Goal: Information Seeking & Learning: Learn about a topic

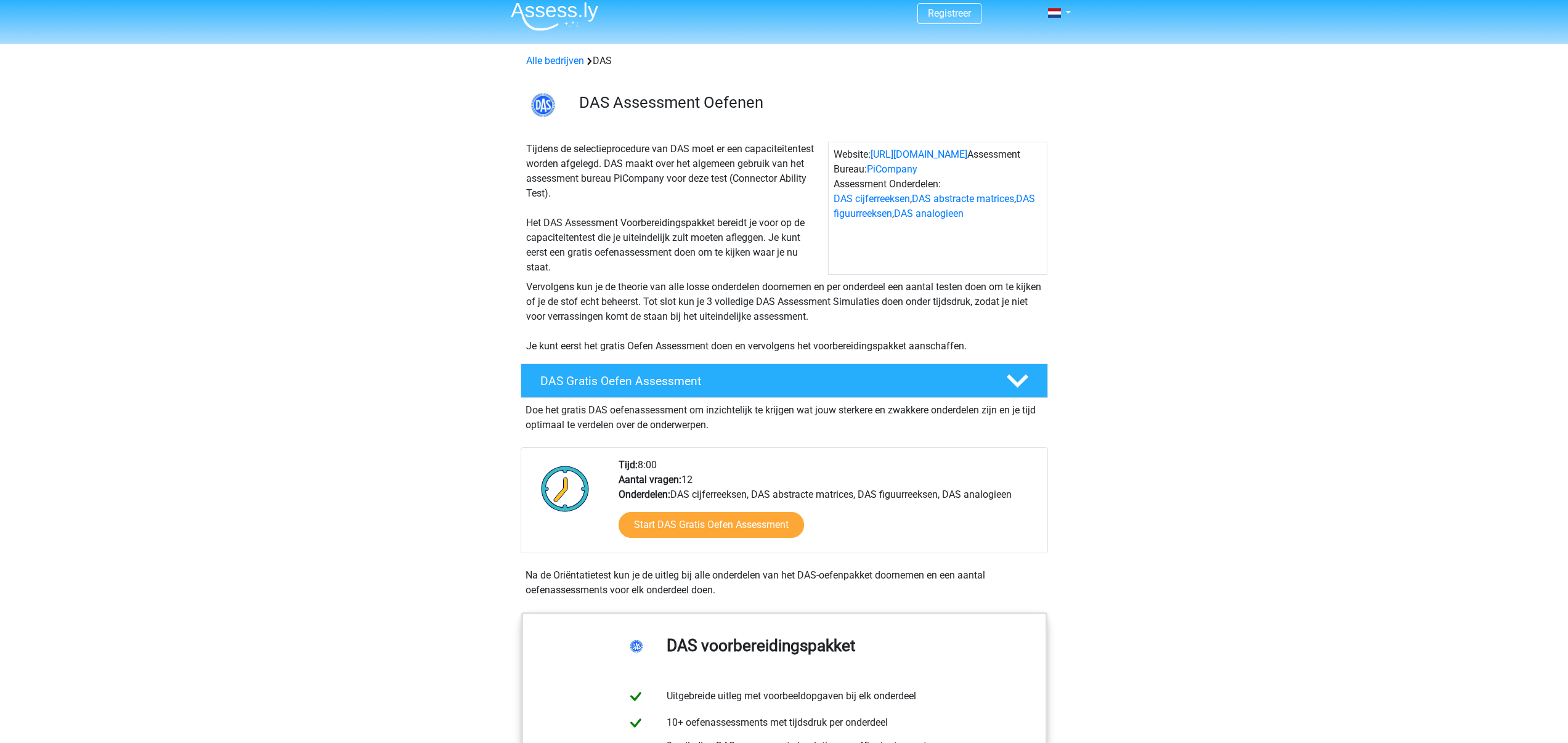
scroll to position [52, 0]
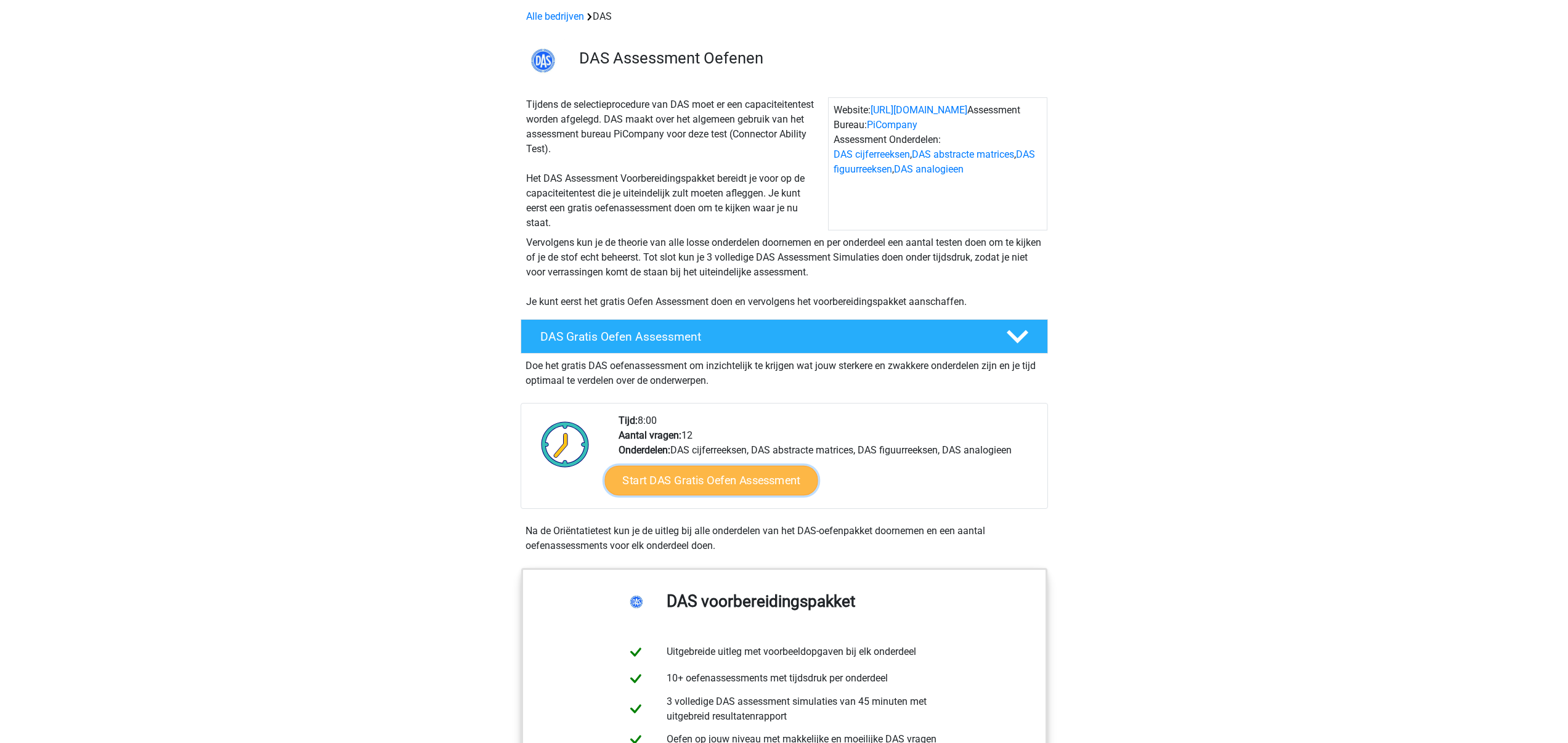
click at [704, 481] on link "Start DAS Gratis Oefen Assessment" at bounding box center [710, 481] width 213 height 30
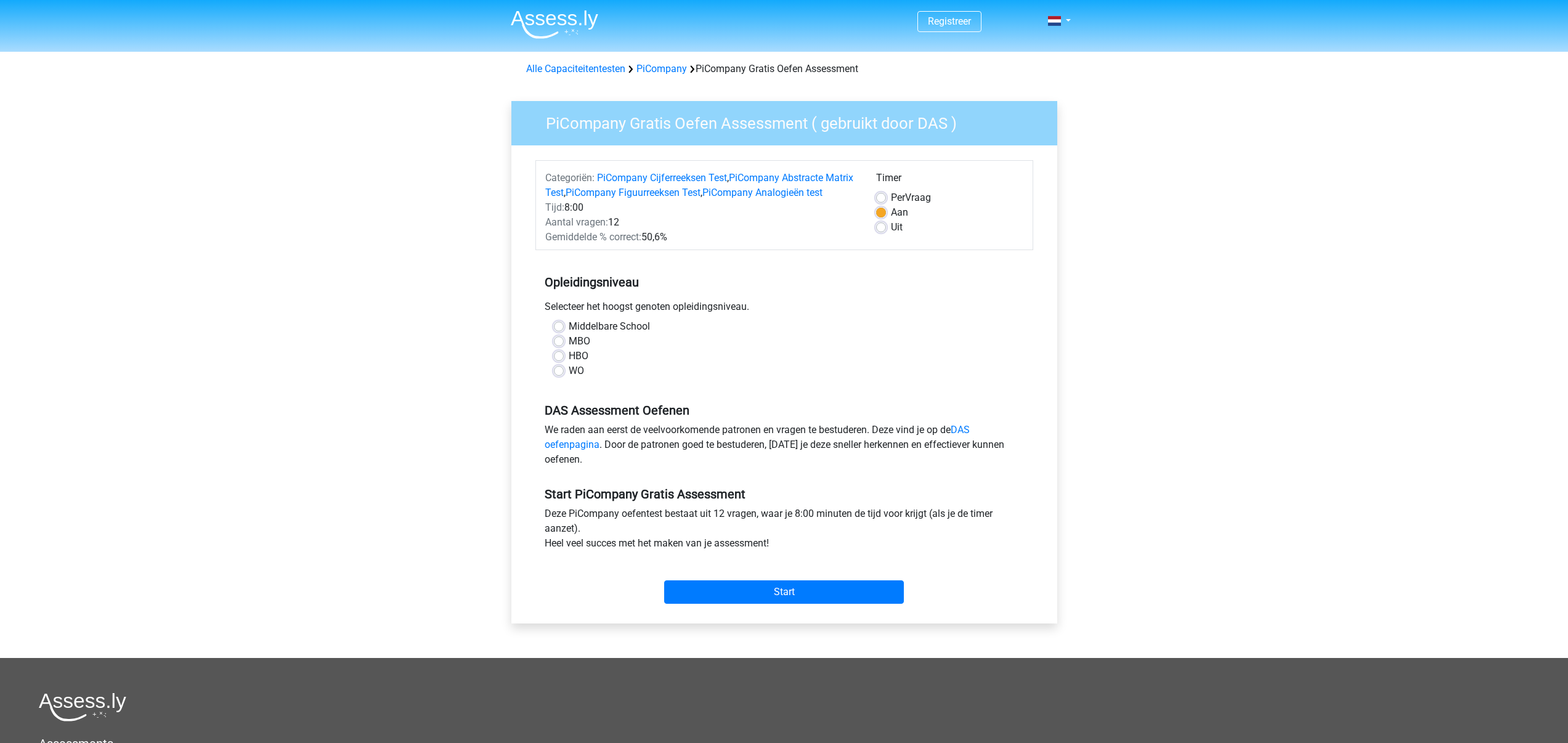
click at [569, 363] on label "HBO" at bounding box center [579, 356] width 20 height 15
click at [557, 361] on input "HBO" at bounding box center [559, 355] width 10 height 13
radio input "true"
click at [569, 378] on label "WO" at bounding box center [577, 370] width 15 height 15
click at [558, 376] on input "WO" at bounding box center [559, 370] width 10 height 13
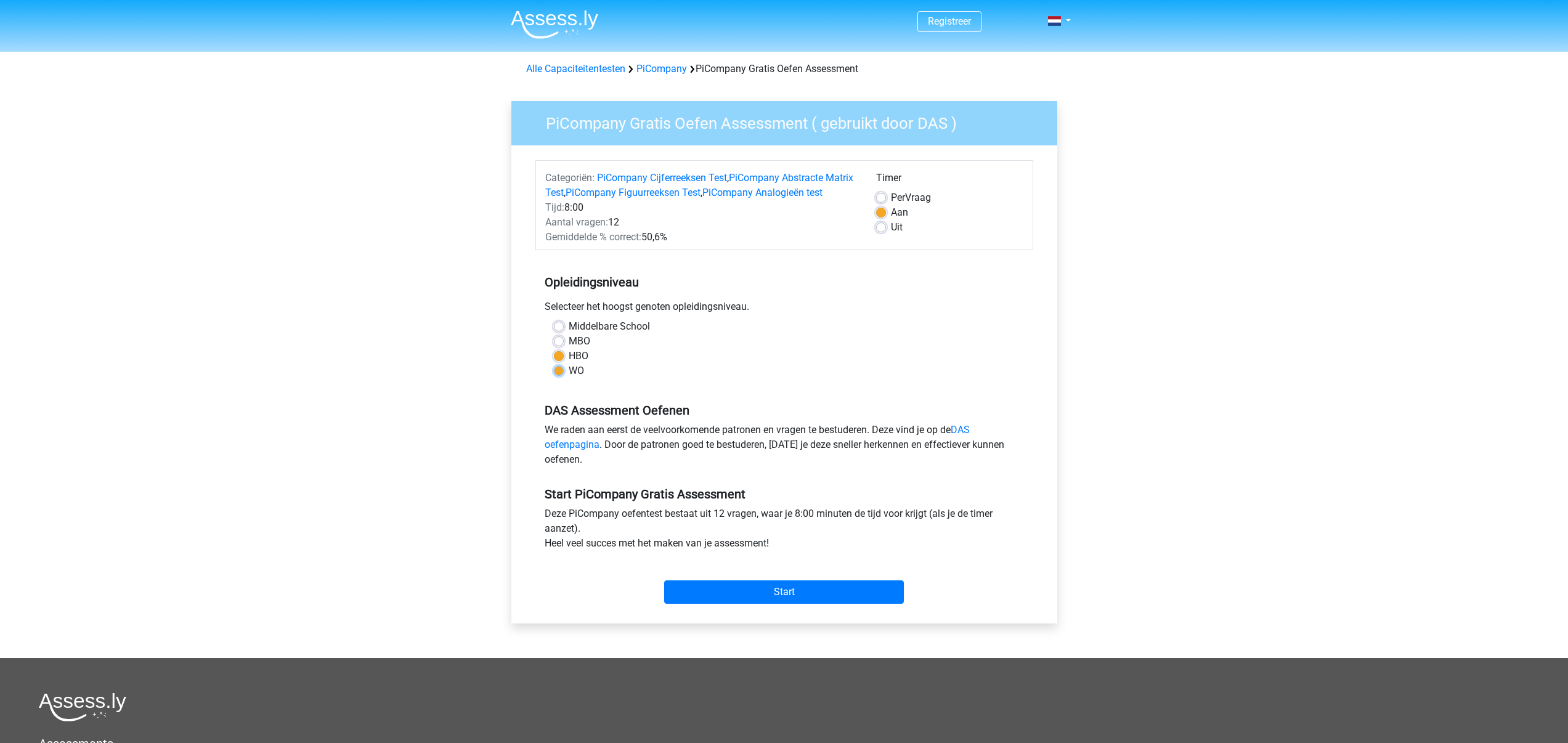
radio input "true"
click at [786, 604] on input "Start" at bounding box center [784, 592] width 239 height 23
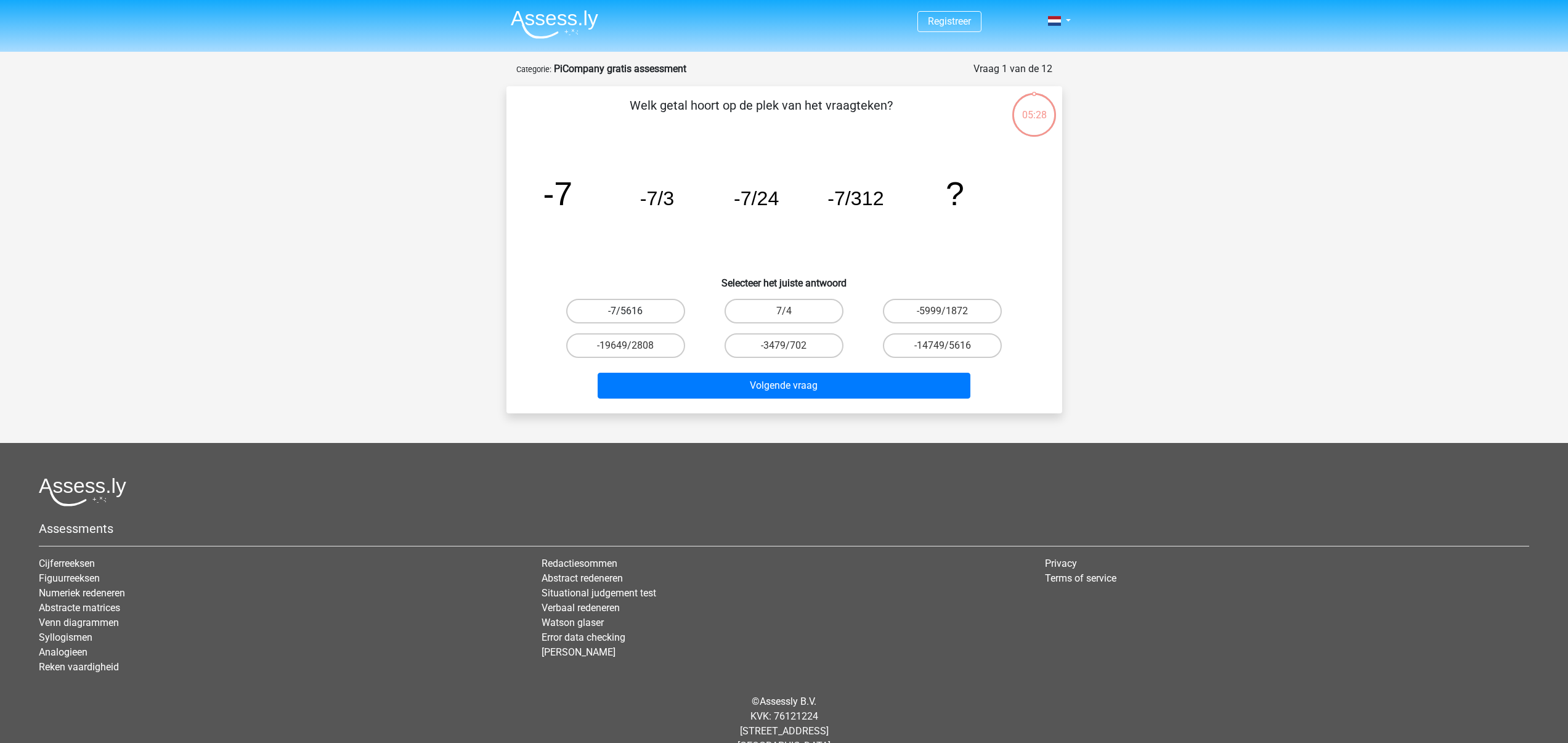
click at [642, 305] on label "-7/5616" at bounding box center [625, 311] width 119 height 25
click at [634, 311] on input "-7/5616" at bounding box center [629, 315] width 8 height 8
radio input "true"
click at [710, 397] on button "Volgende vraag" at bounding box center [784, 385] width 372 height 26
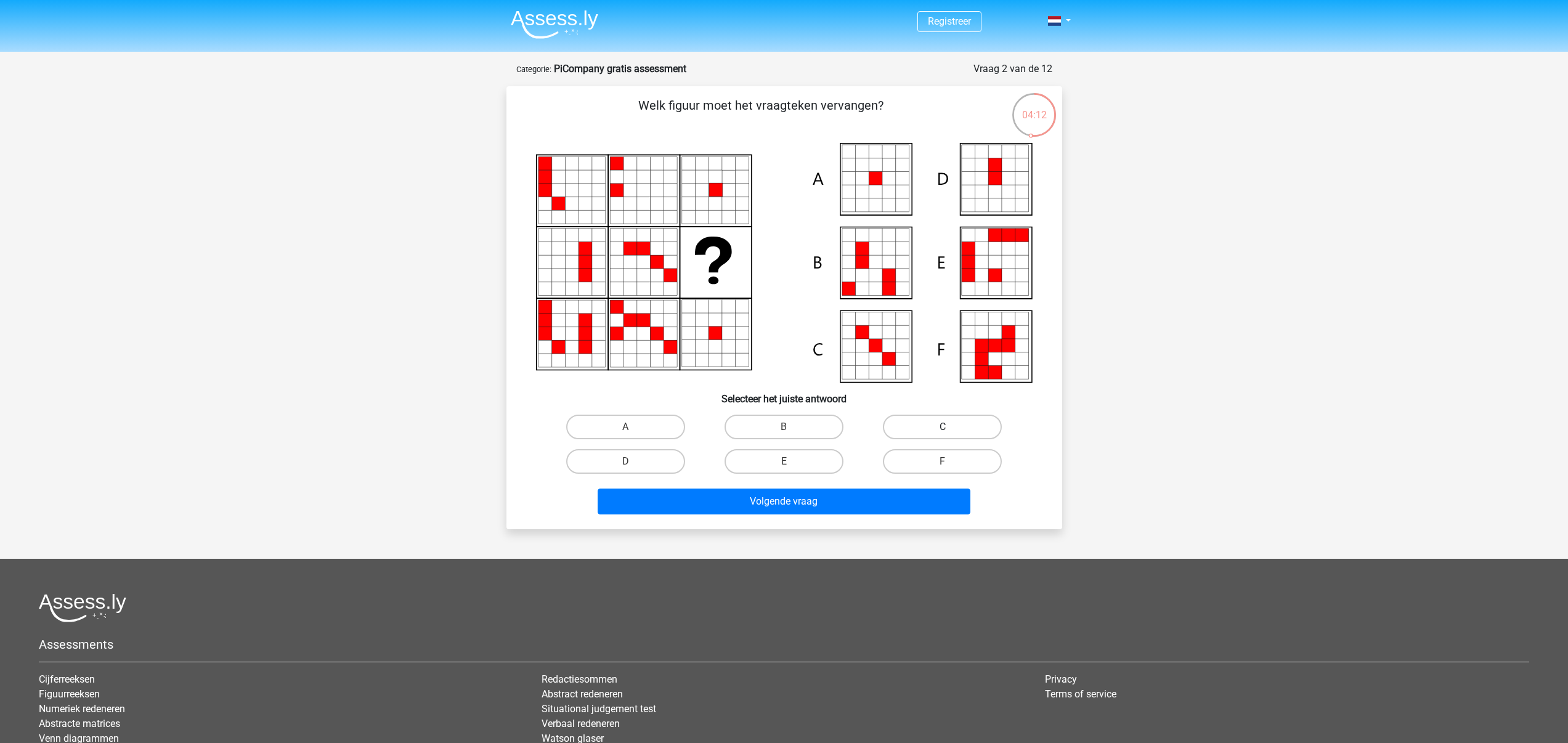
click at [924, 424] on label "C" at bounding box center [942, 427] width 119 height 25
click at [943, 427] on input "C" at bounding box center [946, 430] width 8 height 8
radio input "true"
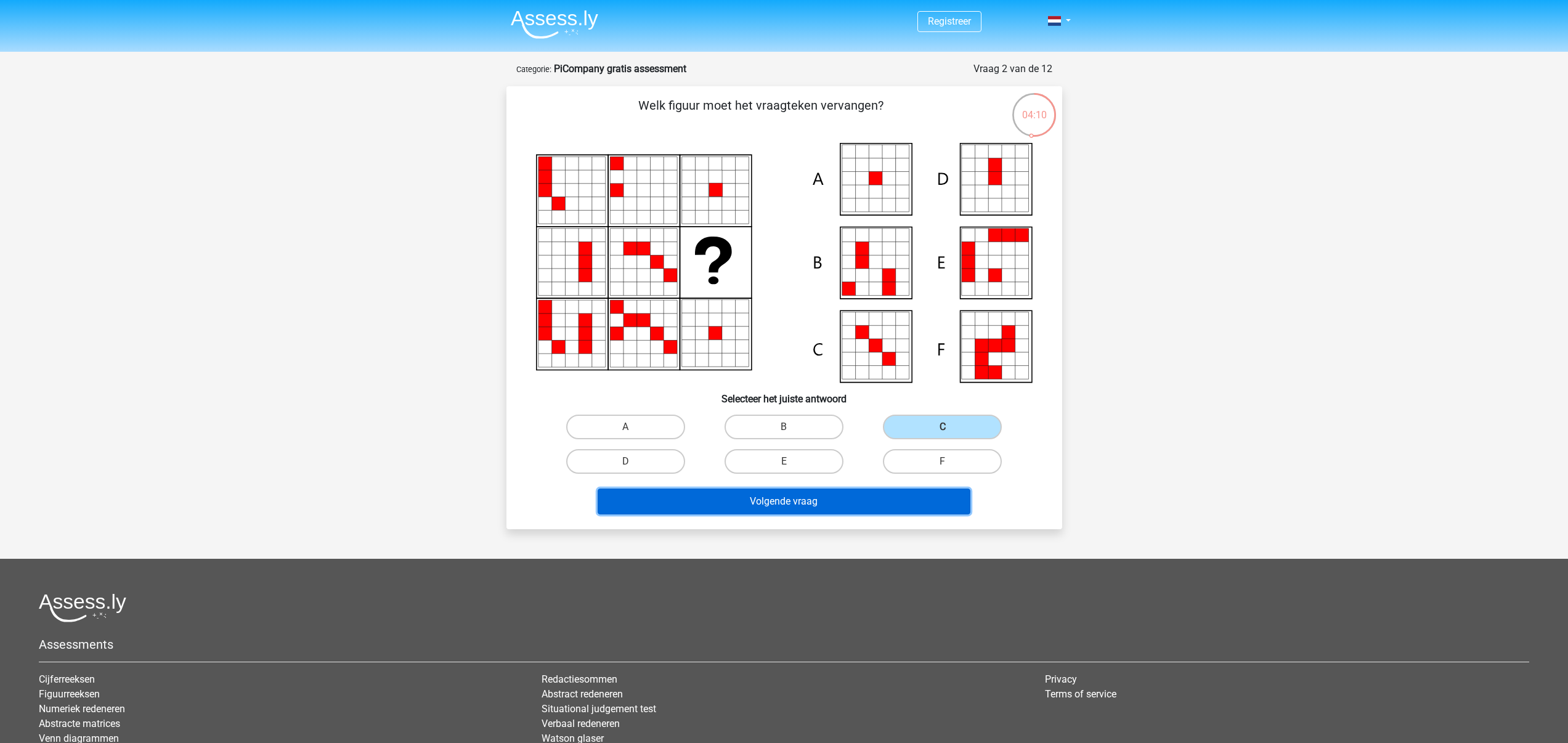
click at [813, 506] on button "Volgende vraag" at bounding box center [784, 501] width 372 height 26
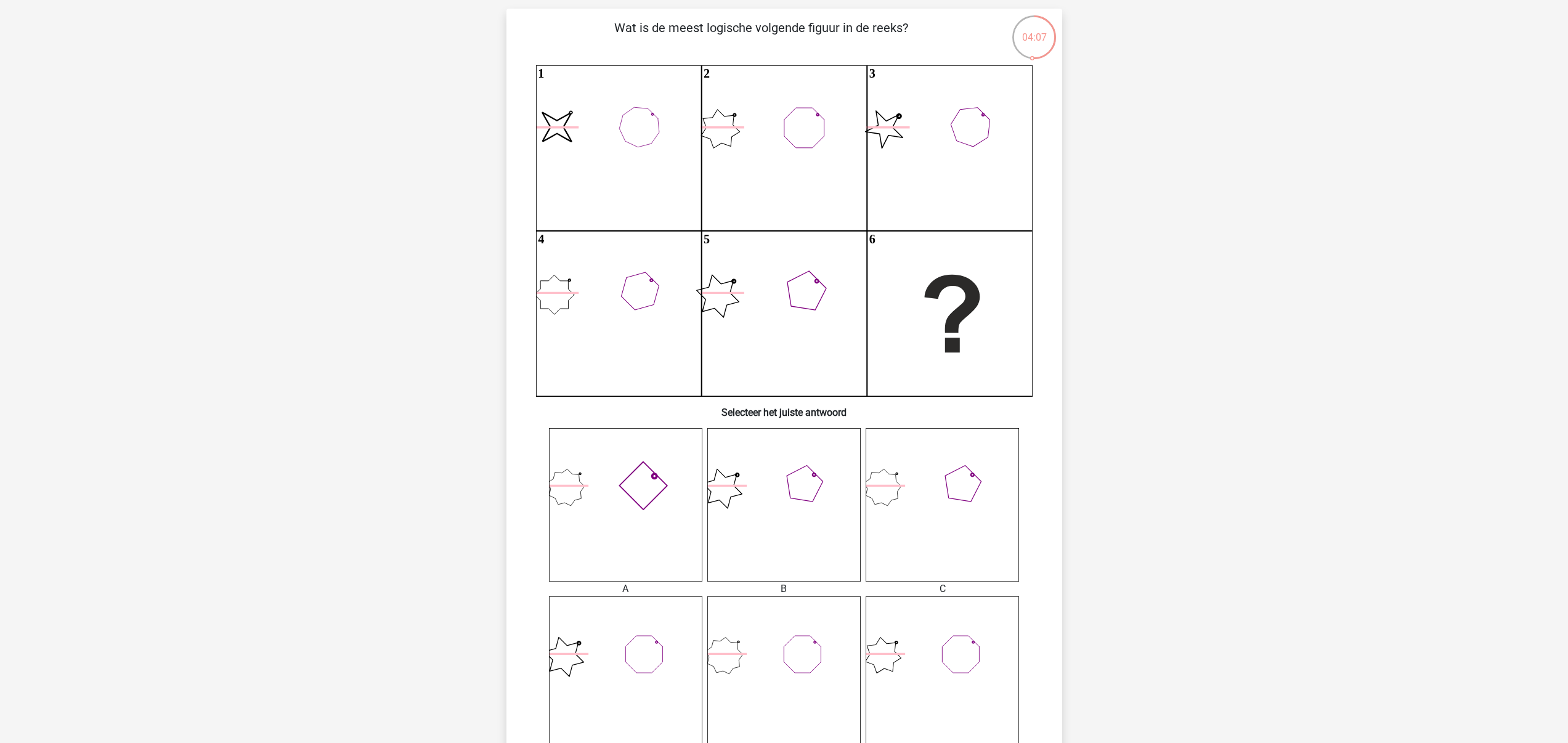
scroll to position [86, 0]
click at [803, 506] on icon at bounding box center [784, 497] width 153 height 154
click at [767, 493] on icon at bounding box center [784, 497] width 153 height 154
click at [780, 495] on icon at bounding box center [784, 497] width 153 height 154
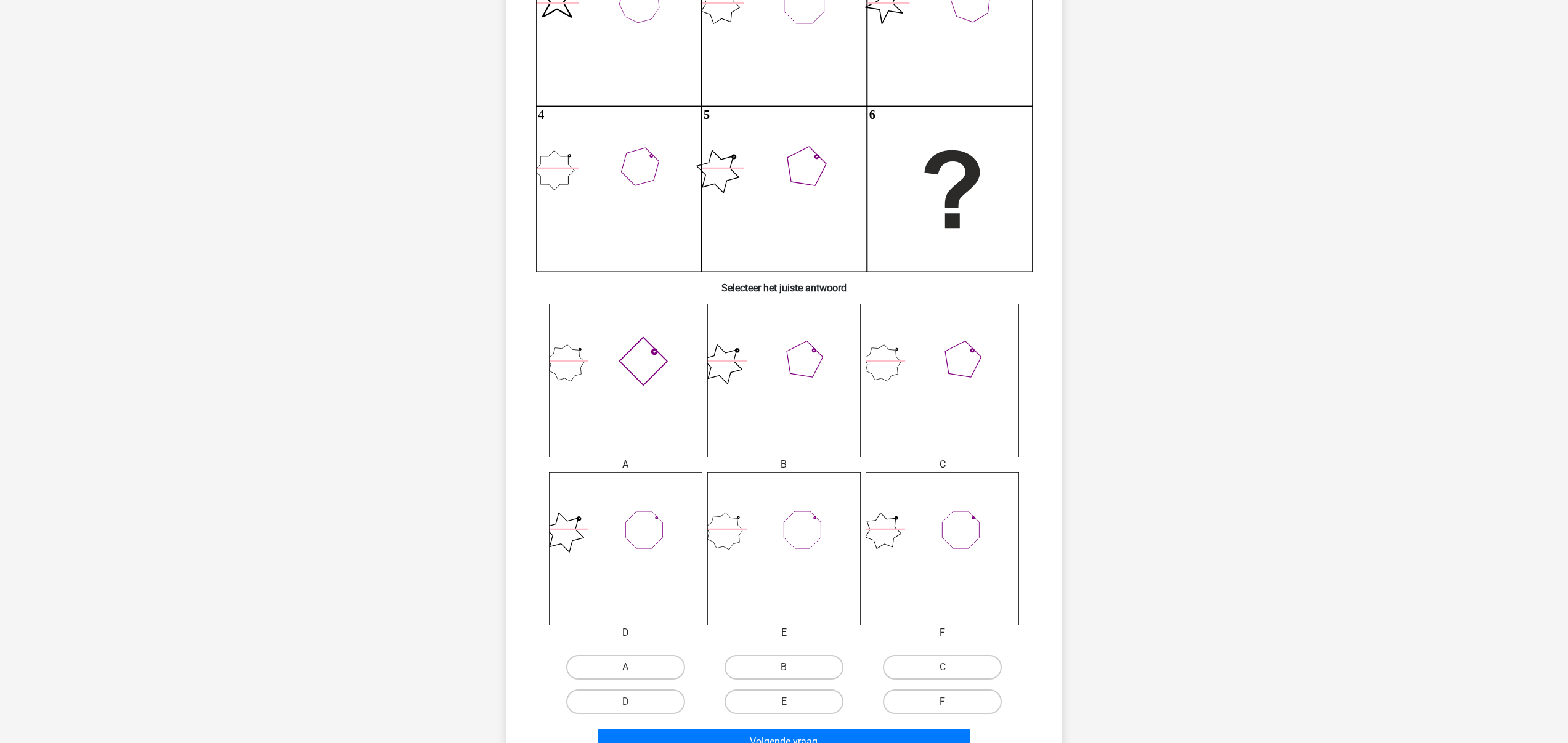
click at [767, 392] on icon at bounding box center [784, 380] width 153 height 154
click at [787, 661] on label "B" at bounding box center [784, 667] width 119 height 25
click at [787, 668] on input "B" at bounding box center [787, 671] width 8 height 8
radio input "true"
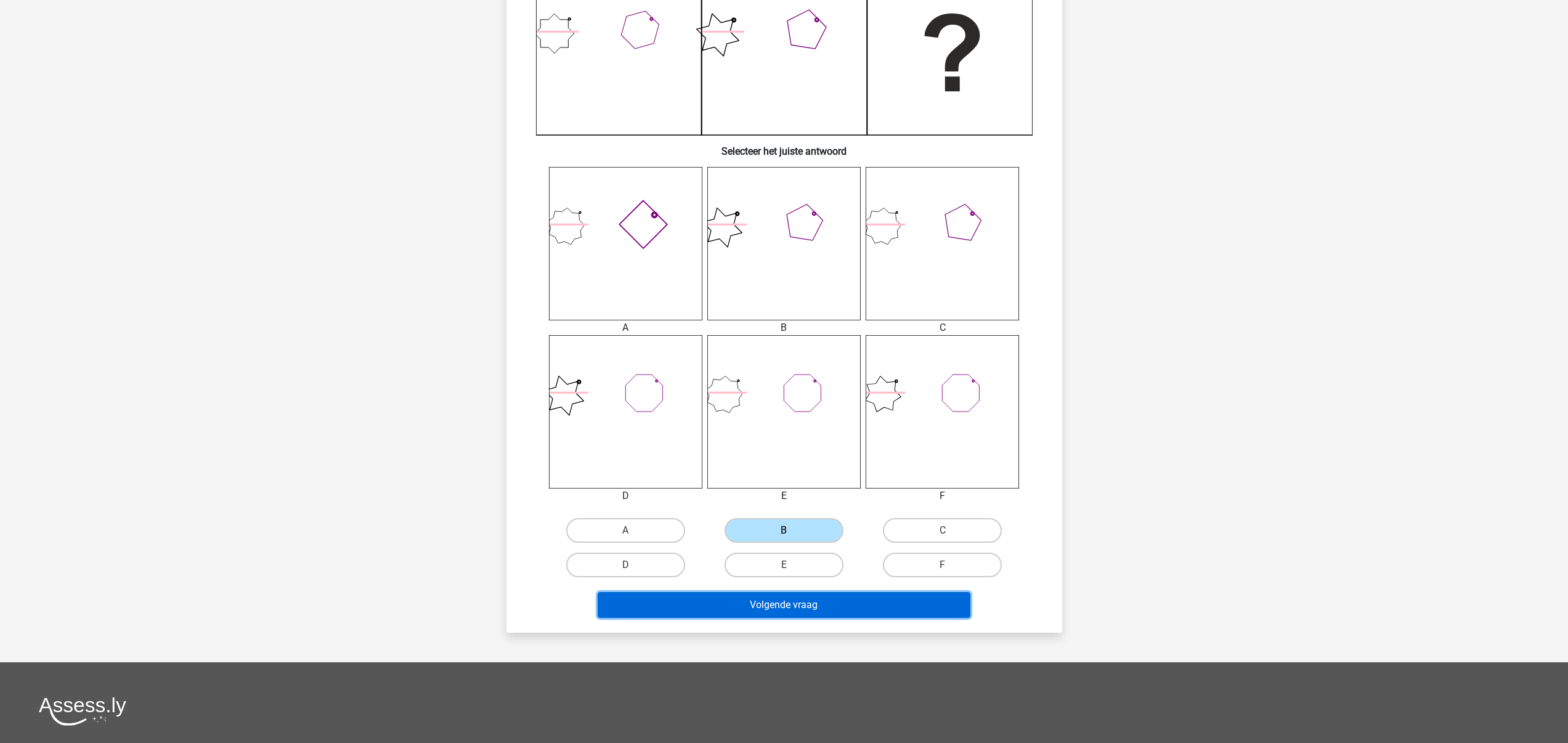
click at [801, 604] on button "Volgende vraag" at bounding box center [784, 605] width 372 height 26
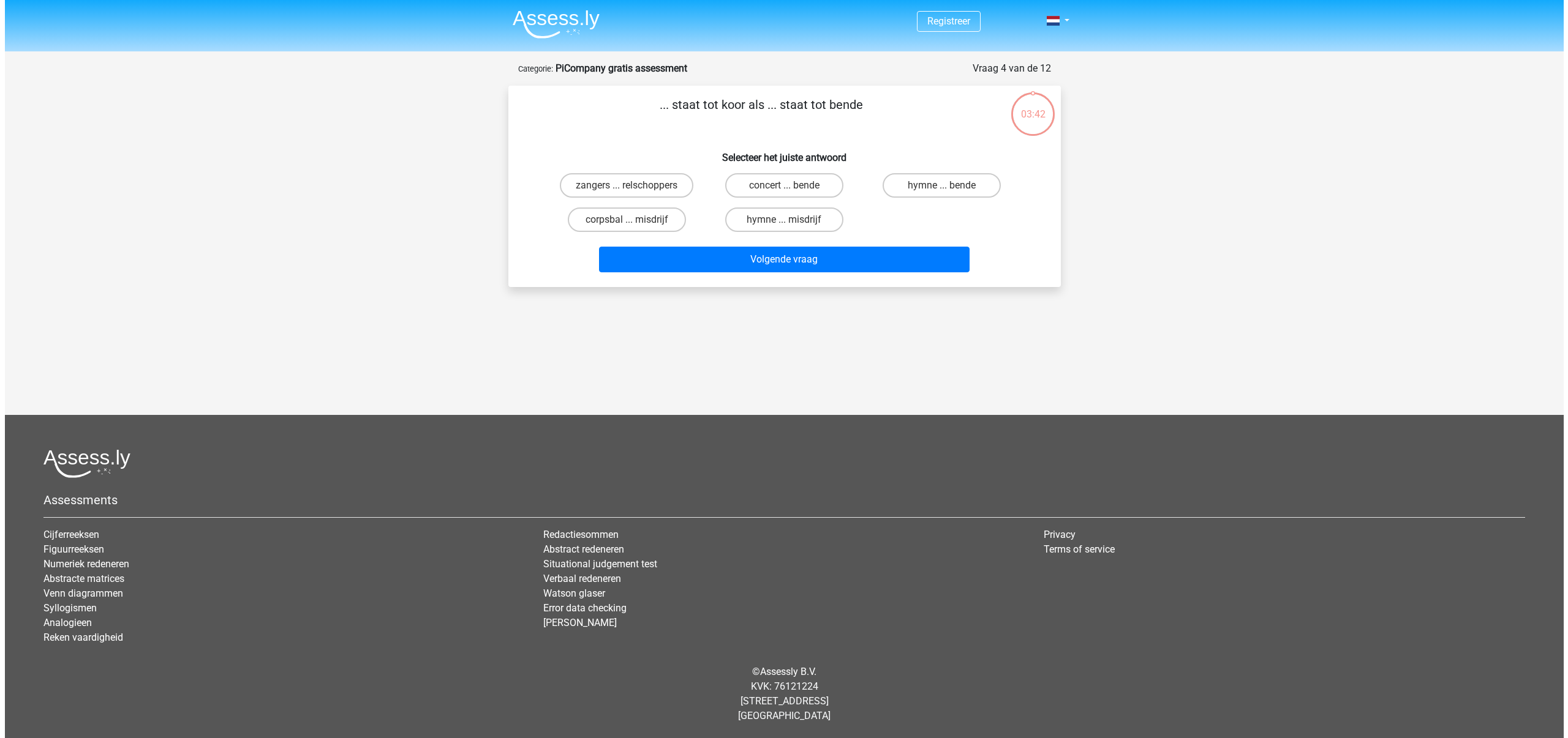
scroll to position [0, 0]
click at [631, 185] on input "zangers ... relschoppers" at bounding box center [630, 189] width 8 height 8
radio input "true"
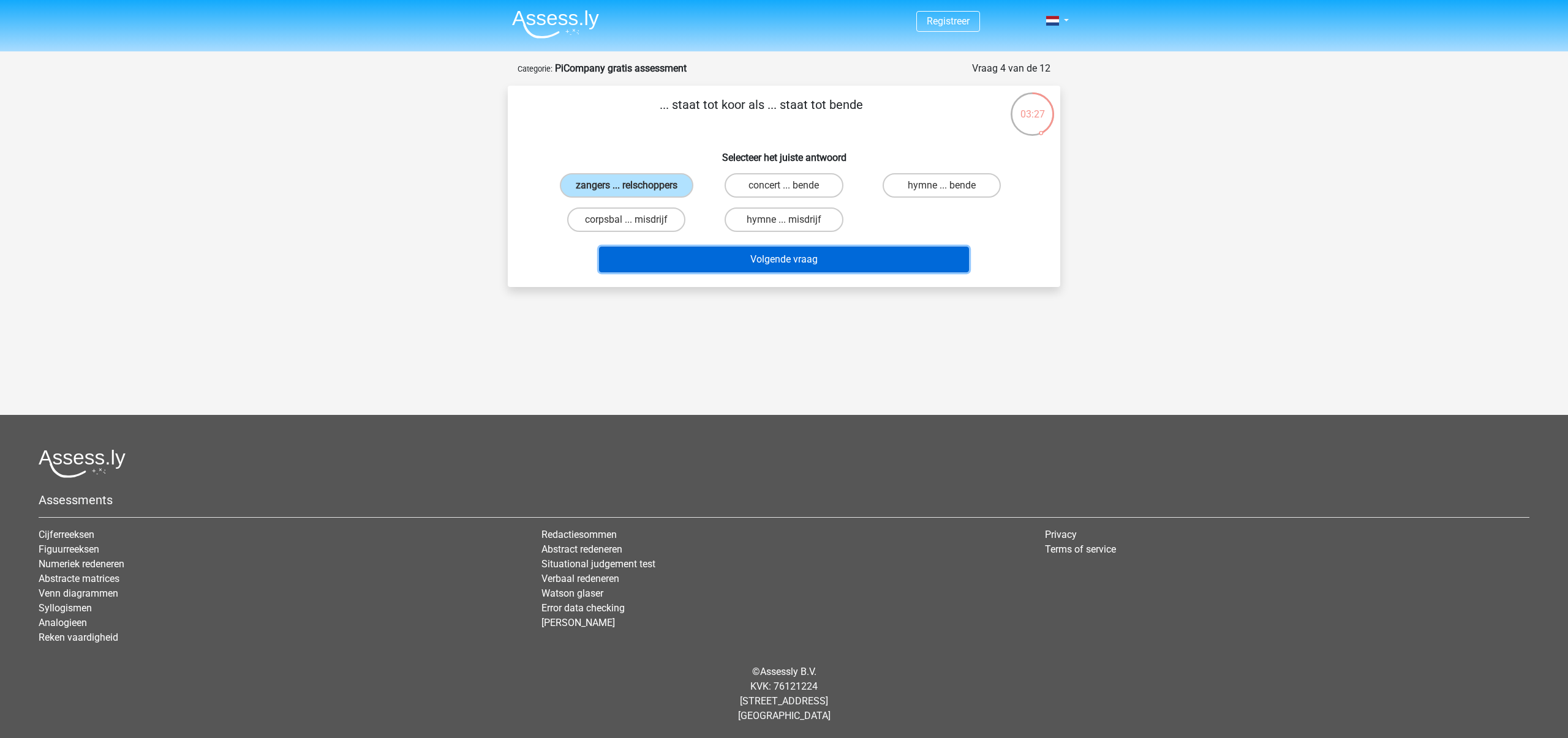
click at [759, 253] on button "Volgende vraag" at bounding box center [784, 260] width 370 height 26
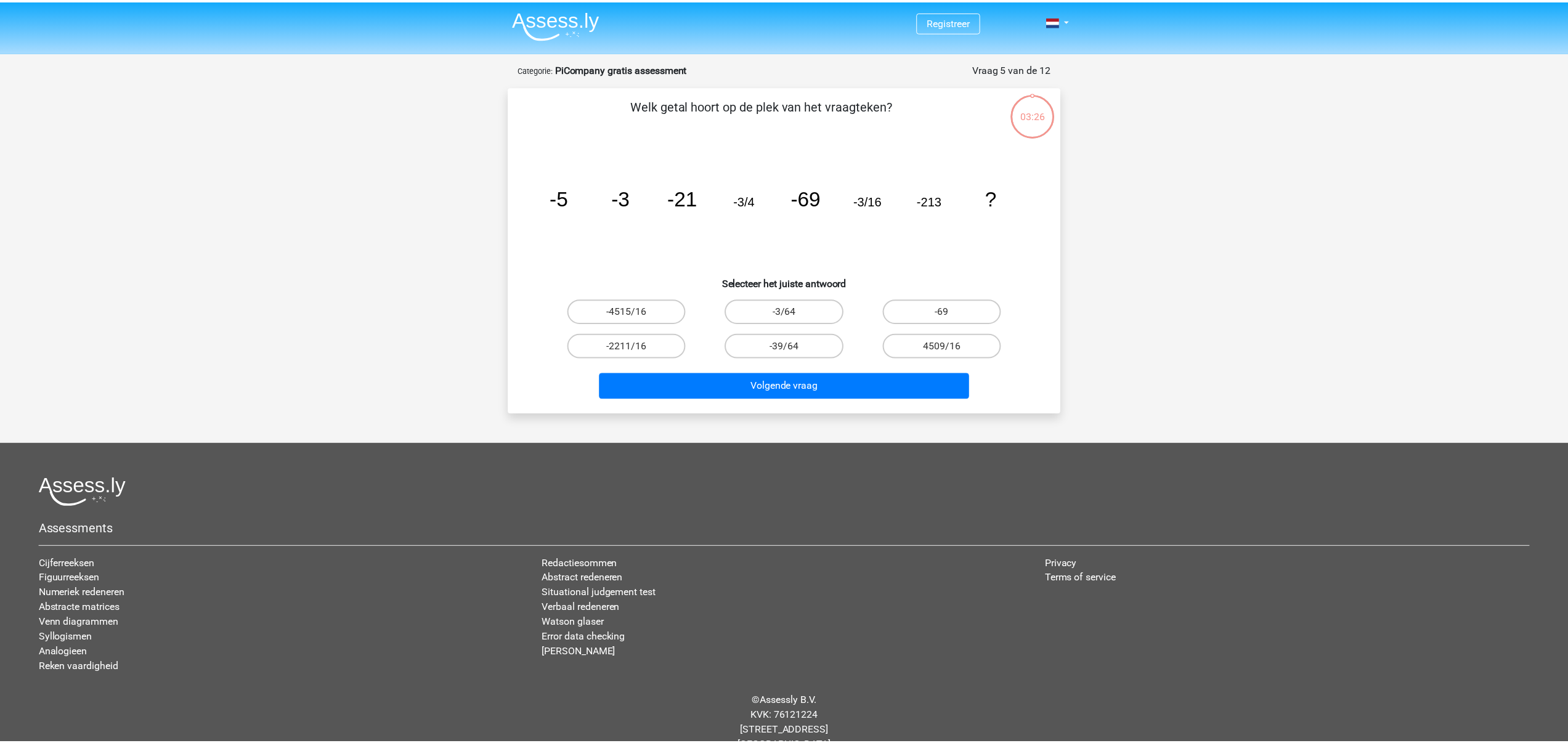
scroll to position [25, 0]
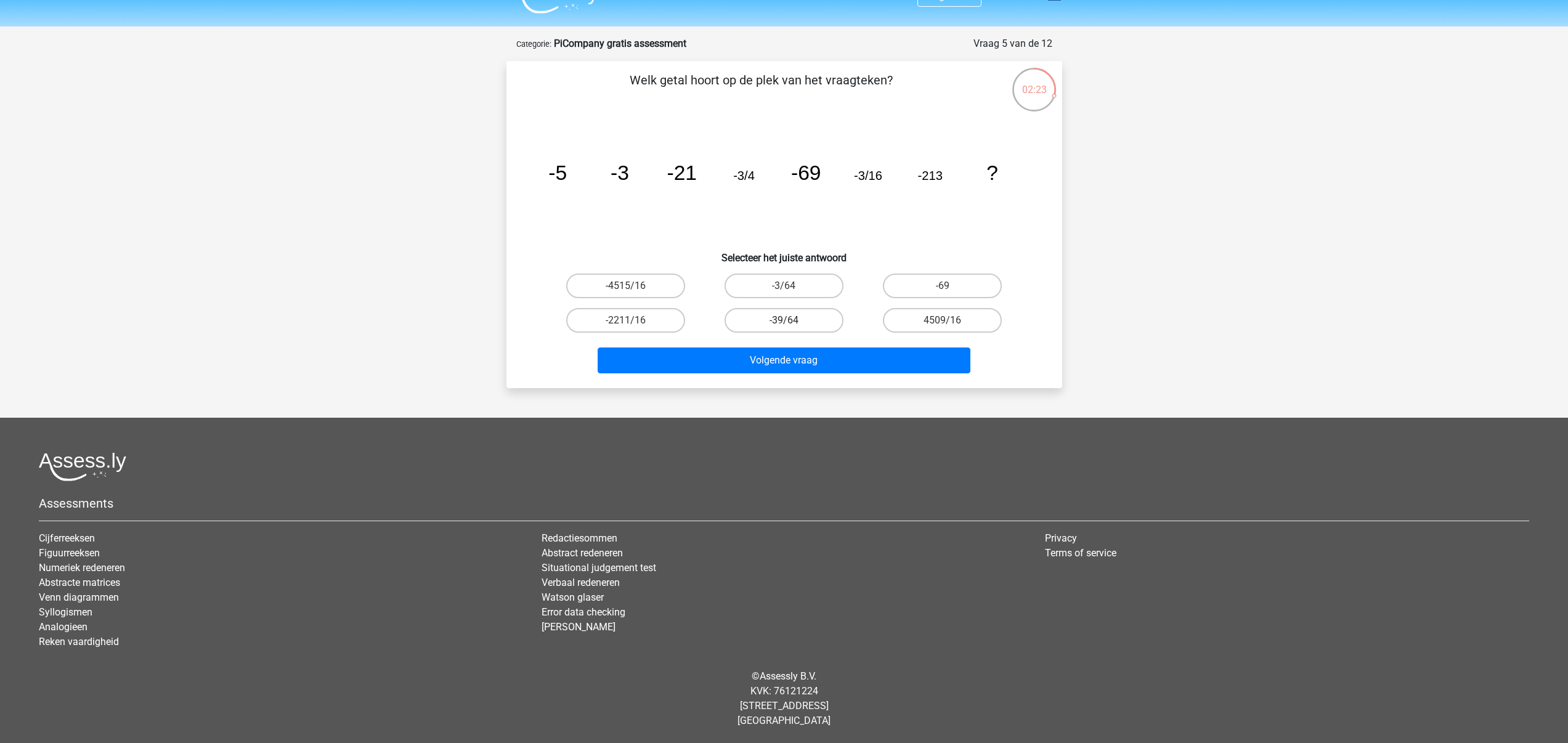
click at [769, 317] on label "-39/64" at bounding box center [784, 320] width 119 height 25
click at [784, 320] on input "-39/64" at bounding box center [787, 324] width 8 height 8
radio input "true"
click at [782, 295] on label "-3/64" at bounding box center [784, 286] width 119 height 25
click at [784, 294] on input "-3/64" at bounding box center [787, 289] width 8 height 8
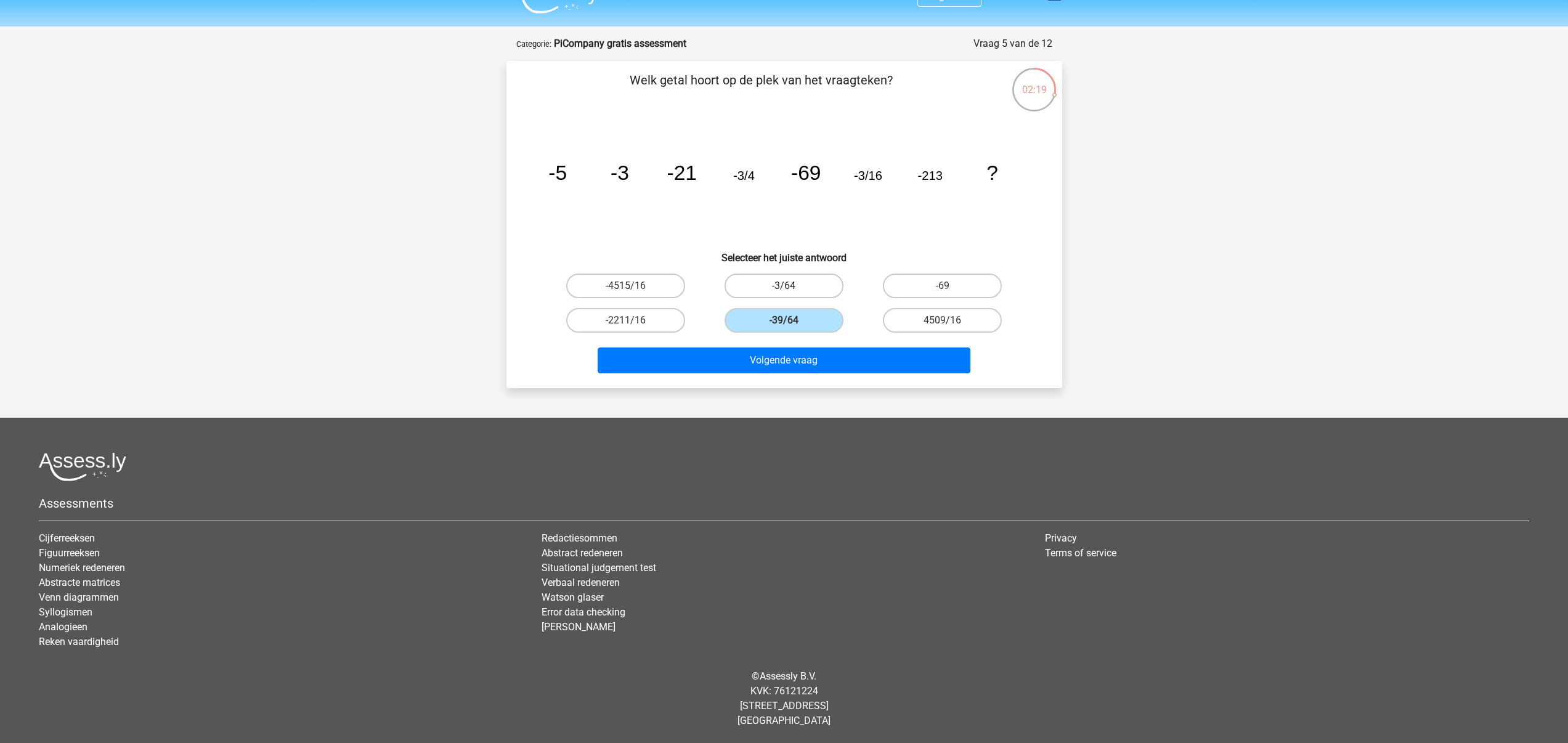
radio input "true"
click at [788, 343] on div "Volgende vraag" at bounding box center [784, 358] width 516 height 41
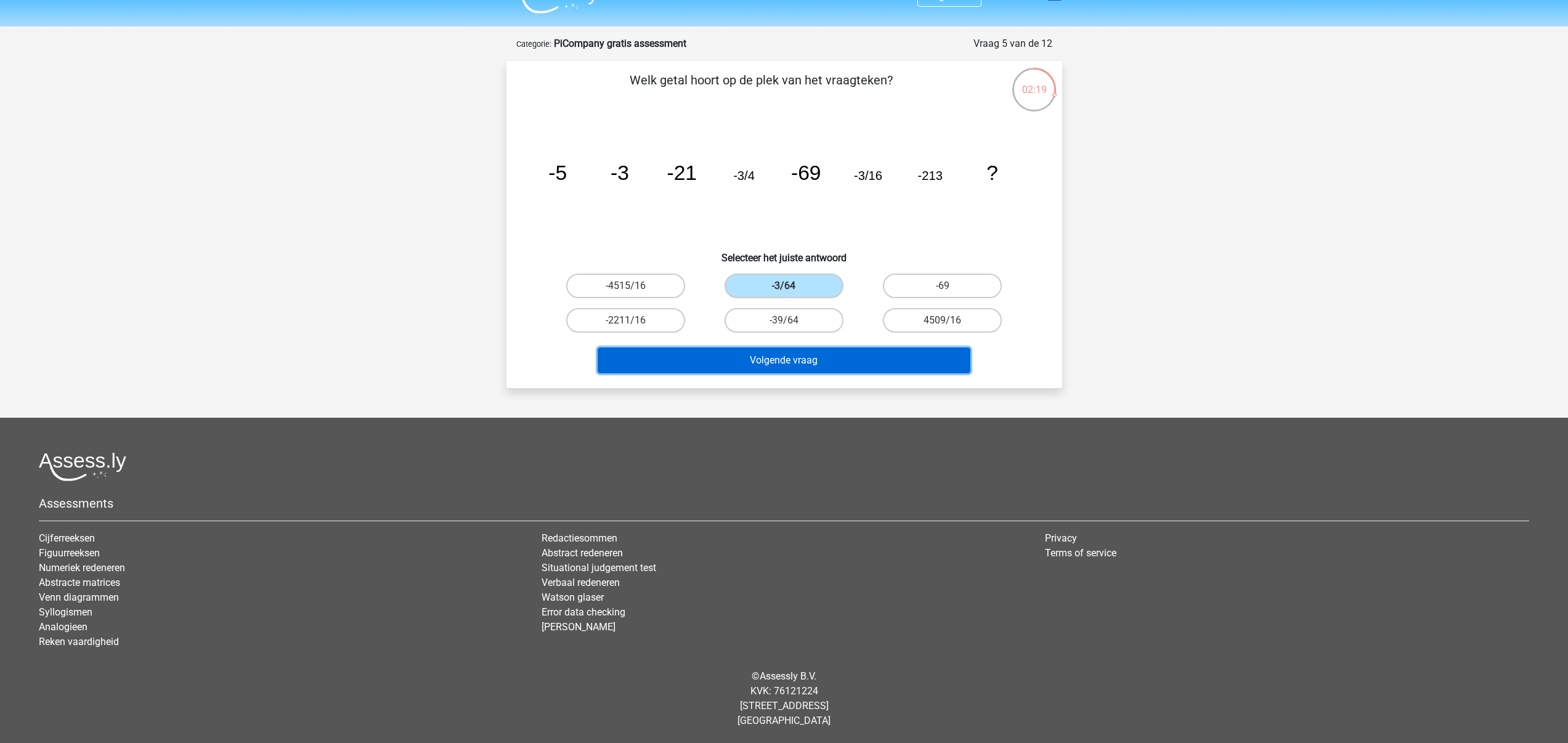
click at [794, 372] on button "Volgende vraag" at bounding box center [784, 361] width 372 height 26
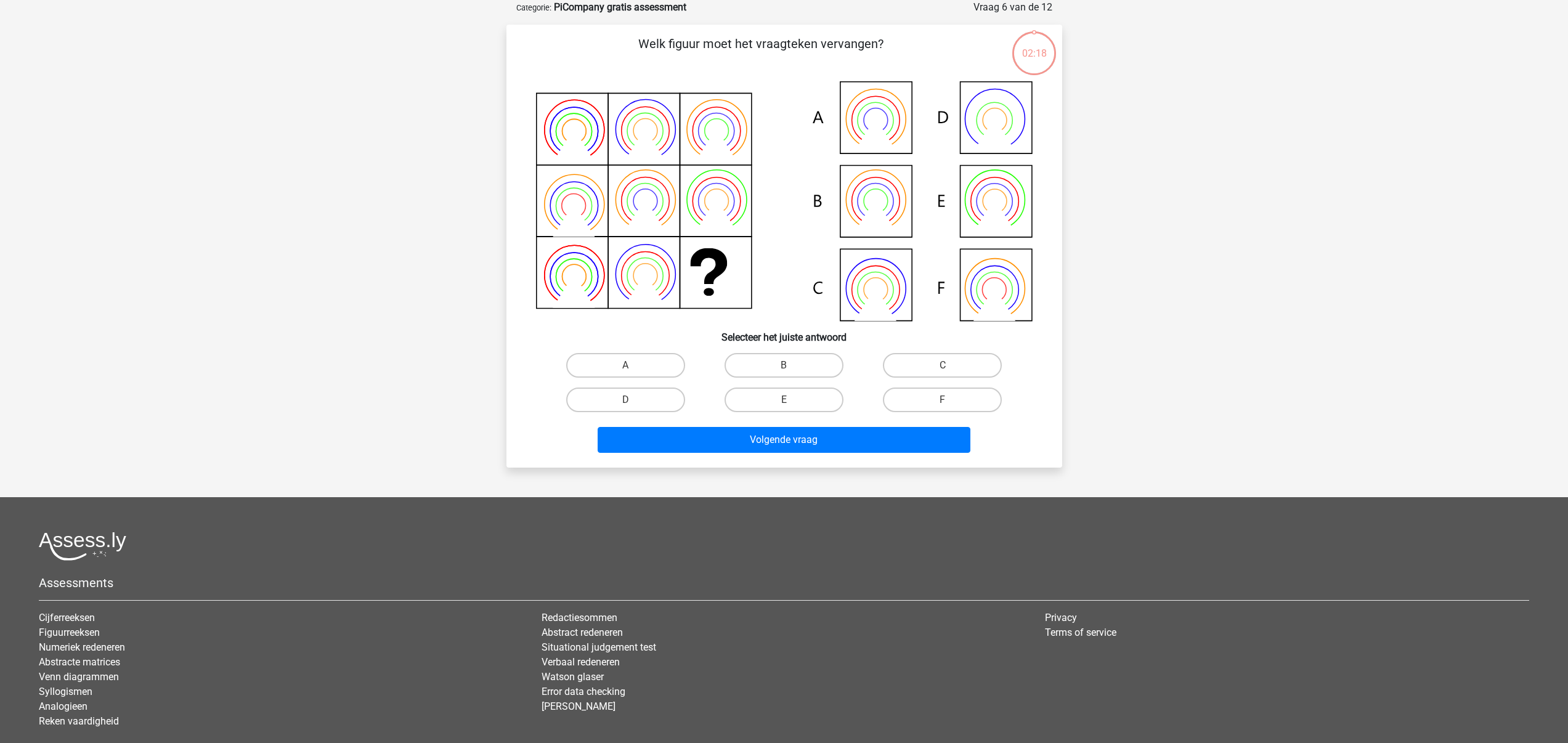
scroll to position [0, 0]
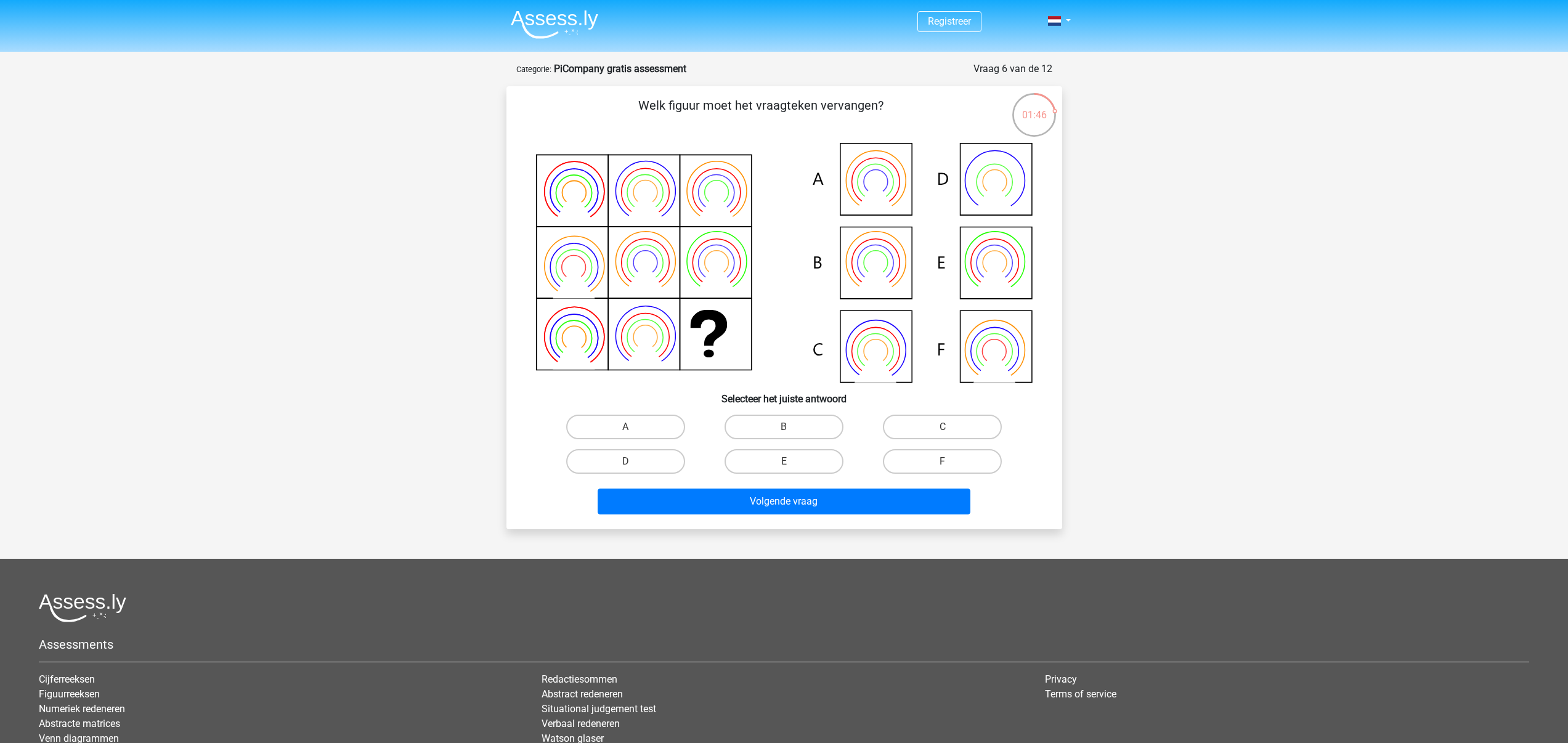
click at [995, 278] on icon at bounding box center [995, 277] width 42 height 33
click at [872, 323] on icon at bounding box center [784, 263] width 496 height 239
click at [954, 428] on label "C" at bounding box center [942, 427] width 119 height 25
click at [951, 428] on input "C" at bounding box center [946, 430] width 8 height 8
radio input "true"
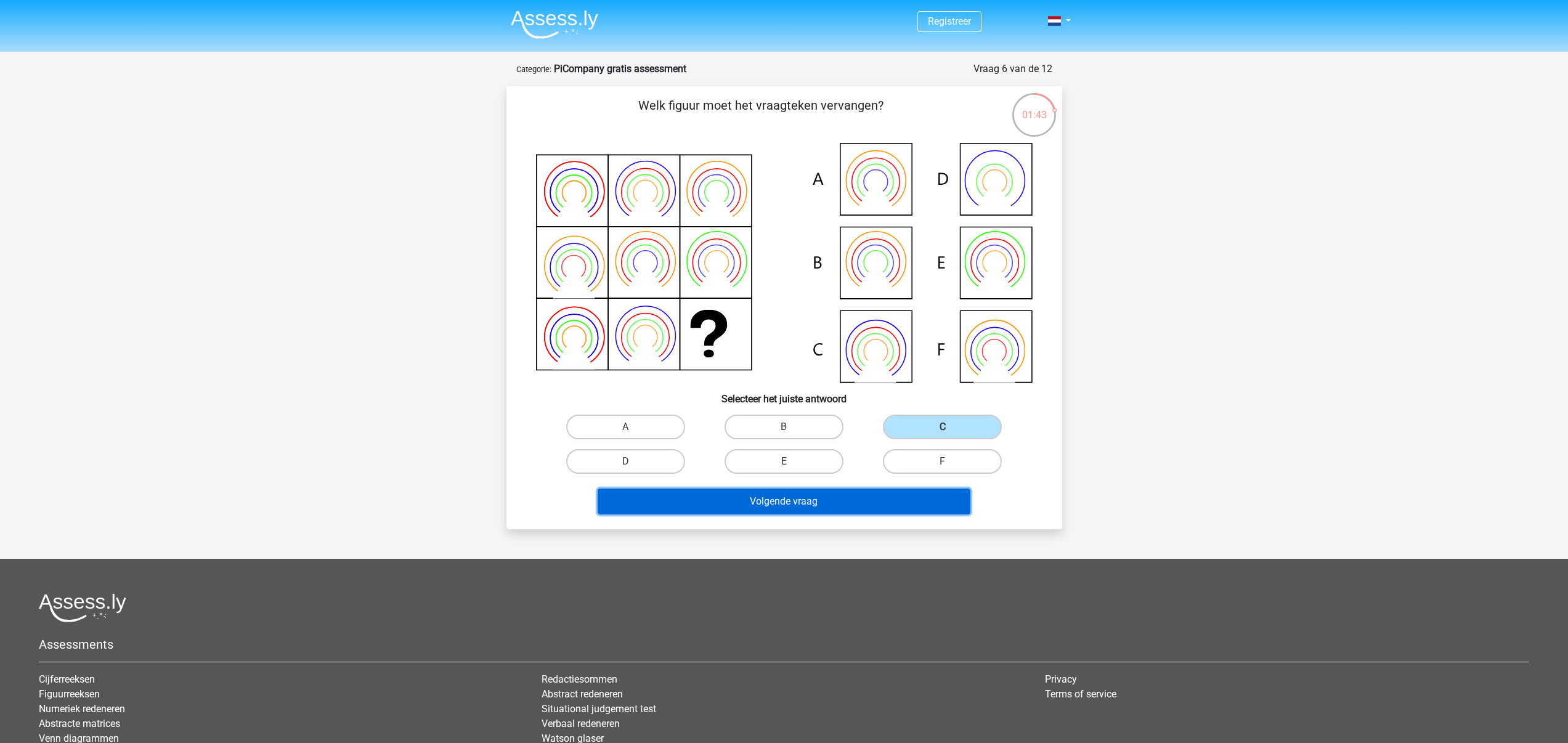
click at [905, 498] on button "Volgende vraag" at bounding box center [784, 501] width 372 height 26
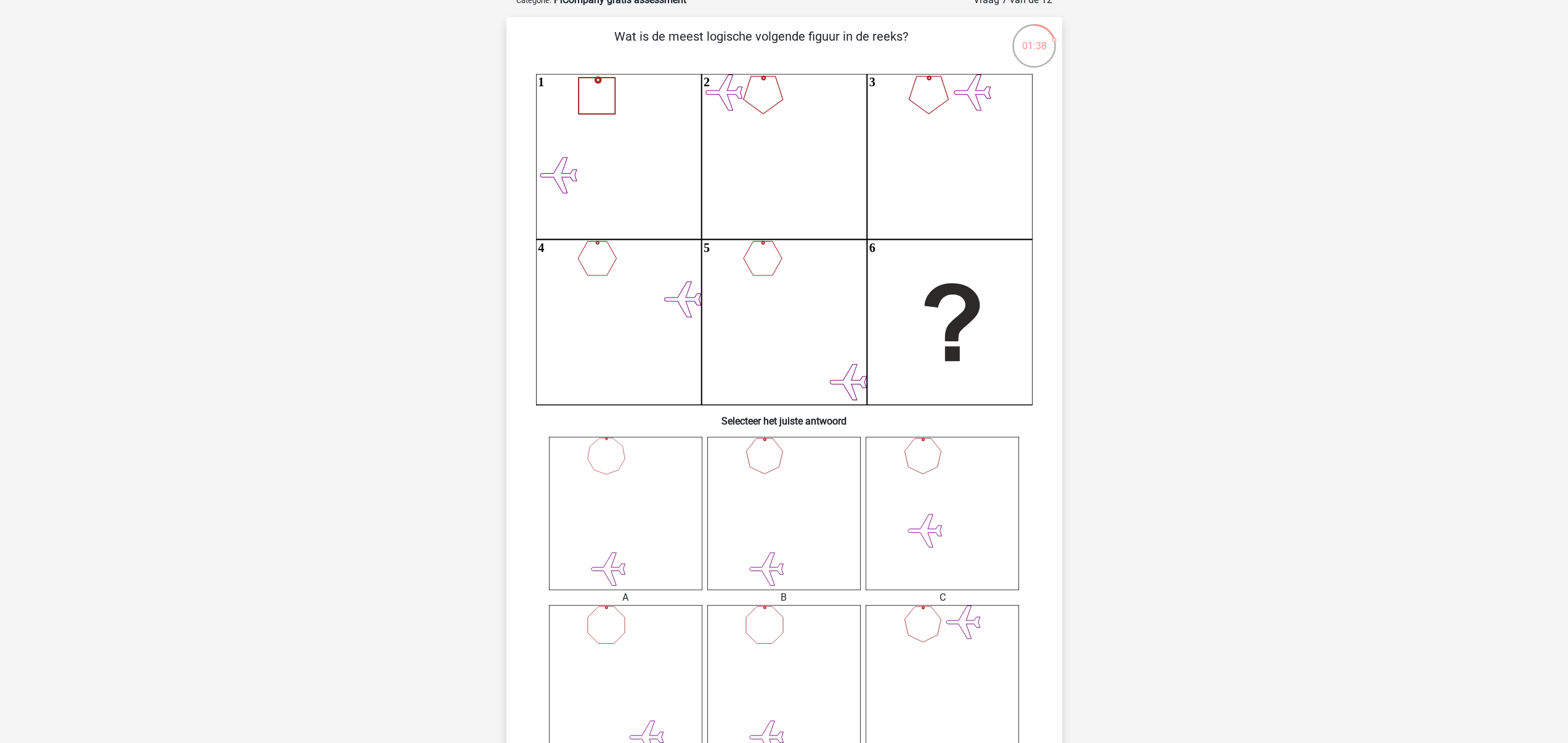
scroll to position [278, 0]
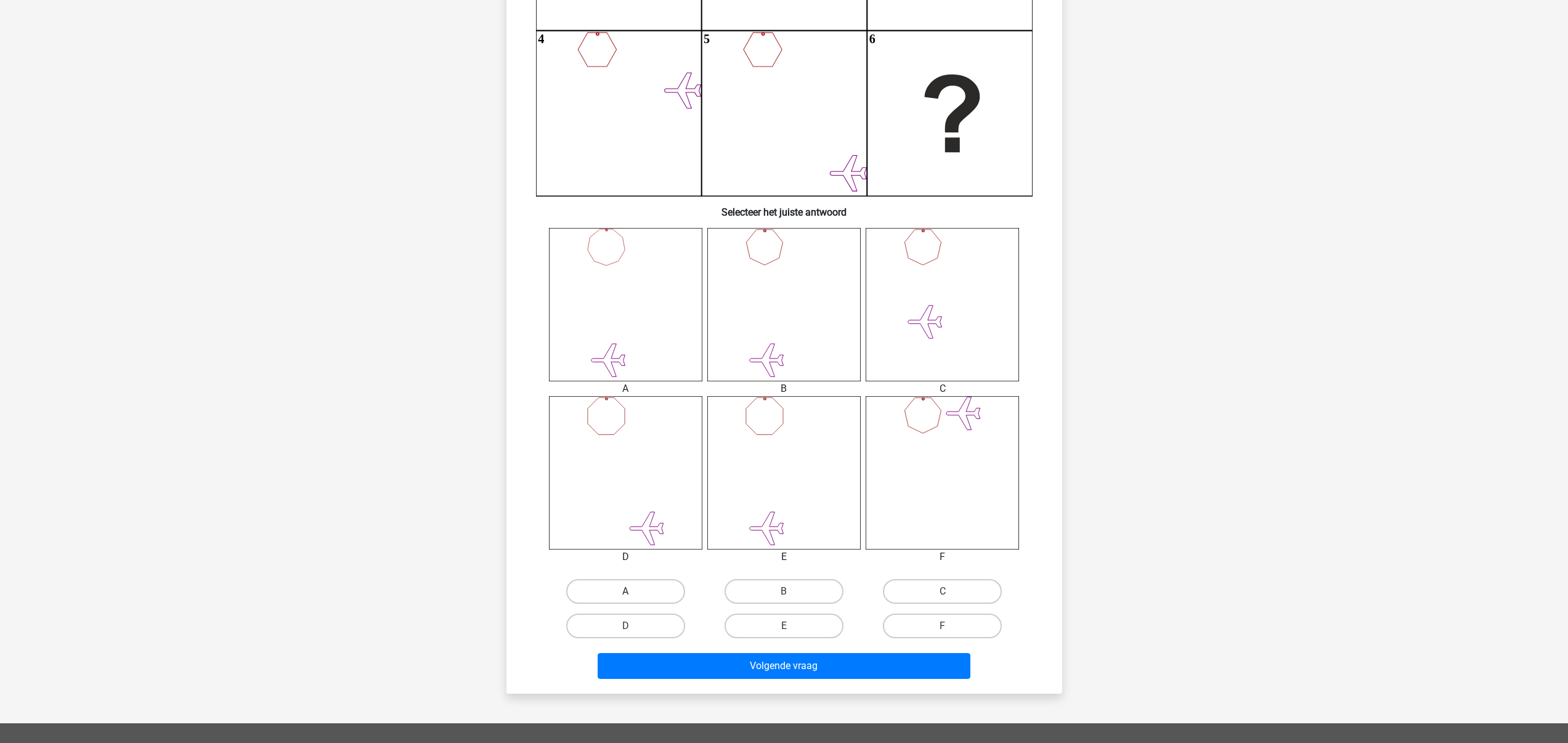
click at [653, 589] on label "A" at bounding box center [625, 592] width 119 height 25
click at [634, 592] on input "A" at bounding box center [629, 595] width 8 height 8
radio input "true"
click at [801, 658] on button "Volgende vraag" at bounding box center [784, 666] width 372 height 26
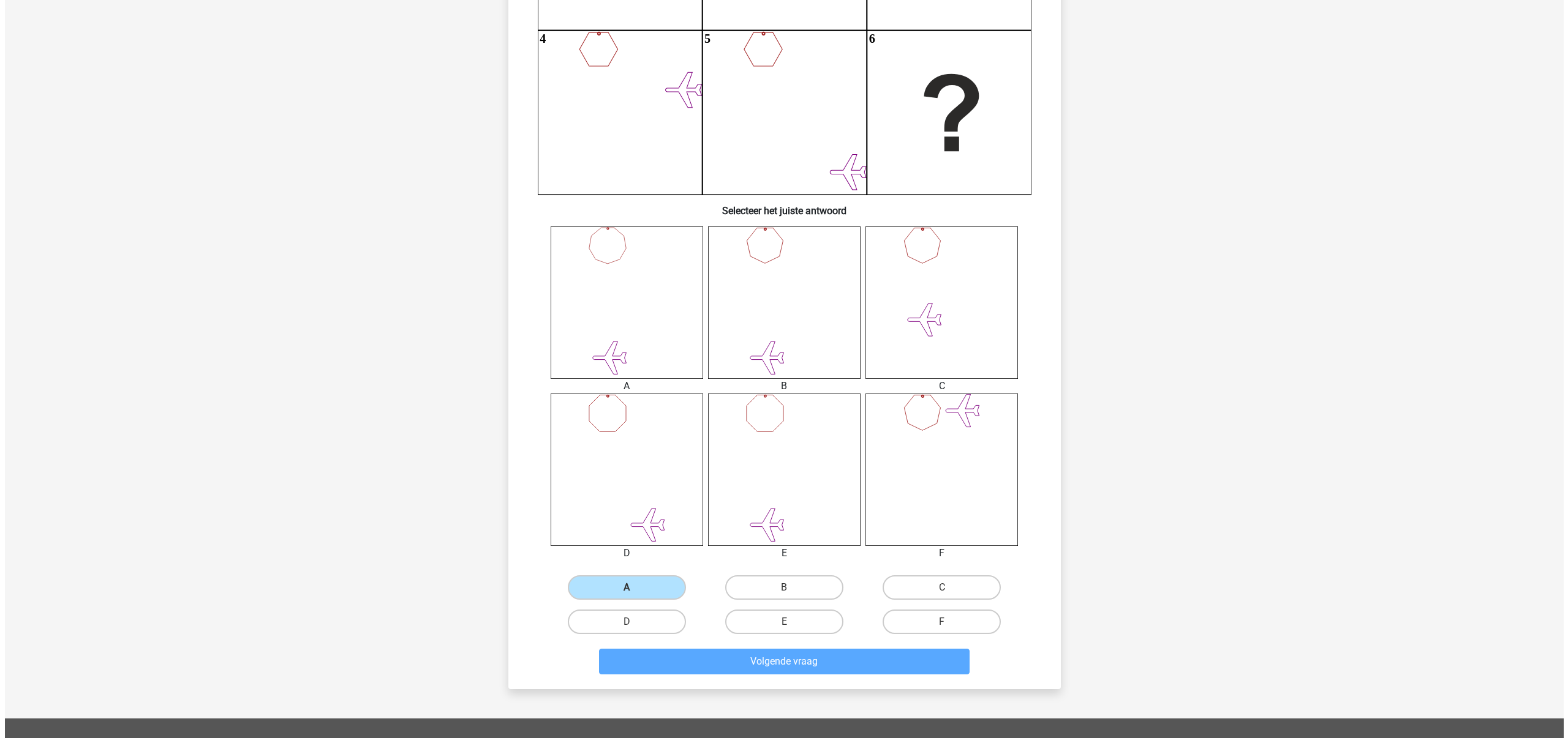
scroll to position [0, 0]
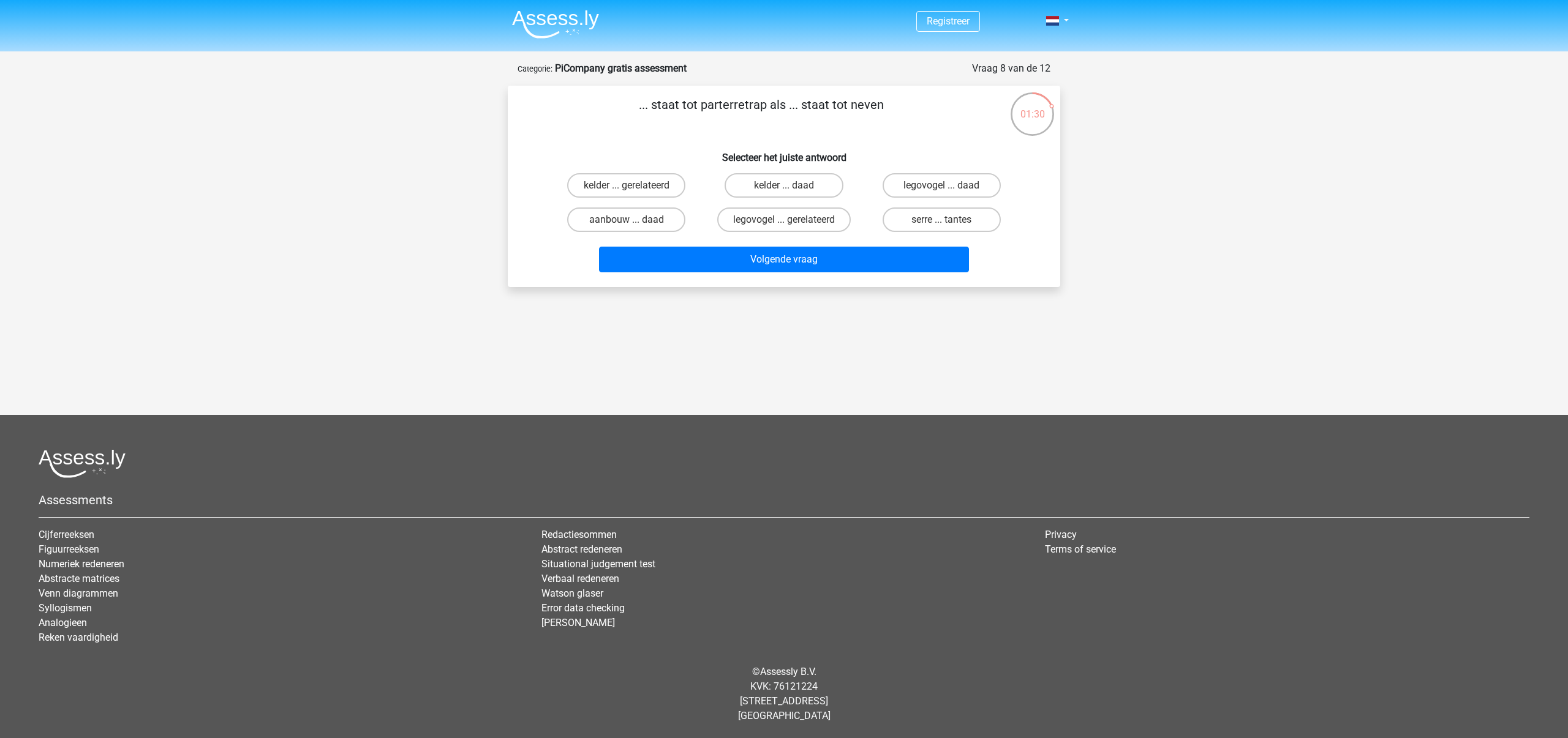
click at [659, 311] on div "Registreer" at bounding box center [784, 320] width 1568 height 639
click at [615, 224] on label "aanbouw ... daad" at bounding box center [626, 220] width 118 height 24
click at [626, 224] on input "aanbouw ... daad" at bounding box center [630, 223] width 8 height 8
radio input "true"
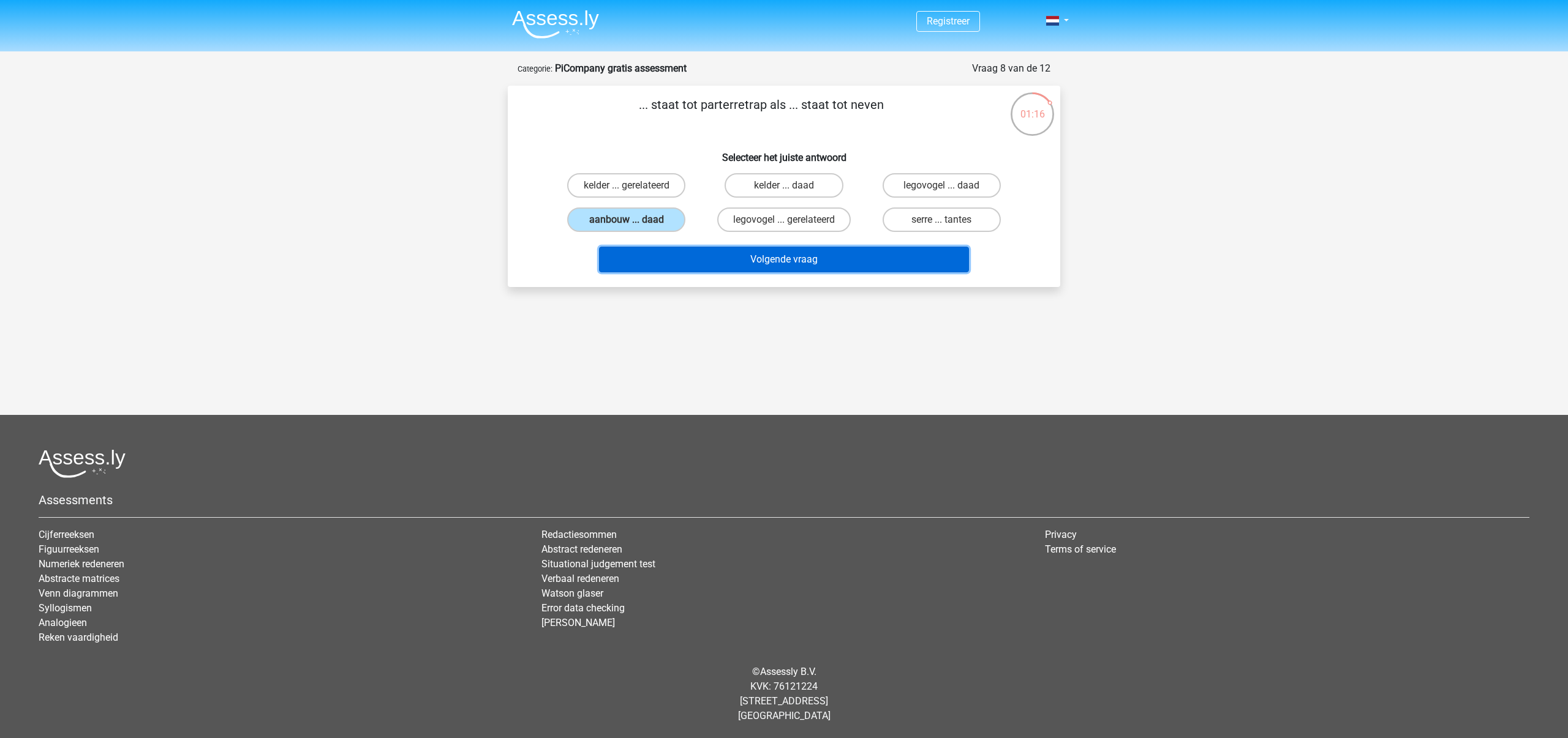
click at [749, 271] on button "Volgende vraag" at bounding box center [784, 260] width 370 height 26
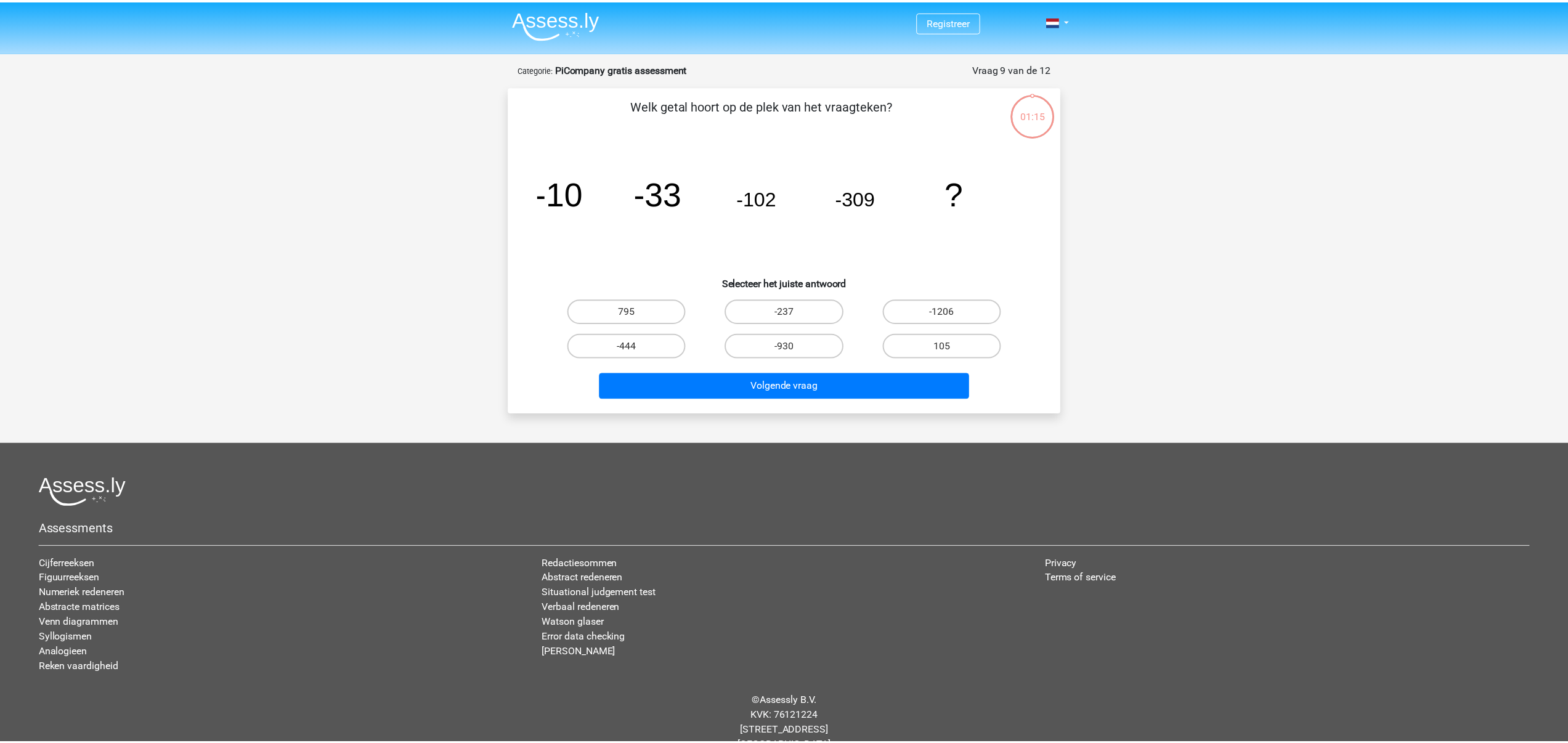
scroll to position [25, 0]
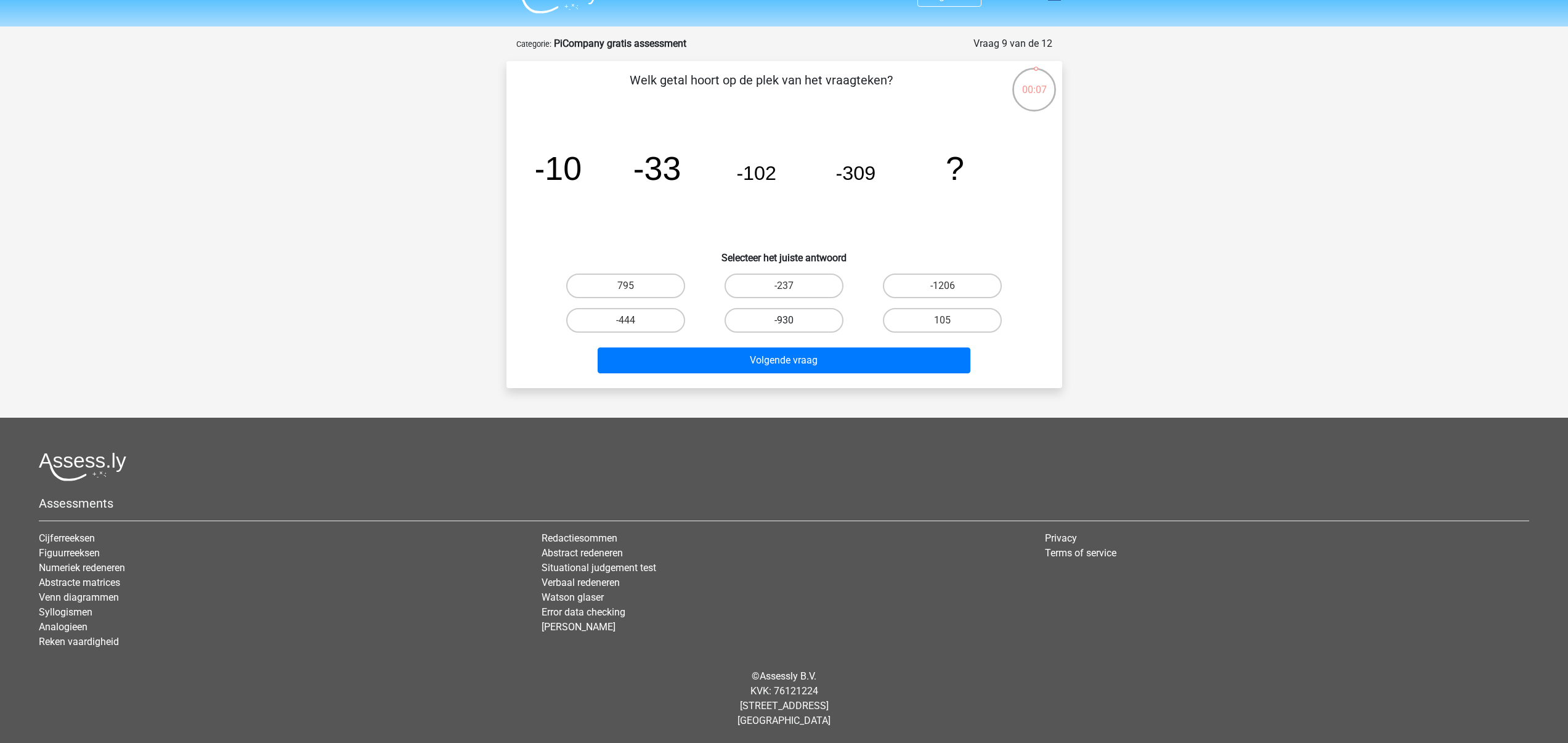
click at [785, 319] on label "-930" at bounding box center [784, 320] width 119 height 25
click at [785, 320] on input "-930" at bounding box center [787, 324] width 8 height 8
radio input "true"
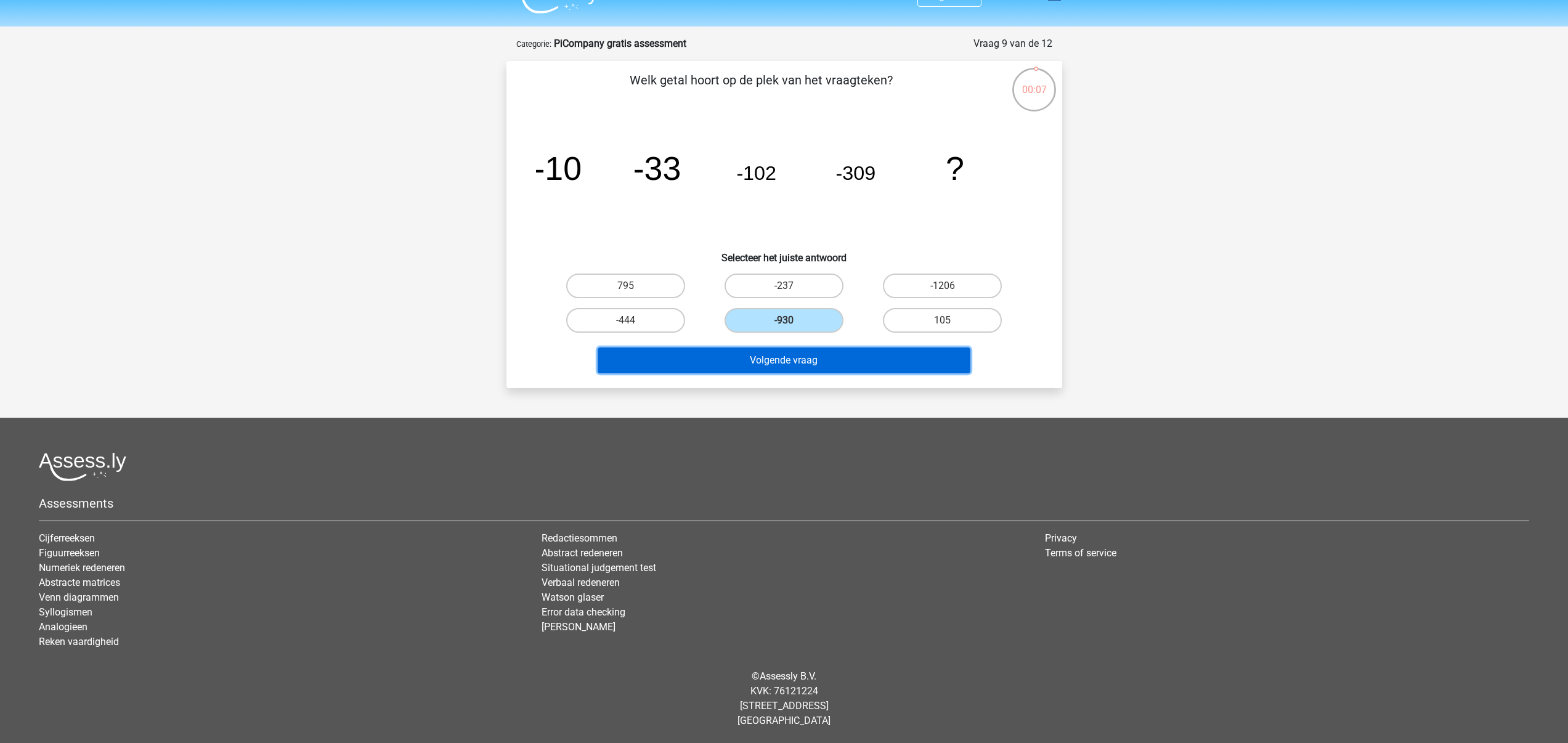
click at [788, 373] on button "Volgende vraag" at bounding box center [784, 361] width 372 height 26
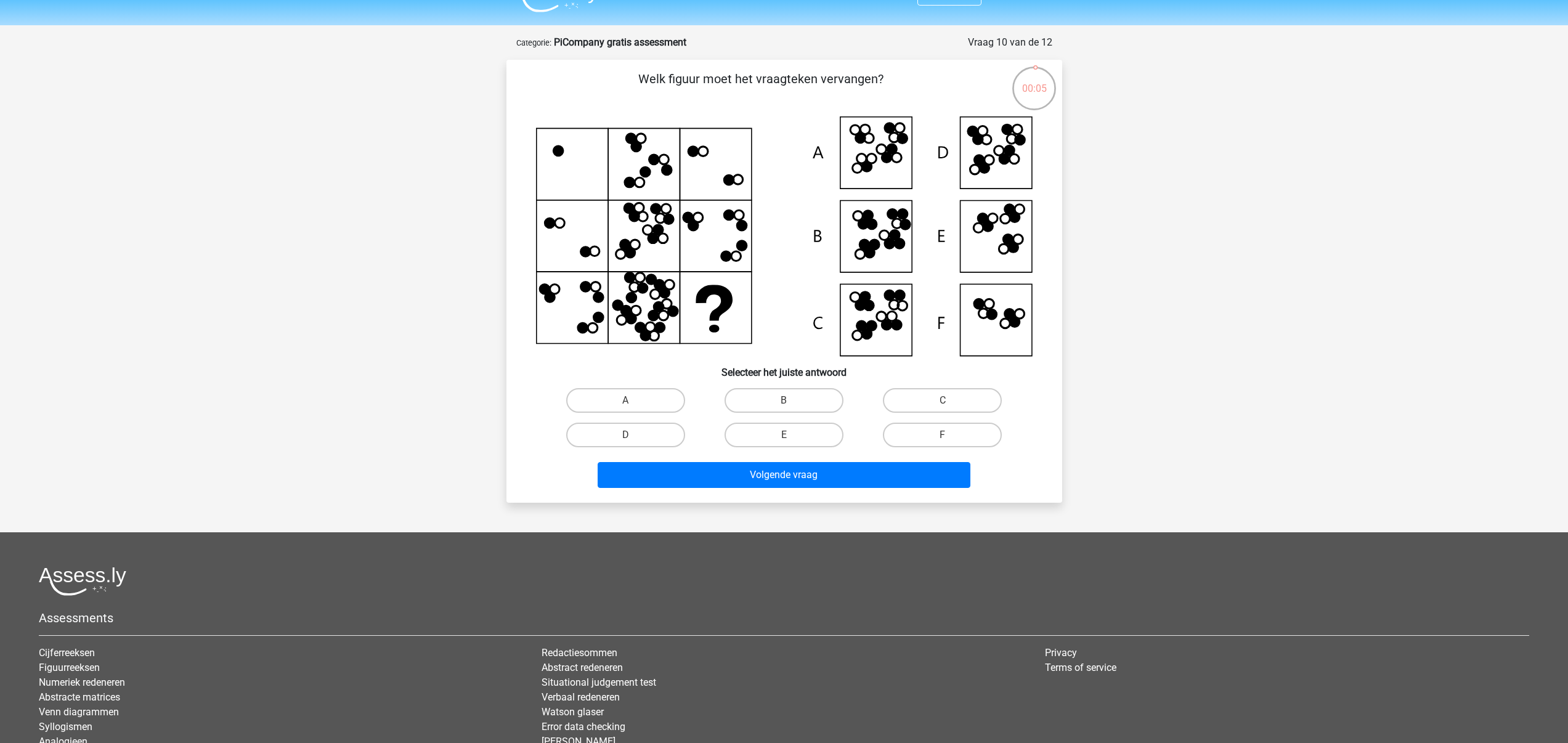
scroll to position [18, 0]
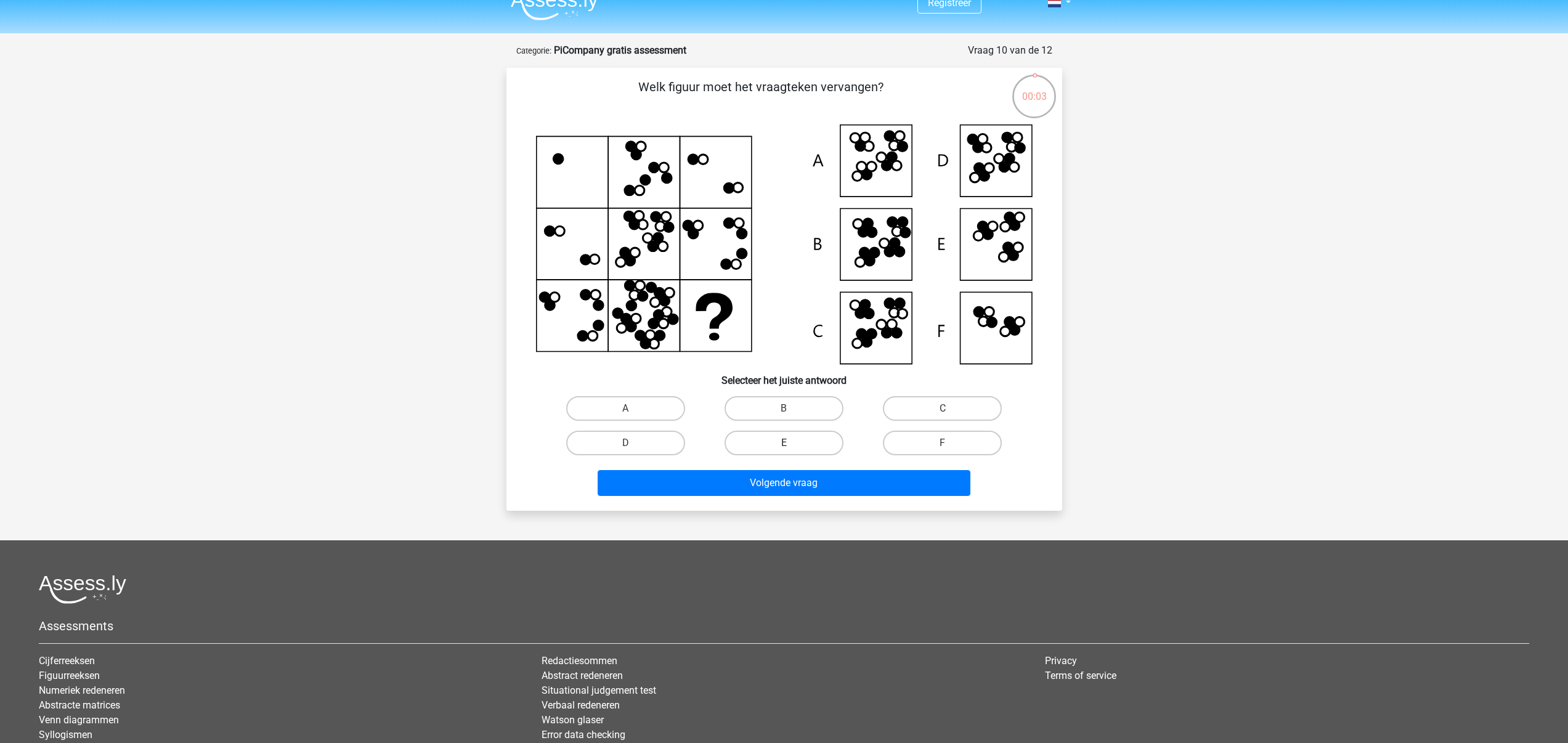
click at [789, 437] on label "E" at bounding box center [784, 443] width 119 height 25
click at [789, 443] on input "E" at bounding box center [787, 447] width 8 height 8
radio input "true"
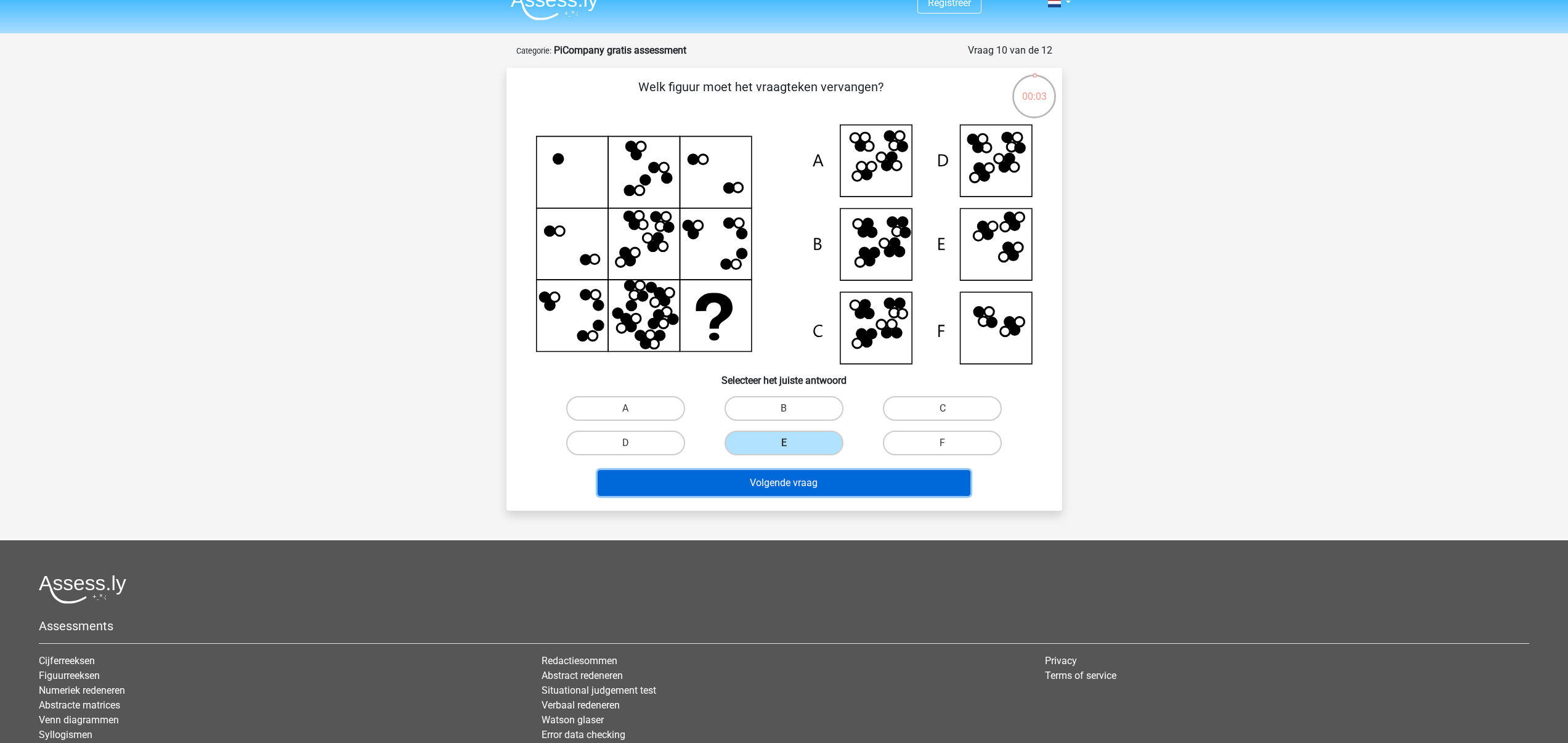
click at [821, 487] on button "Volgende vraag" at bounding box center [784, 483] width 372 height 26
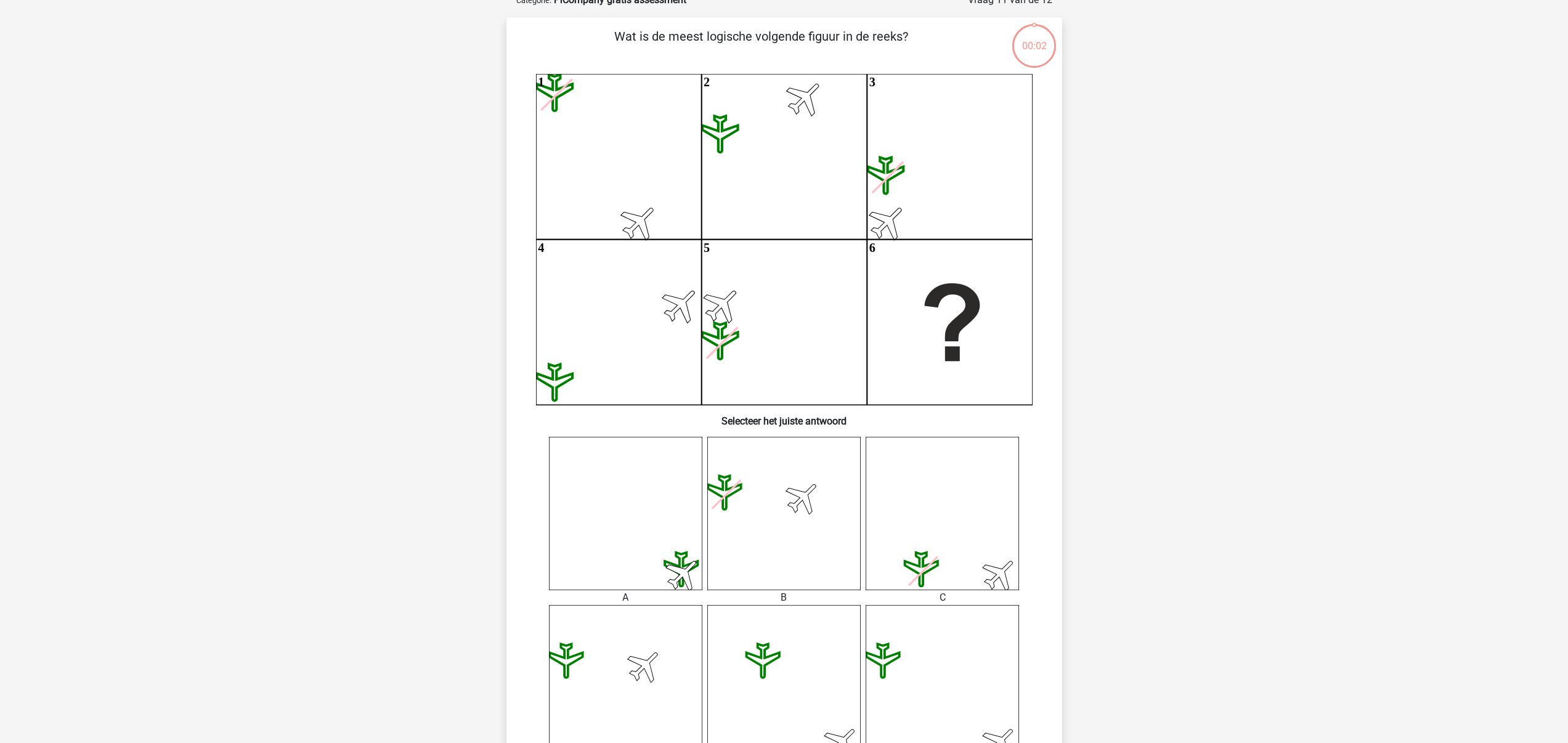
scroll to position [584, 0]
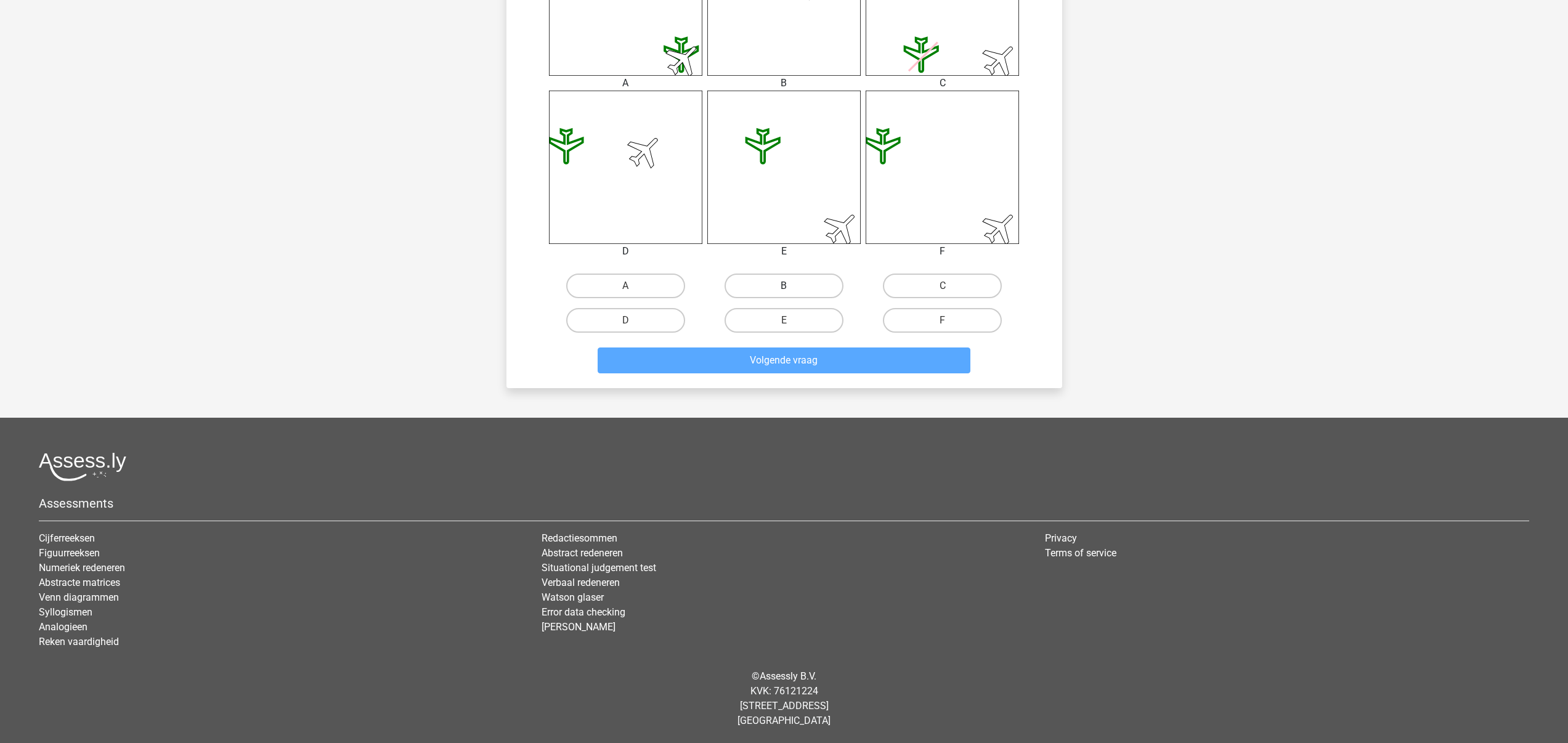
click at [808, 292] on label "B" at bounding box center [784, 286] width 119 height 25
click at [791, 292] on input "B" at bounding box center [787, 289] width 8 height 8
radio input "true"
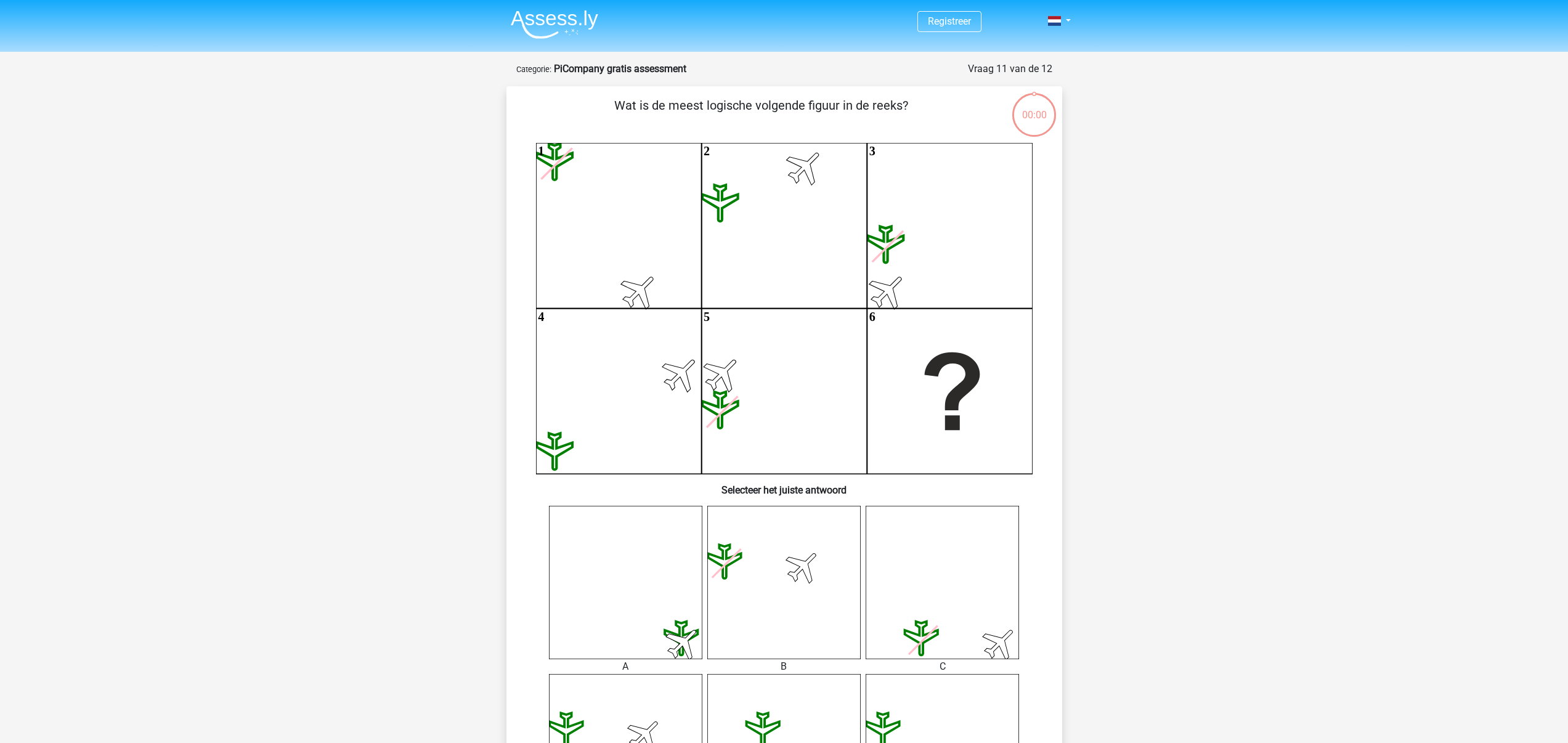
scroll to position [584, 0]
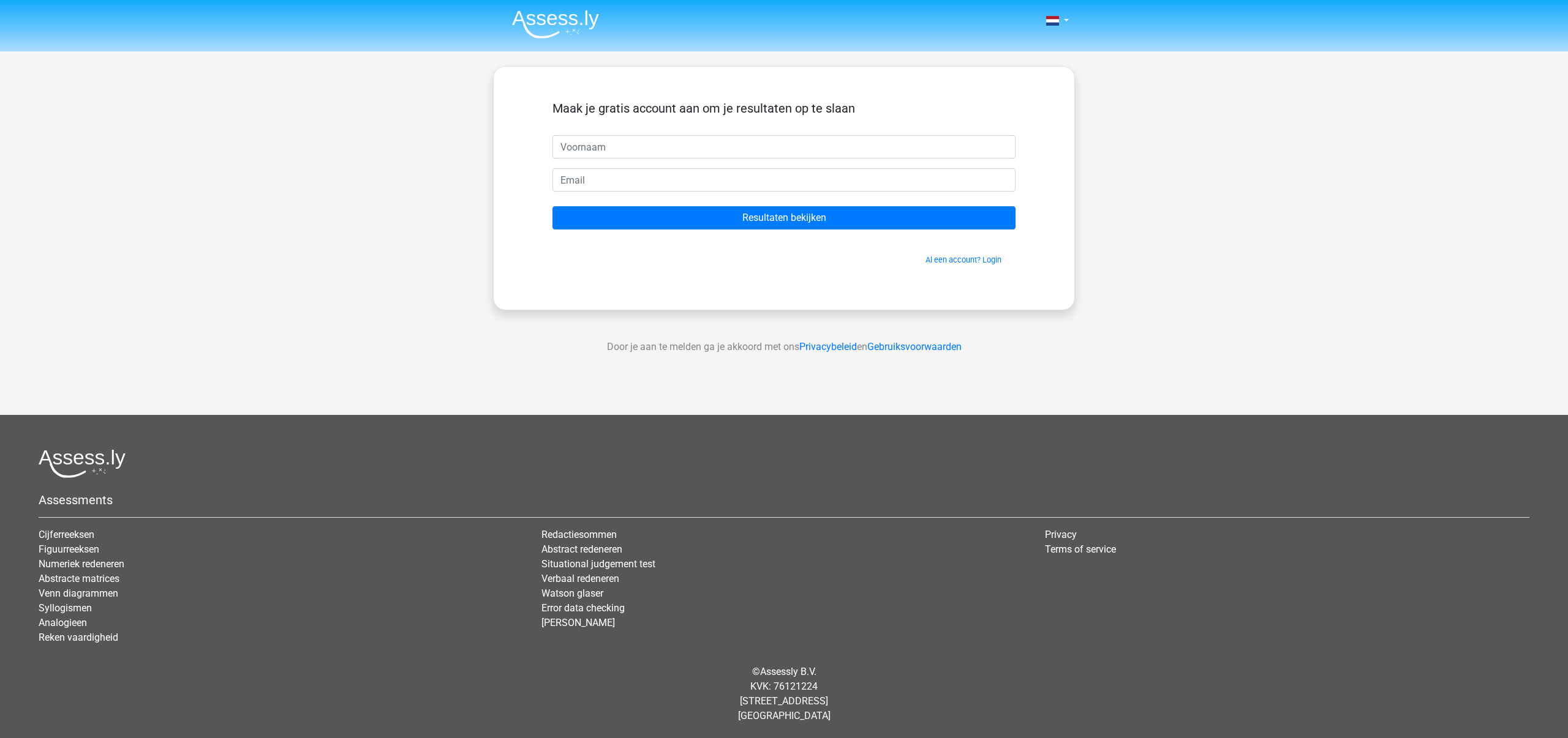
click at [748, 151] on input "text" at bounding box center [784, 146] width 463 height 23
type input "sabrin"
type input "§"
click at [708, 136] on input "sabrin" at bounding box center [784, 146] width 463 height 23
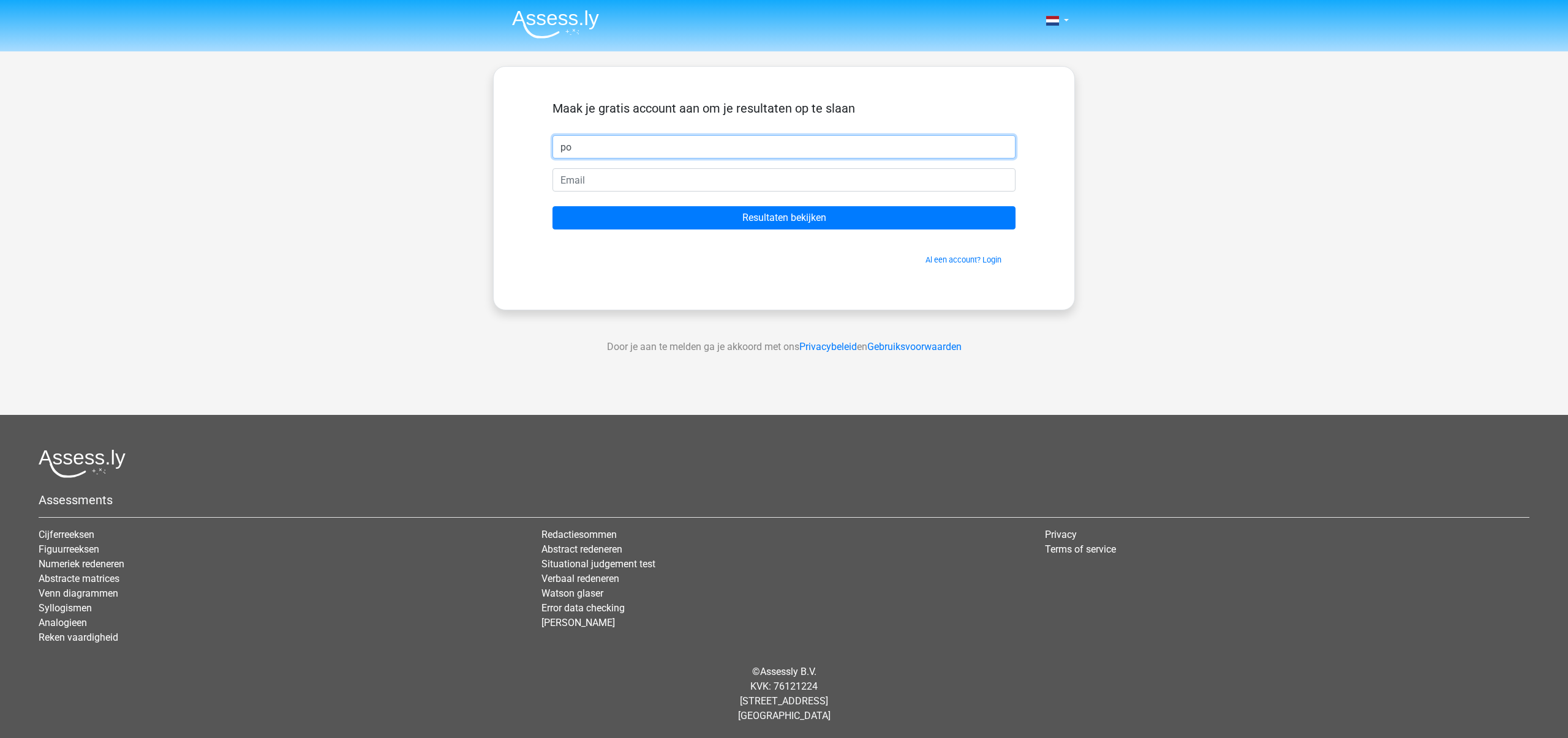
type input "p"
type input "ayoub"
click at [687, 176] on input "email" at bounding box center [784, 180] width 463 height 23
type input "[EMAIL_ADDRESS][PERSON_NAME][DOMAIN_NAME]"
click at [552, 206] on input "Resultaten bekijken" at bounding box center [784, 218] width 463 height 23
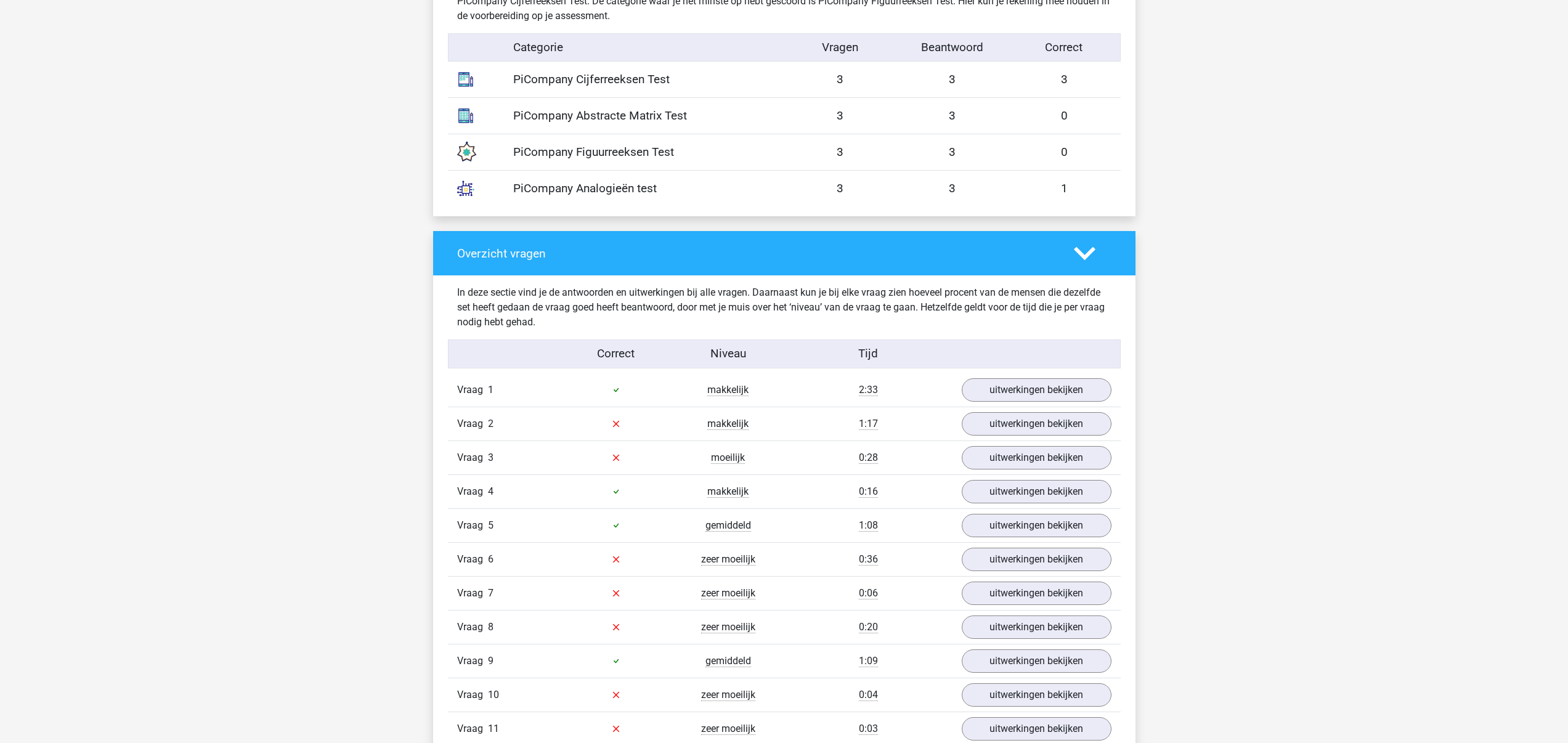
scroll to position [1153, 0]
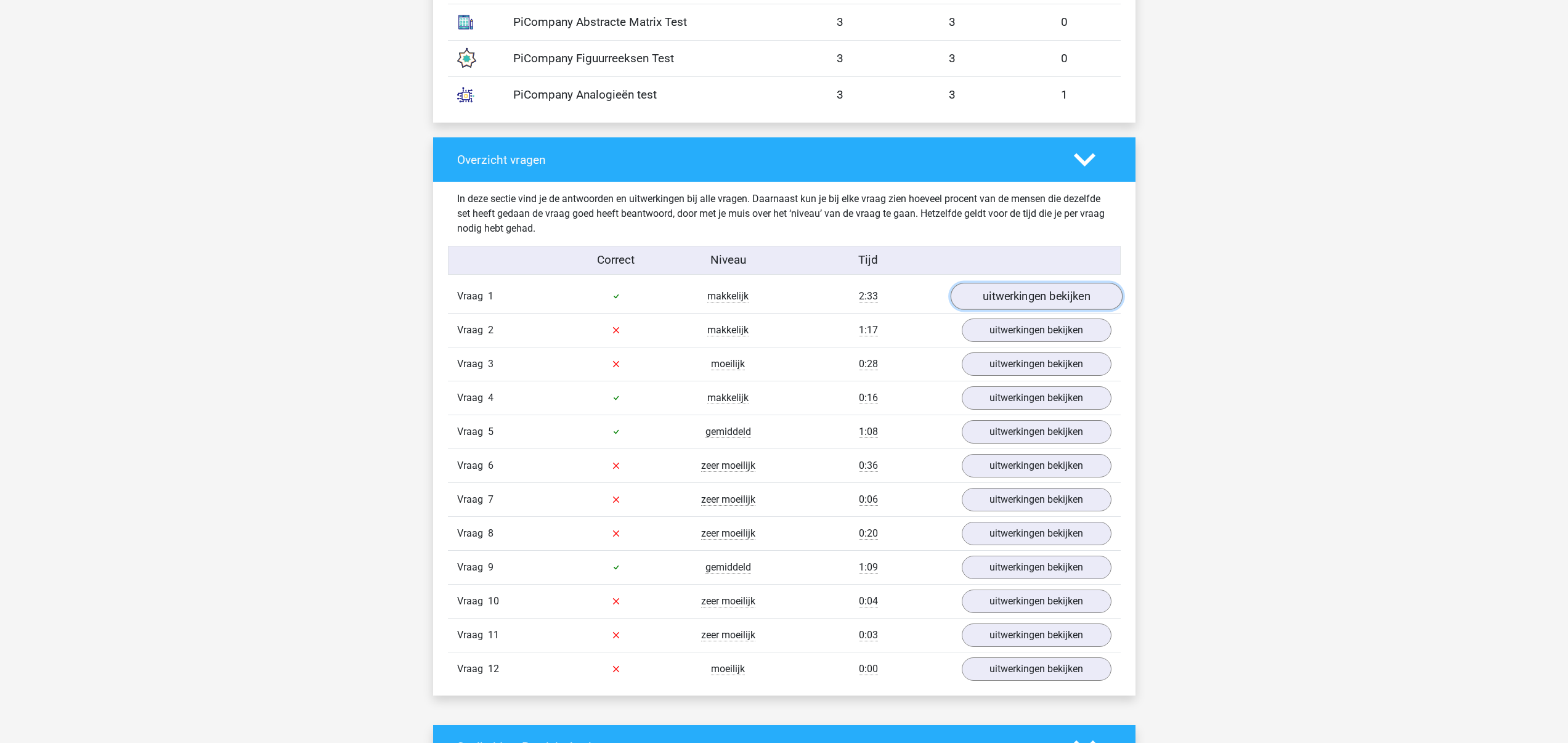
click at [1011, 302] on link "uitwerkingen bekijken" at bounding box center [1036, 296] width 172 height 27
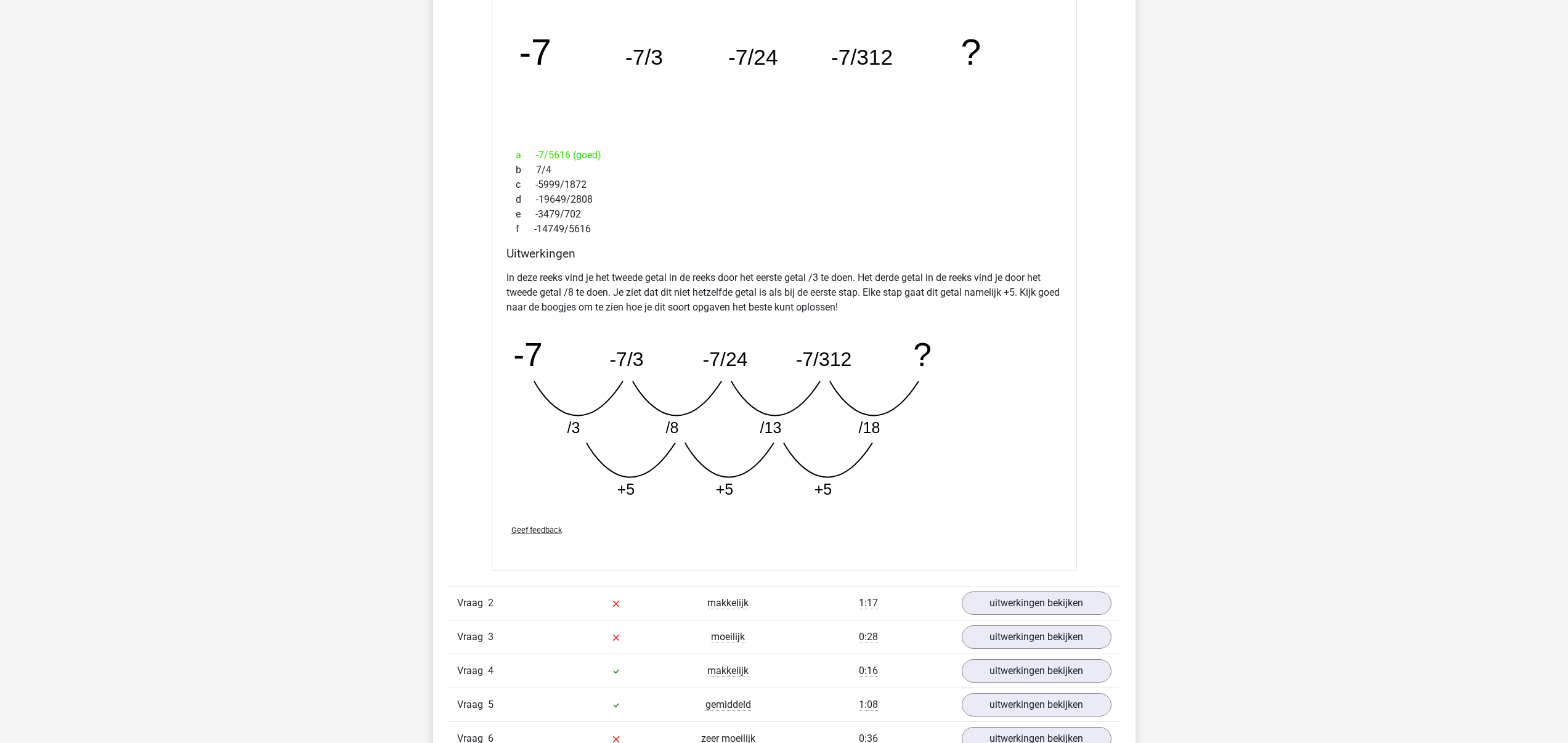
scroll to position [1354, 0]
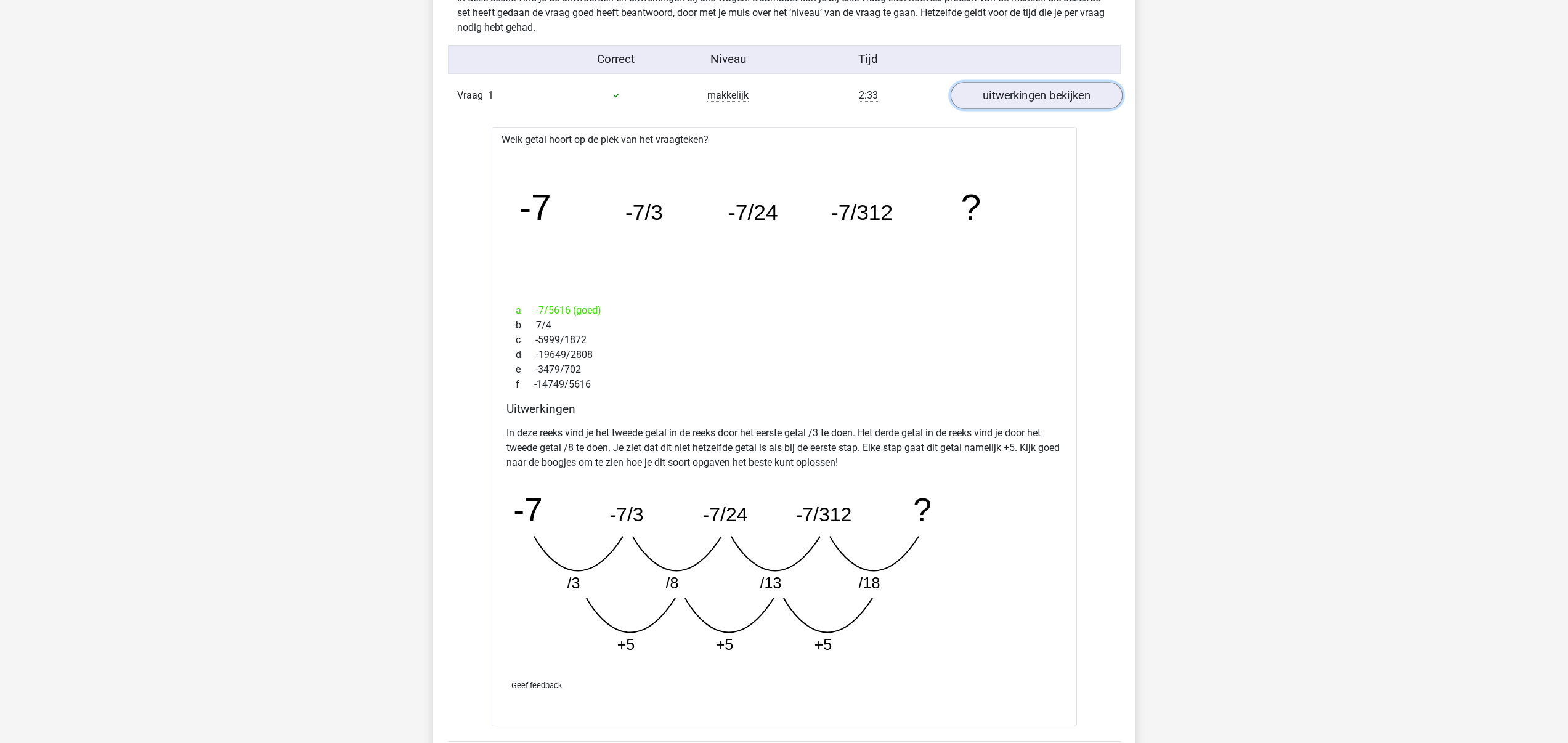
click at [1039, 95] on link "uitwerkingen bekijken" at bounding box center [1036, 95] width 172 height 27
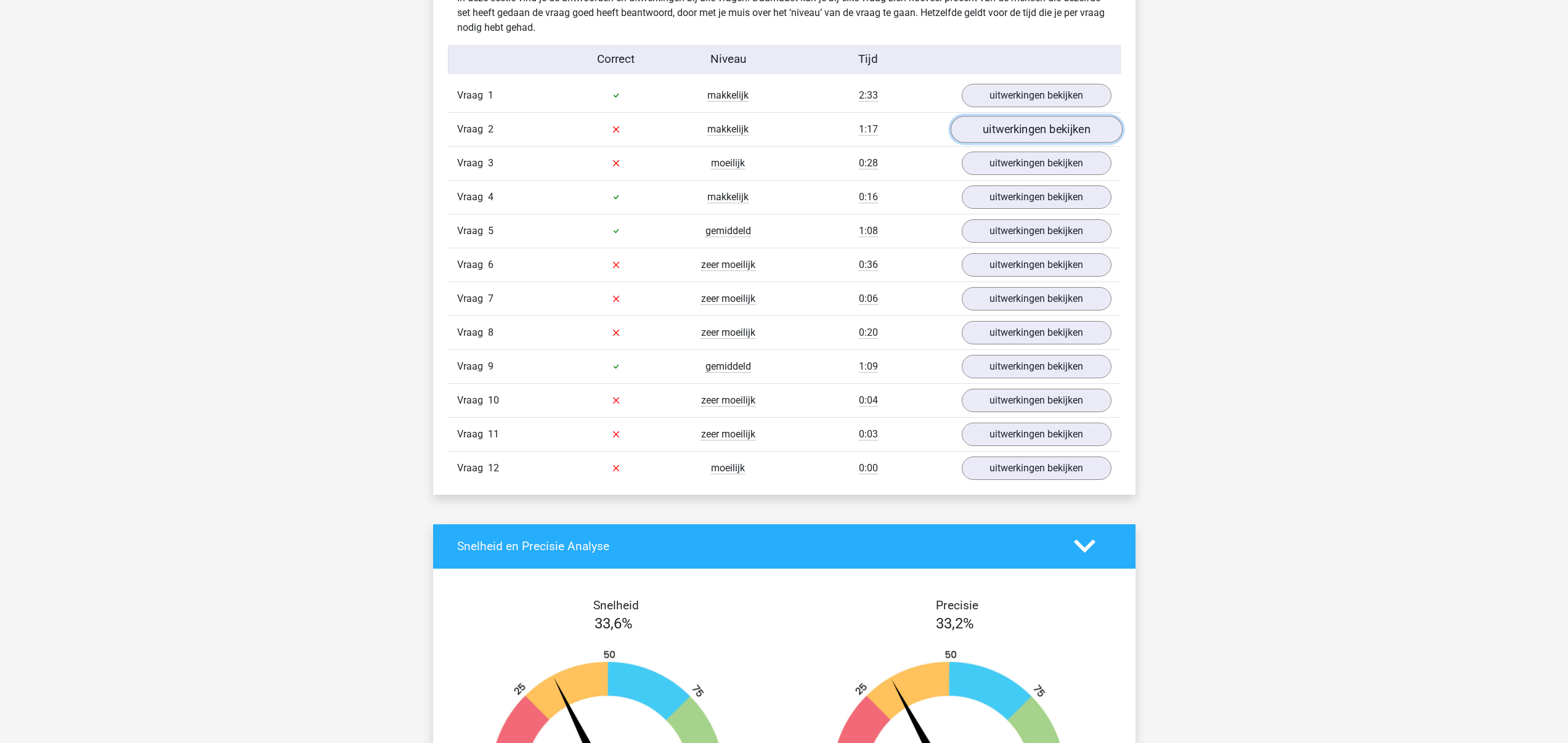
click at [1057, 131] on link "uitwerkingen bekijken" at bounding box center [1036, 130] width 172 height 27
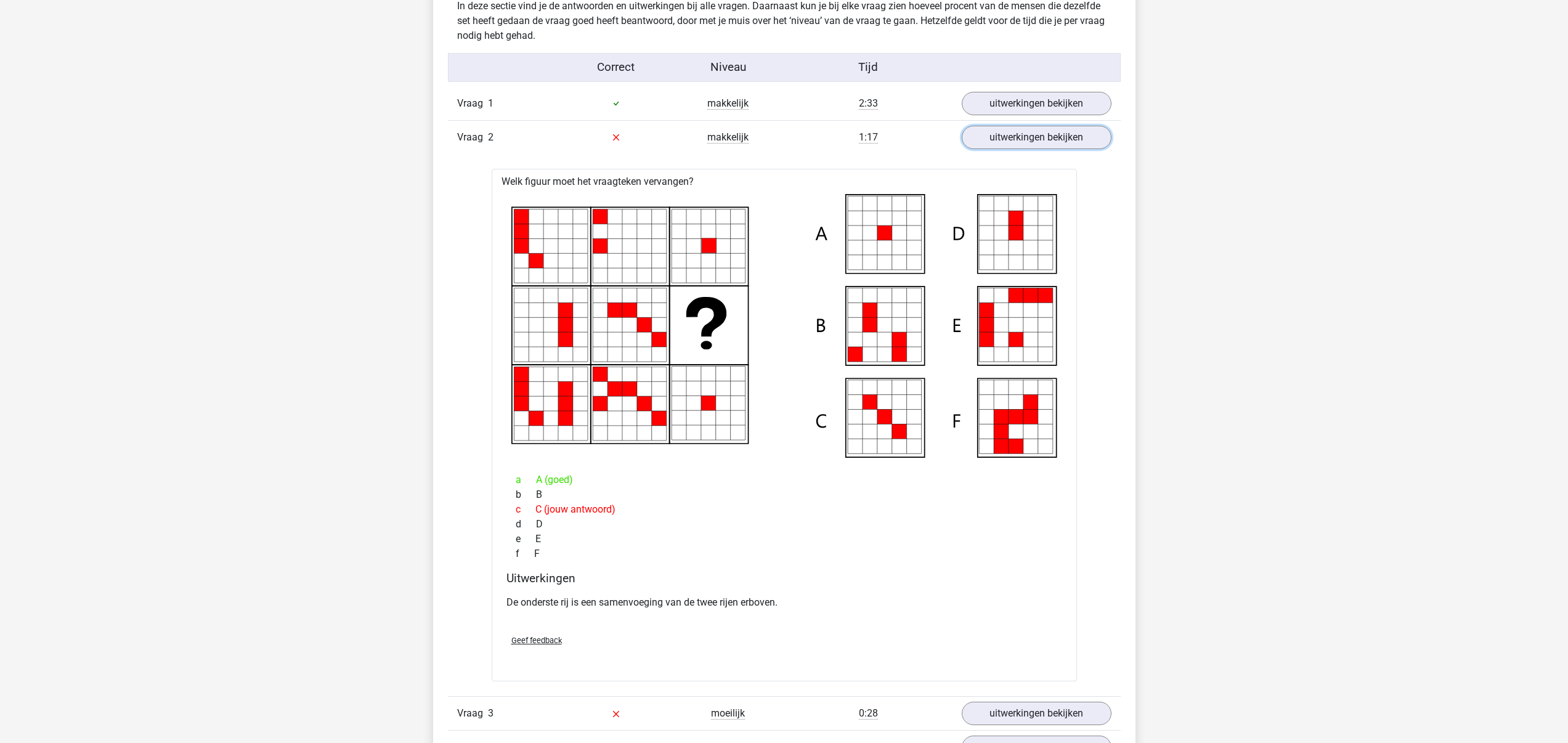
scroll to position [1354, 0]
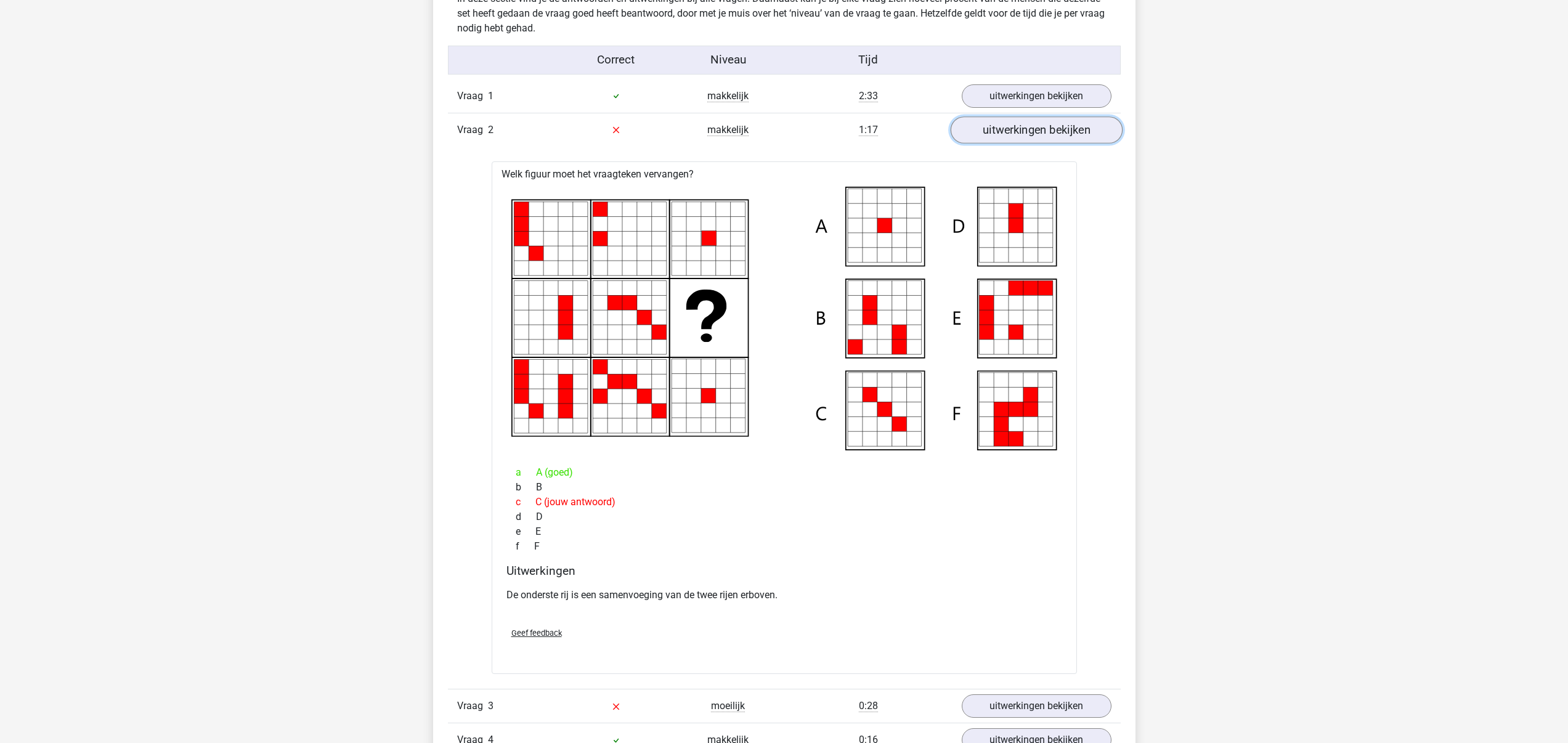
click at [1038, 139] on link "uitwerkingen bekijken" at bounding box center [1036, 130] width 172 height 27
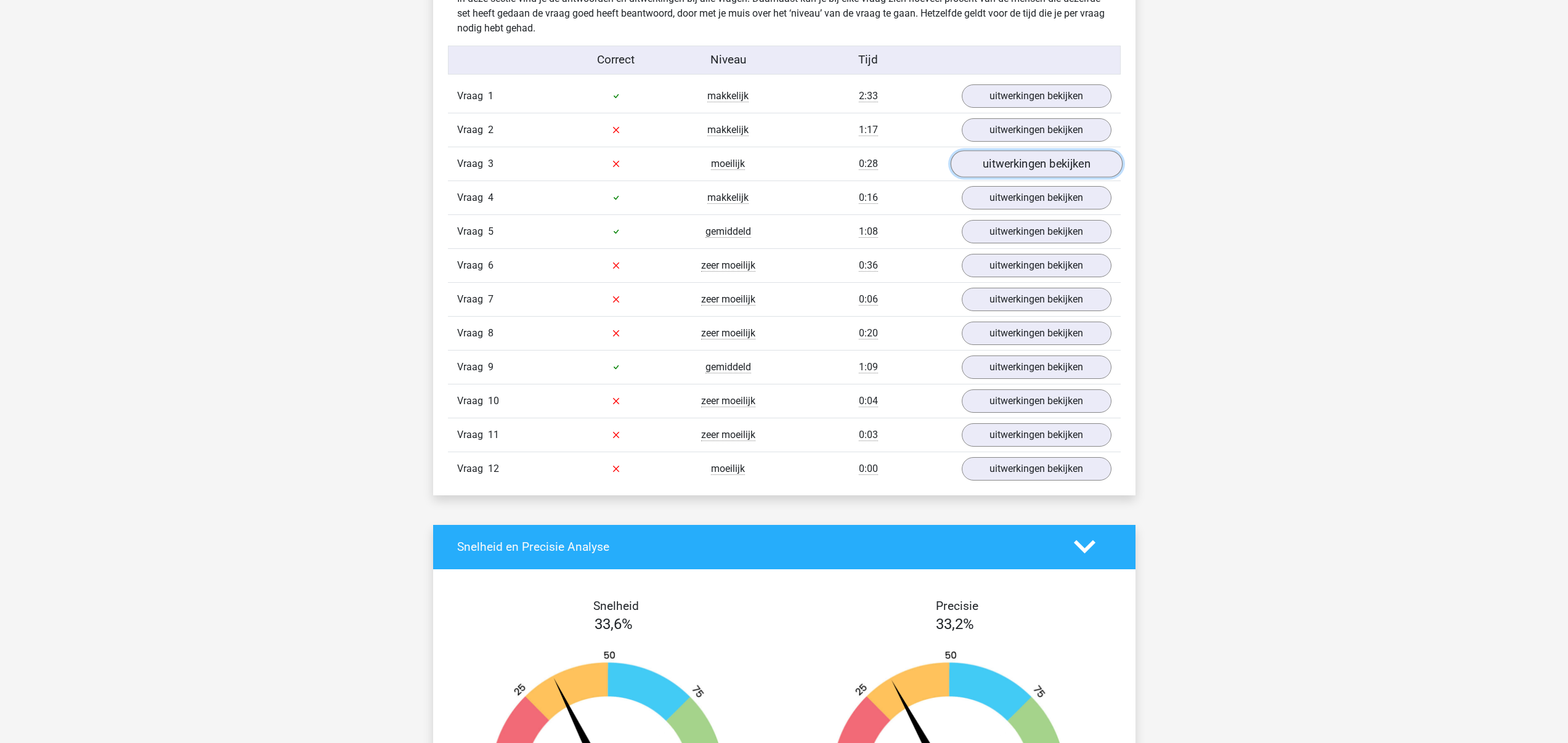
click at [1002, 163] on link "uitwerkingen bekijken" at bounding box center [1036, 164] width 172 height 27
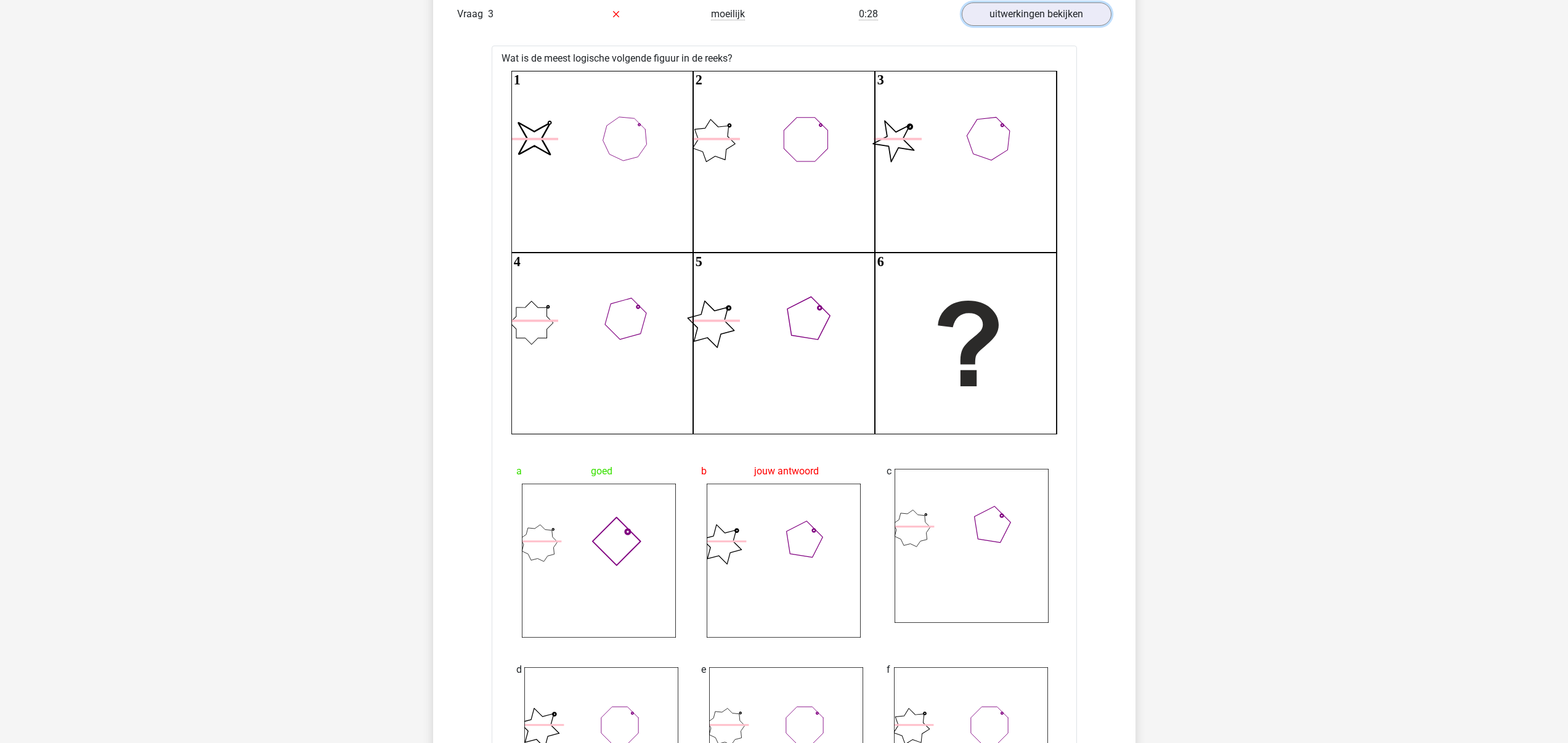
scroll to position [1496, 0]
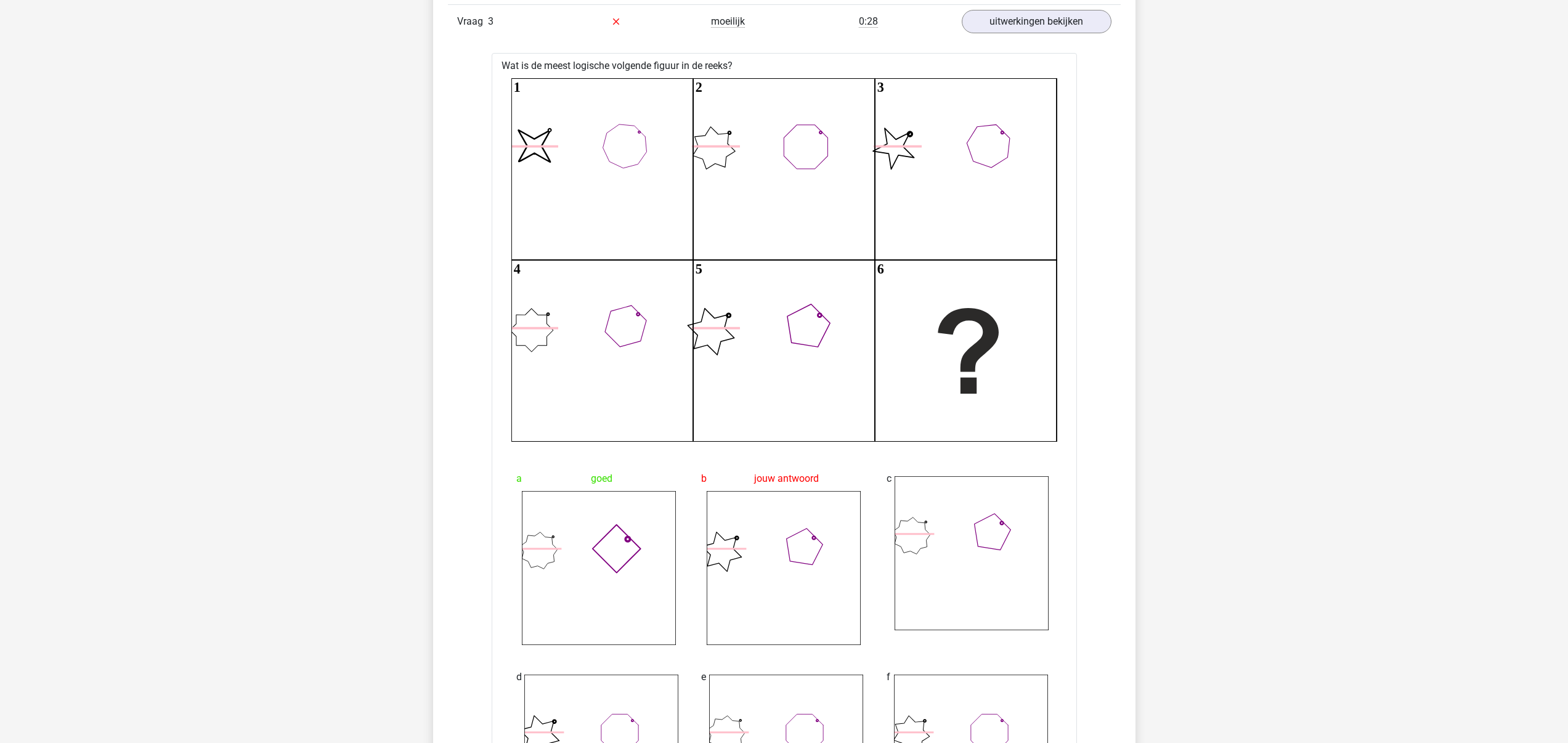
click at [925, 23] on div "0:28" at bounding box center [868, 21] width 168 height 15
click at [917, 27] on div "0:28" at bounding box center [868, 21] width 168 height 15
click at [989, 27] on link "uitwerkingen bekijken" at bounding box center [1036, 21] width 172 height 27
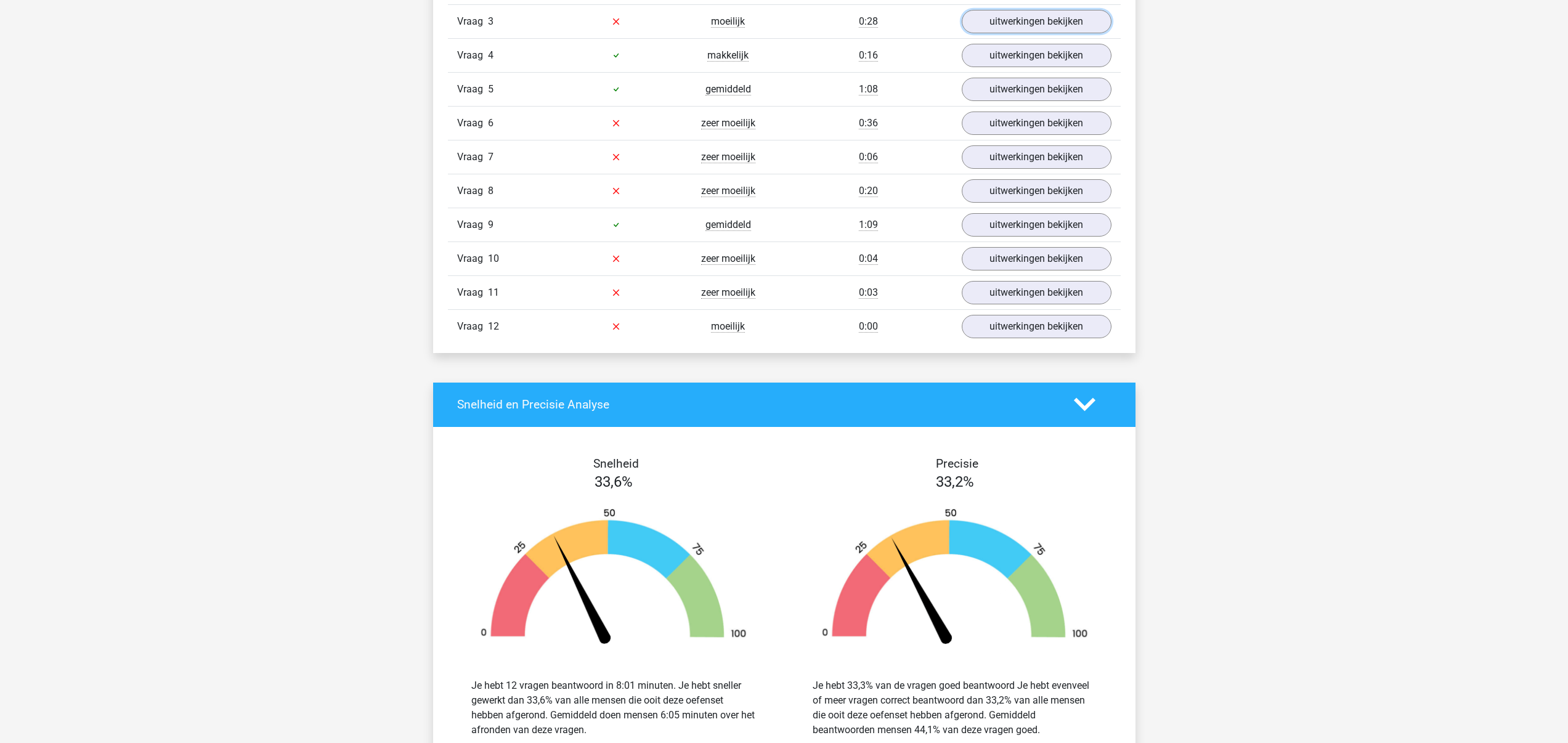
scroll to position [1480, 0]
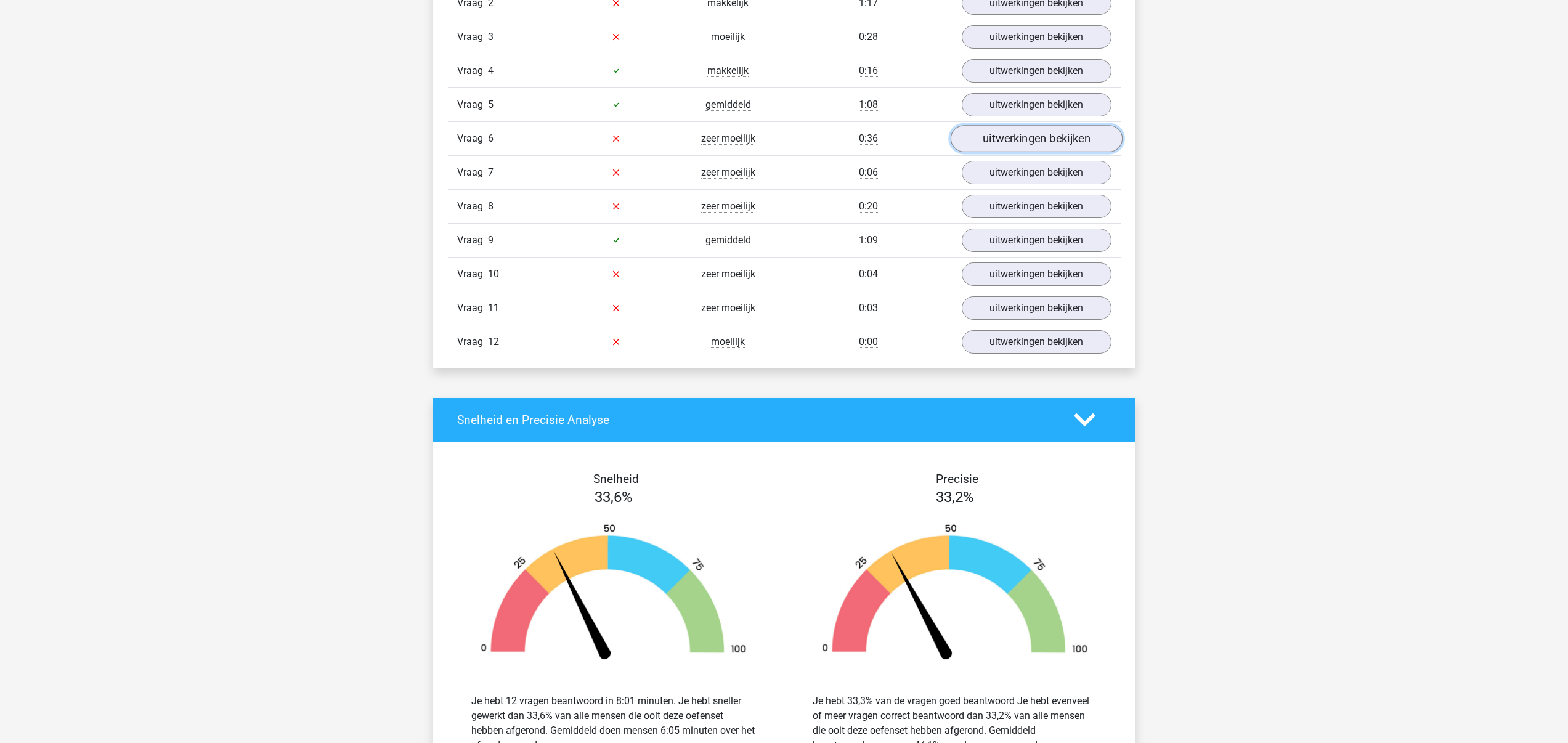
click at [986, 132] on link "uitwerkingen bekijken" at bounding box center [1036, 139] width 172 height 27
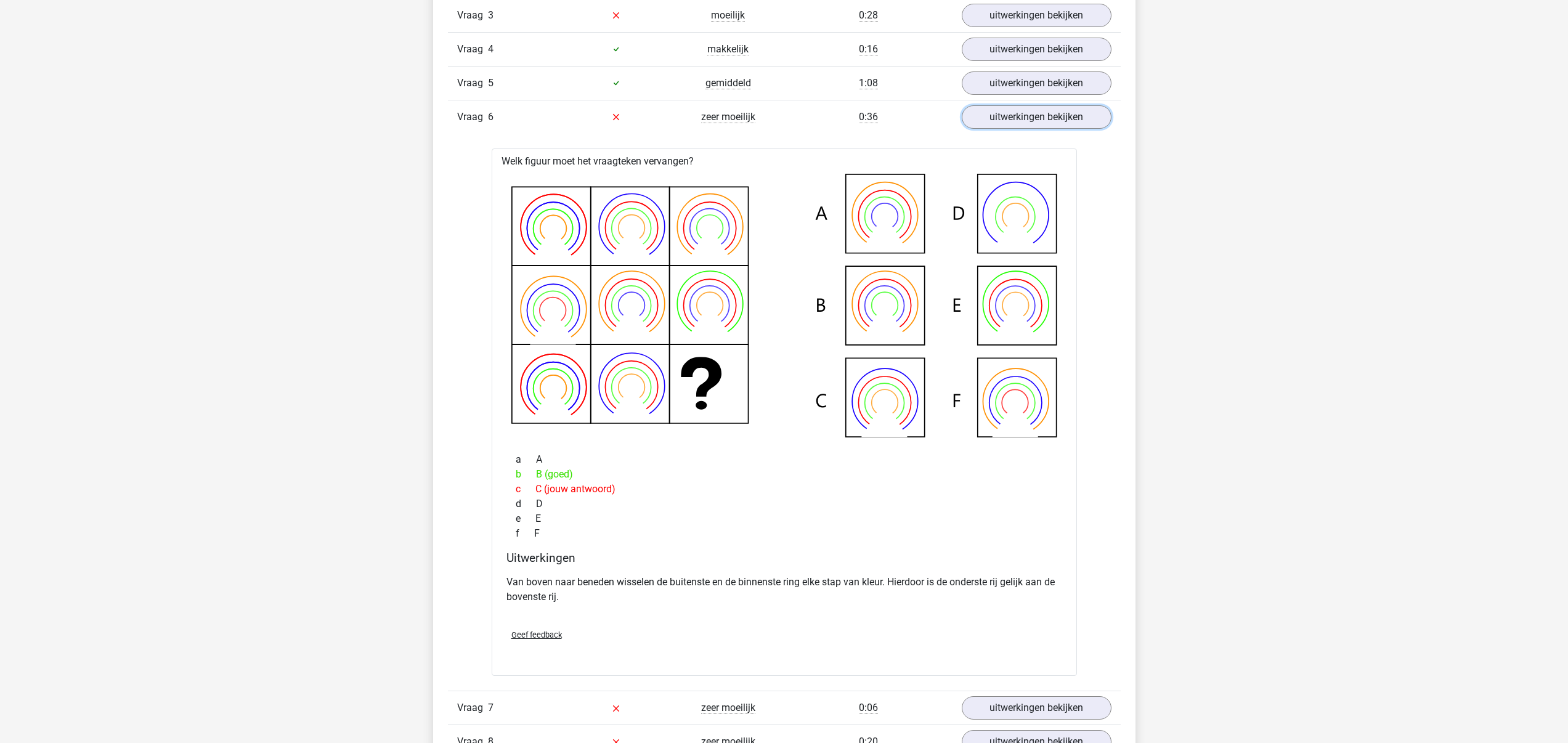
scroll to position [1494, 0]
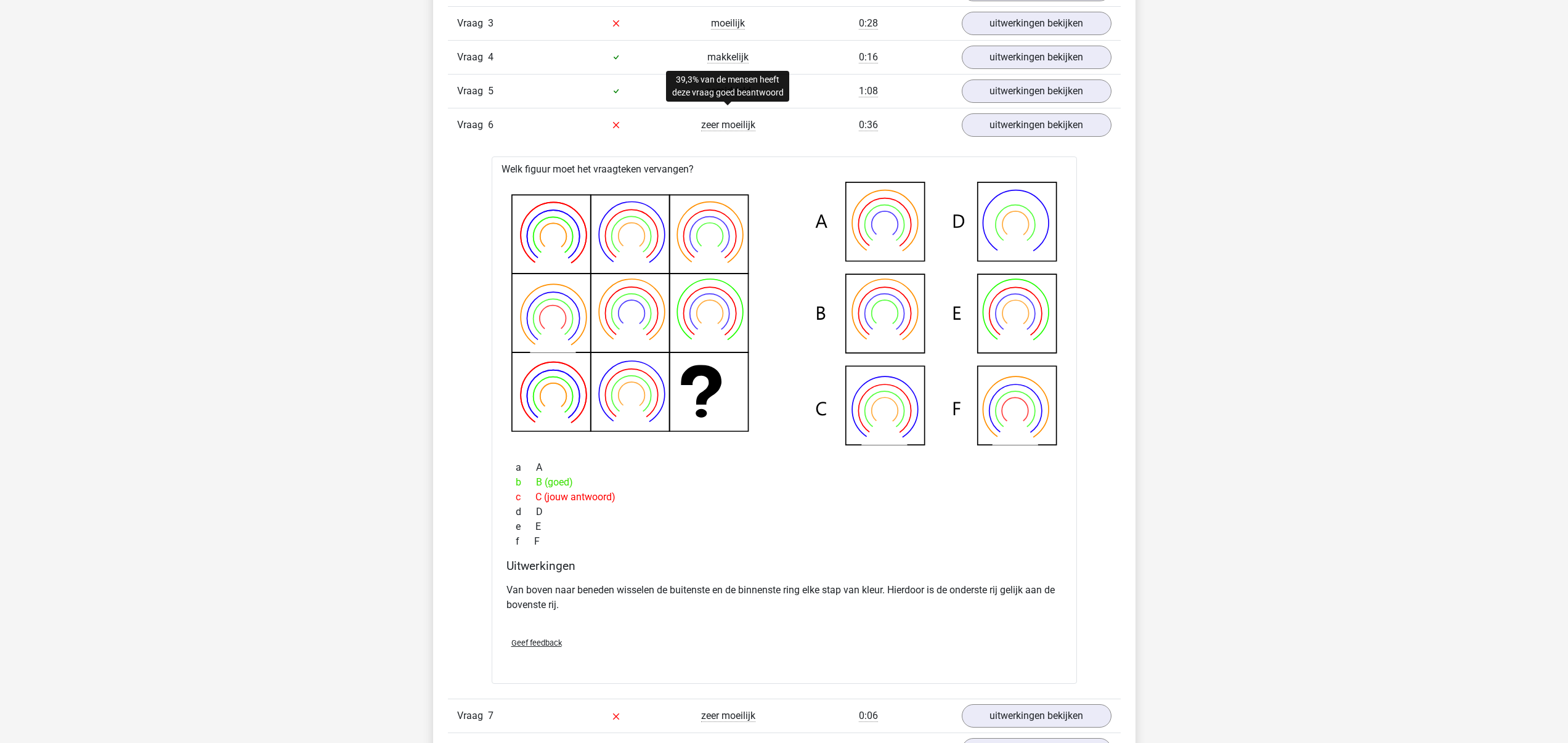
click at [741, 125] on span "zeer moeilijk" at bounding box center [728, 125] width 54 height 13
click at [481, 130] on span "Vraag" at bounding box center [472, 125] width 31 height 15
click at [704, 125] on span "zeer moeilijk" at bounding box center [728, 125] width 54 height 13
click at [902, 127] on div "0:36" at bounding box center [868, 125] width 168 height 15
click at [480, 128] on span "Vraag" at bounding box center [472, 125] width 31 height 15
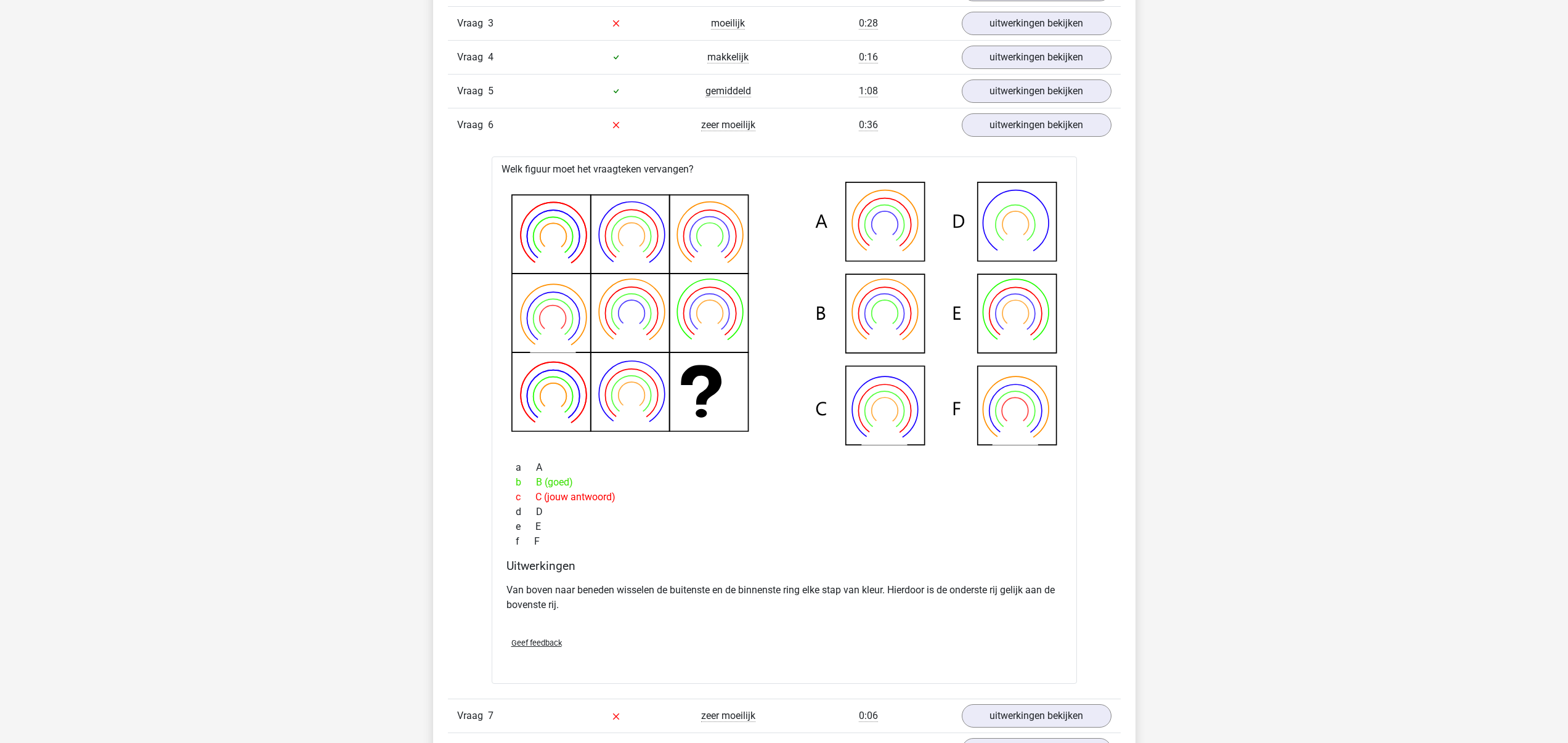
click at [925, 131] on div "0:36" at bounding box center [868, 125] width 168 height 15
click at [931, 131] on div "0:36" at bounding box center [868, 125] width 168 height 15
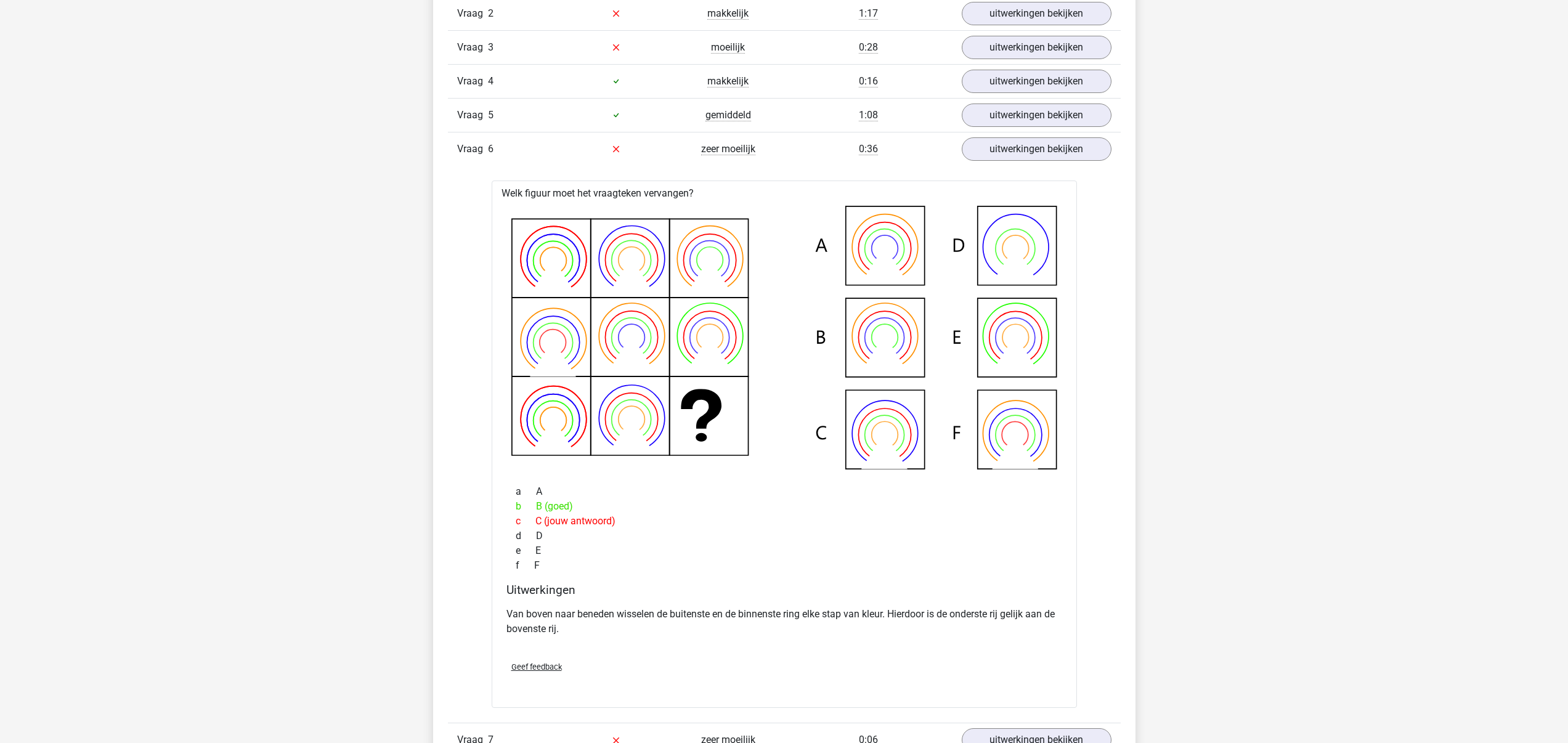
scroll to position [1454, 0]
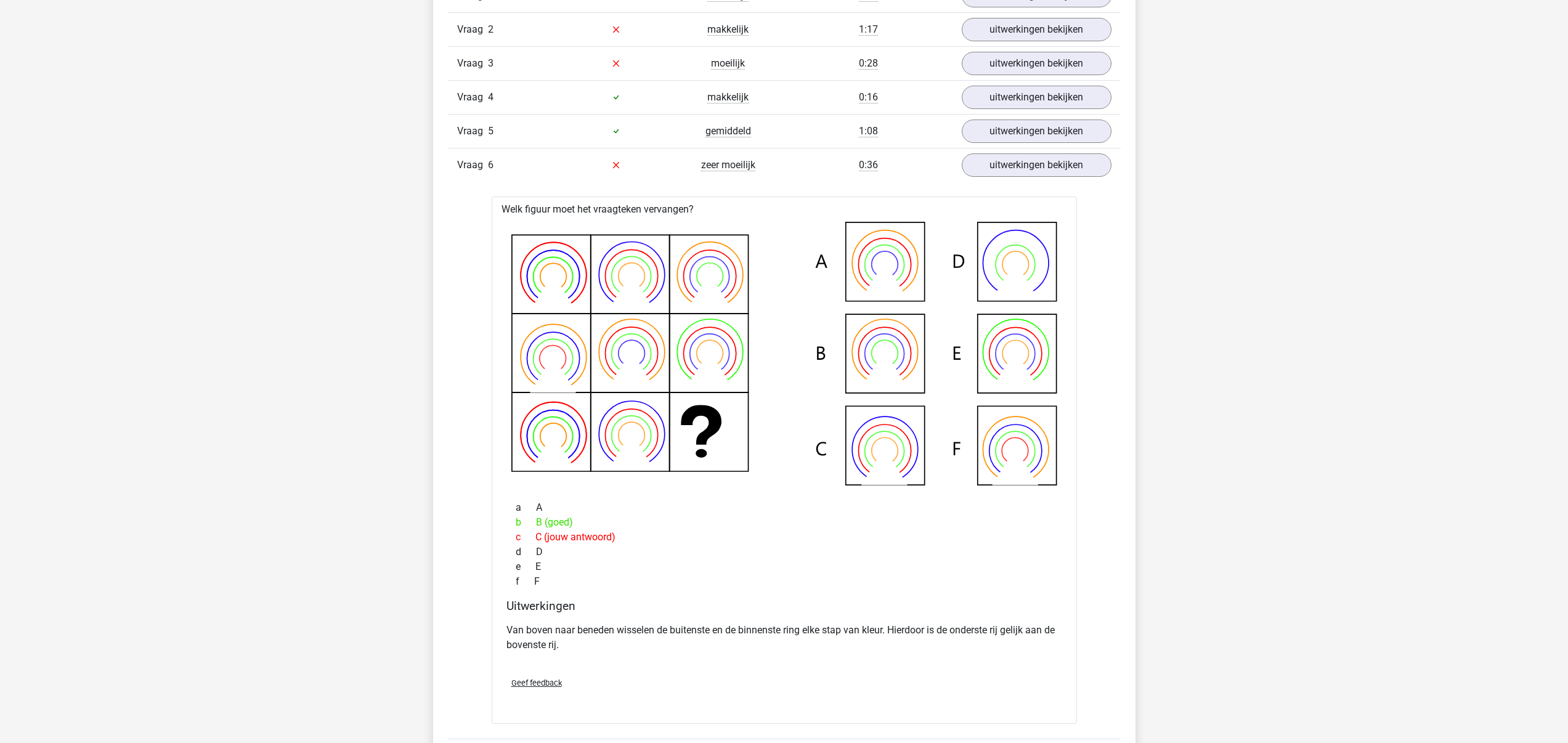
click at [792, 140] on div "Vraag 5 gemiddeld 1:08 uitwerkingen bekijken" at bounding box center [784, 131] width 673 height 34
click at [978, 128] on link "uitwerkingen bekijken" at bounding box center [1036, 131] width 172 height 27
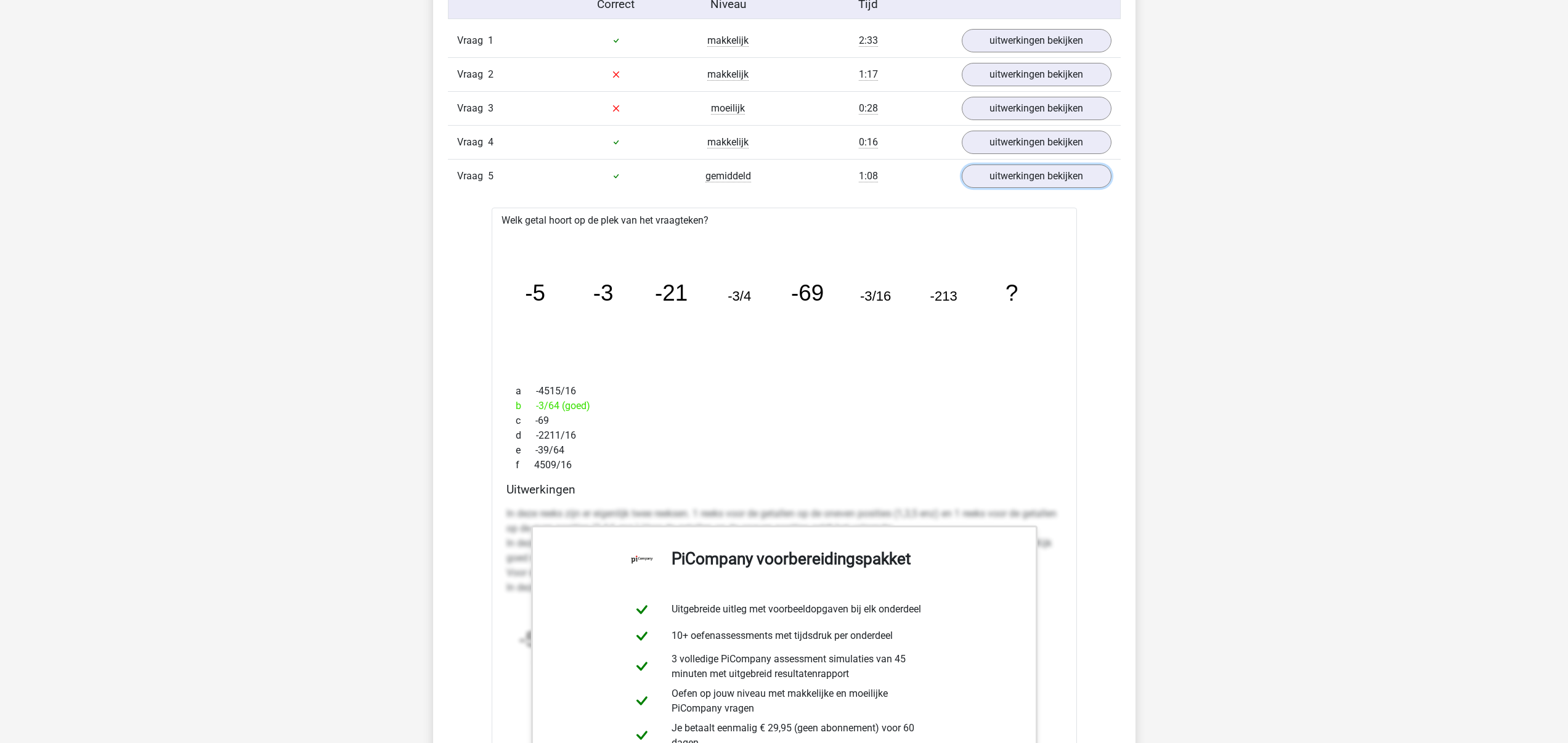
scroll to position [1259, 0]
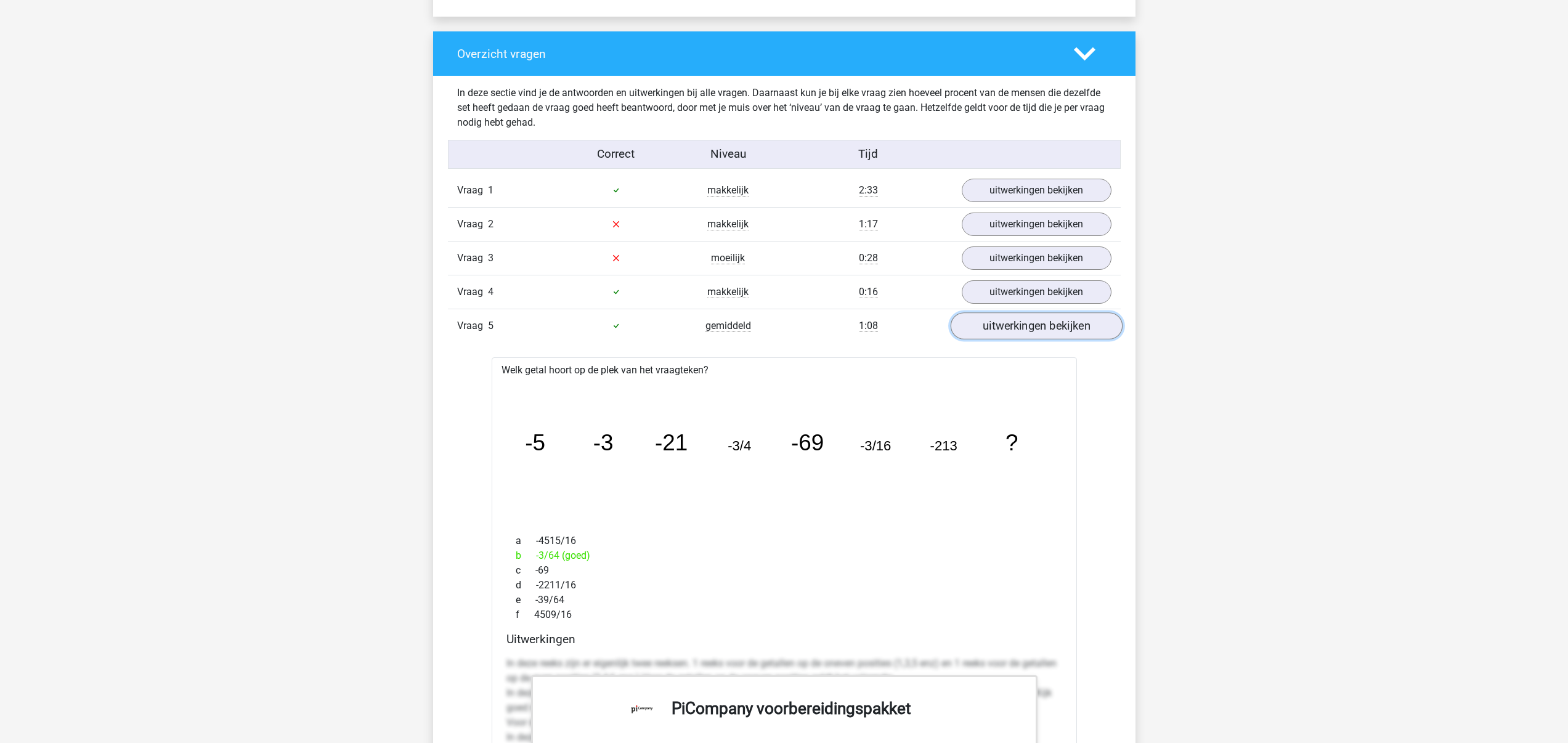
click at [992, 318] on link "uitwerkingen bekijken" at bounding box center [1036, 326] width 172 height 27
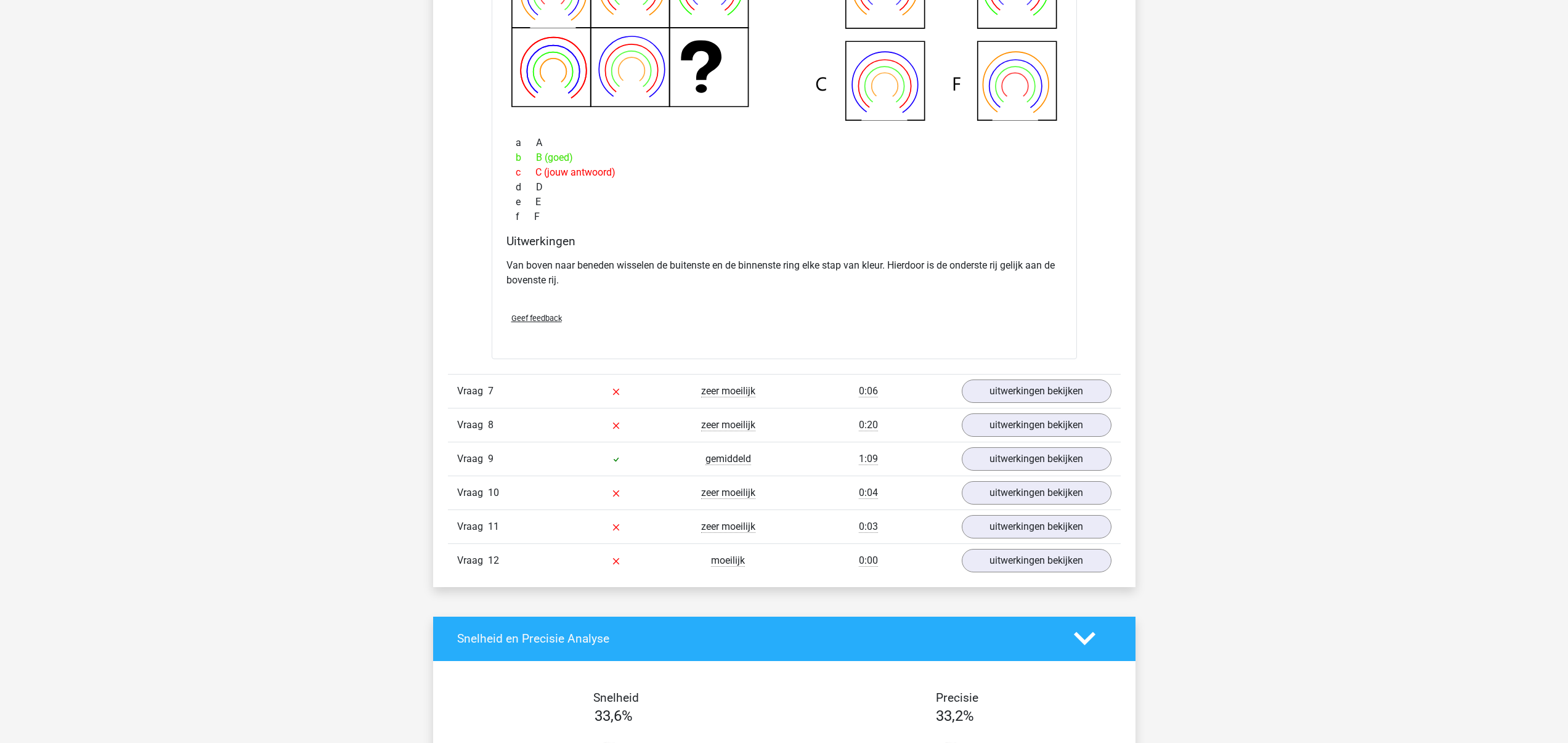
scroll to position [1896, 0]
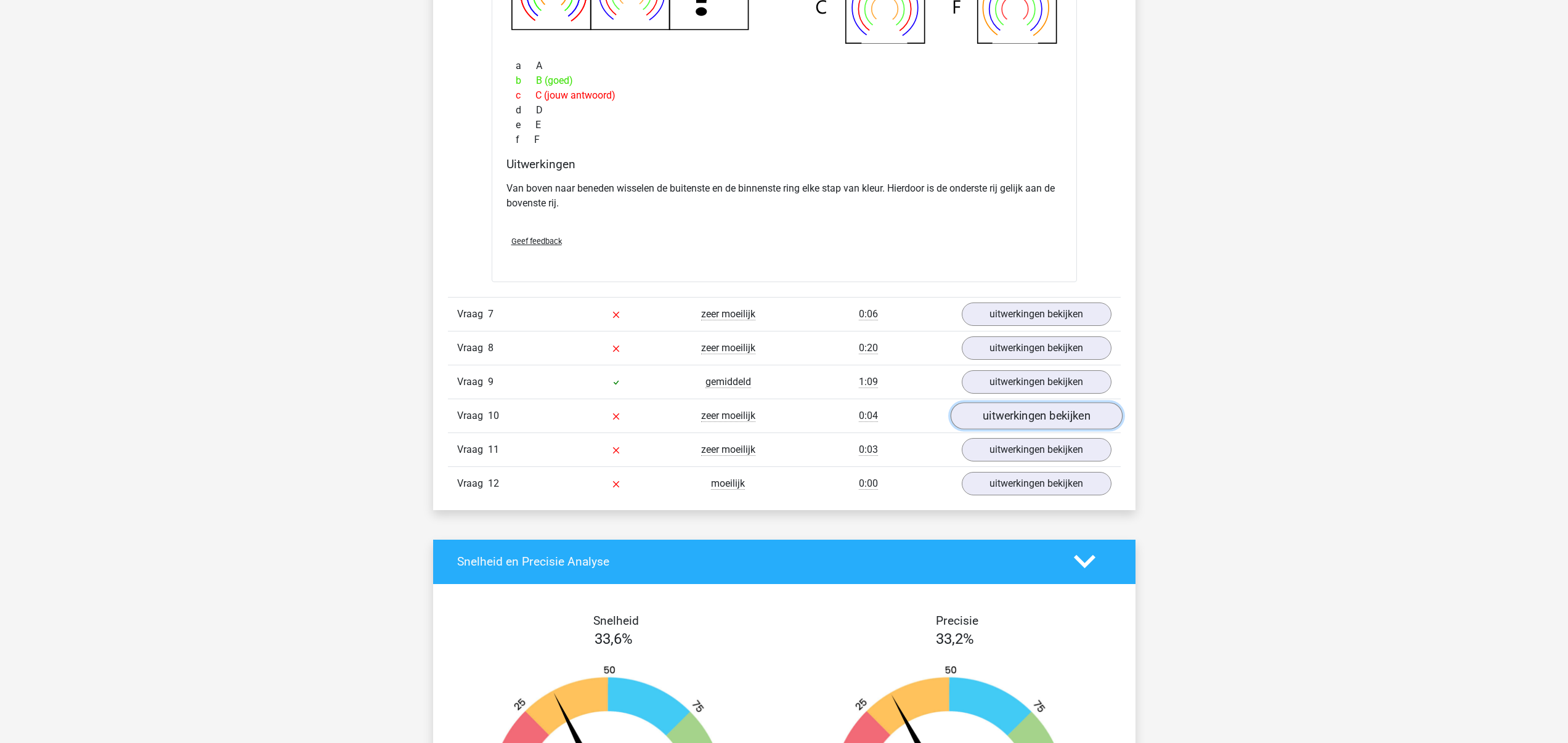
click at [972, 413] on link "uitwerkingen bekijken" at bounding box center [1036, 416] width 172 height 27
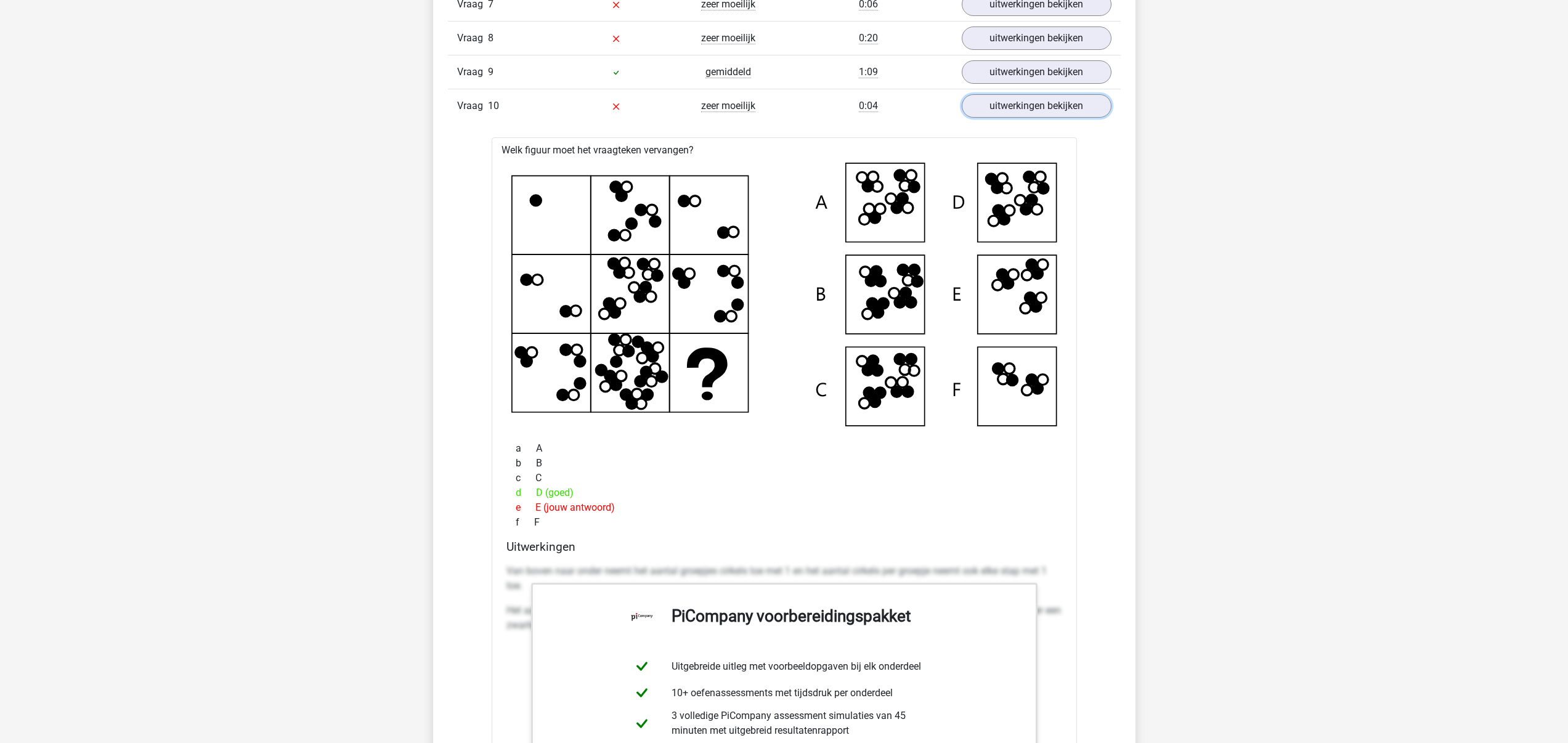
scroll to position [2198, 0]
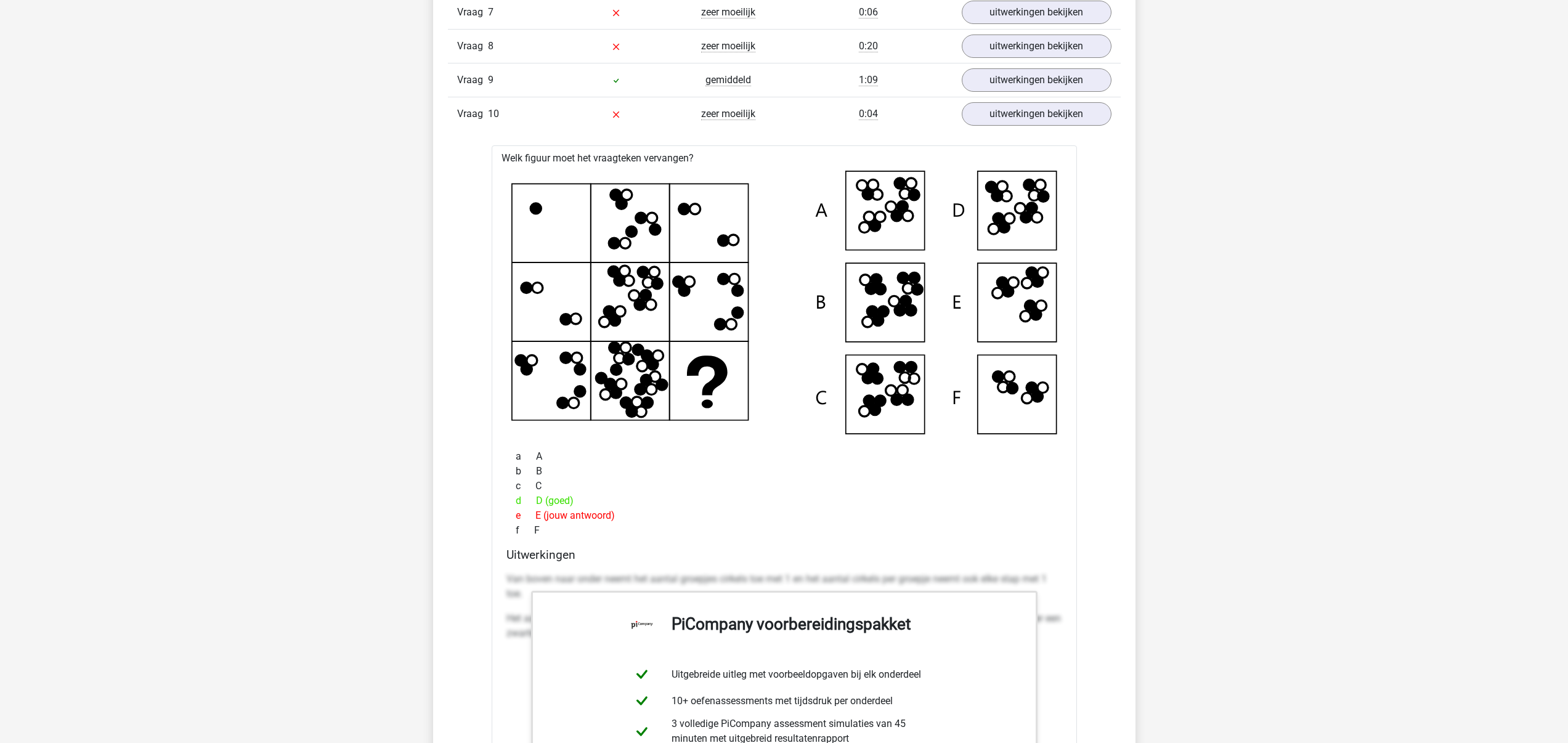
click at [654, 129] on div "Vraag 10 zeer moeilijk 0:04 uitwerkingen bekijken" at bounding box center [784, 113] width 673 height 34
click at [686, 123] on div "Vraag 10 zeer moeilijk 0:04 uitwerkingen bekijken" at bounding box center [784, 113] width 673 height 34
click at [727, 116] on span "zeer moeilijk" at bounding box center [728, 114] width 54 height 13
click at [475, 104] on div "Vraag 10 zeer moeilijk 0:04 uitwerkingen bekijken" at bounding box center [784, 113] width 673 height 34
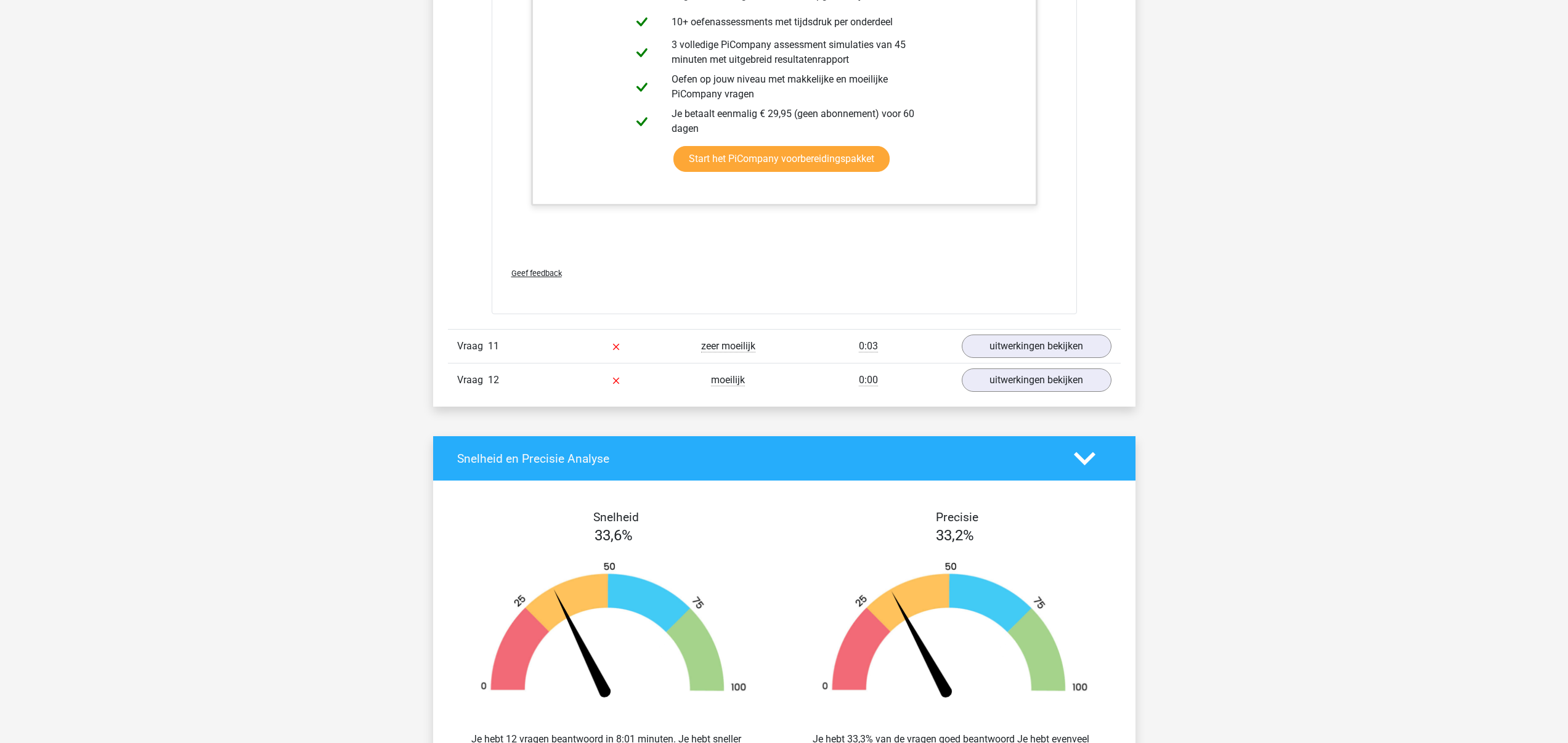
scroll to position [2940, 0]
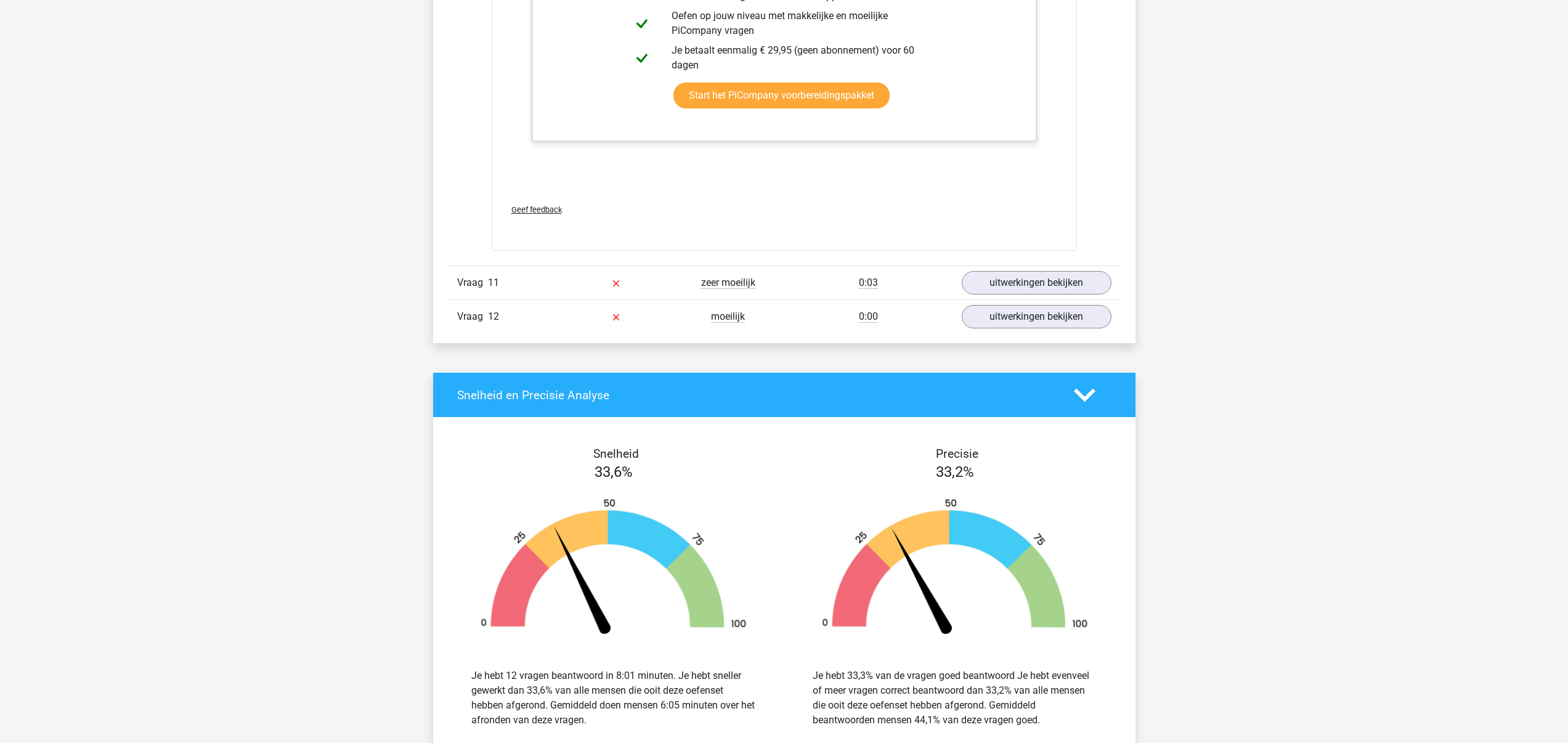
click at [893, 282] on div "0:03" at bounding box center [868, 282] width 168 height 15
click at [1023, 284] on link "uitwerkingen bekijken" at bounding box center [1036, 282] width 172 height 27
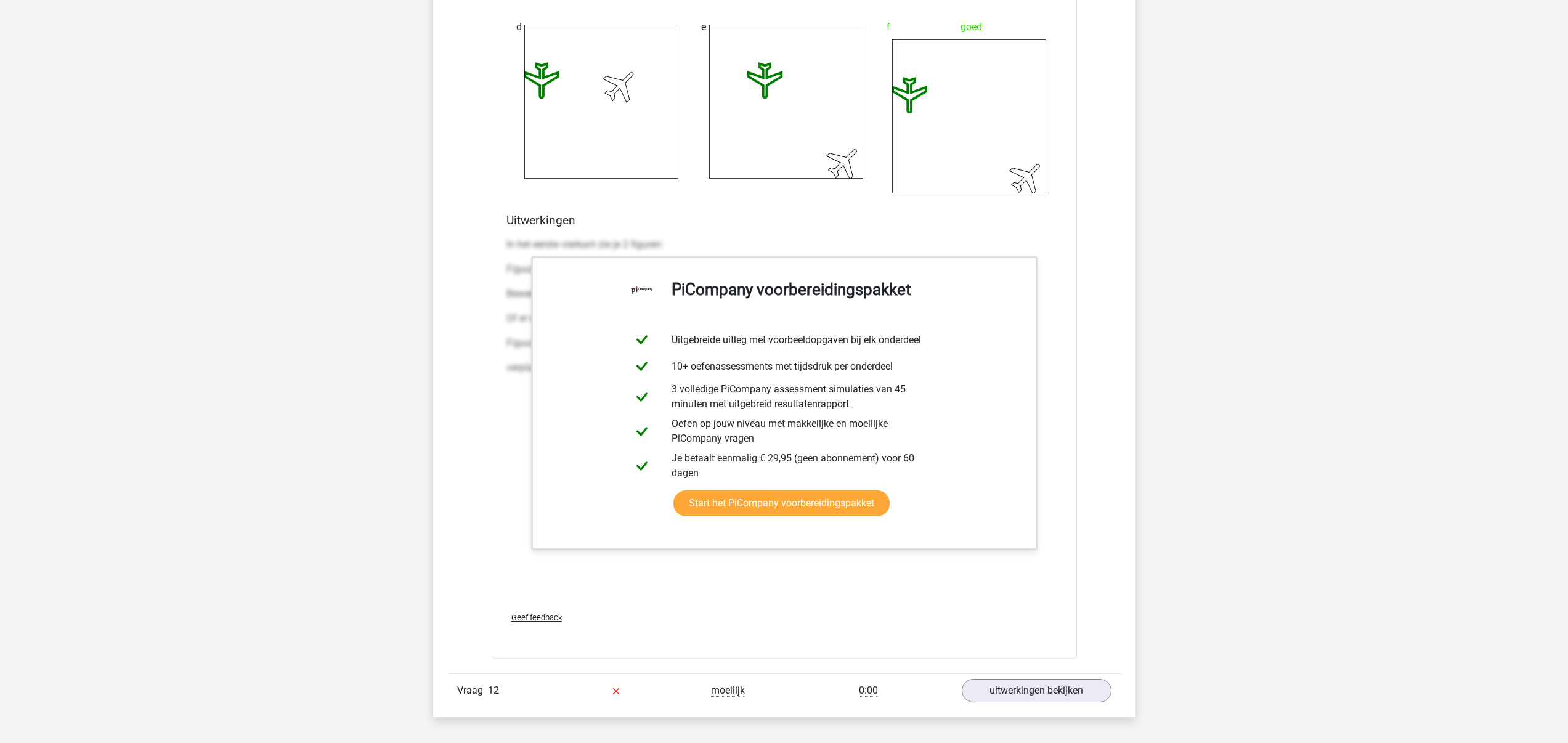
scroll to position [4205, 0]
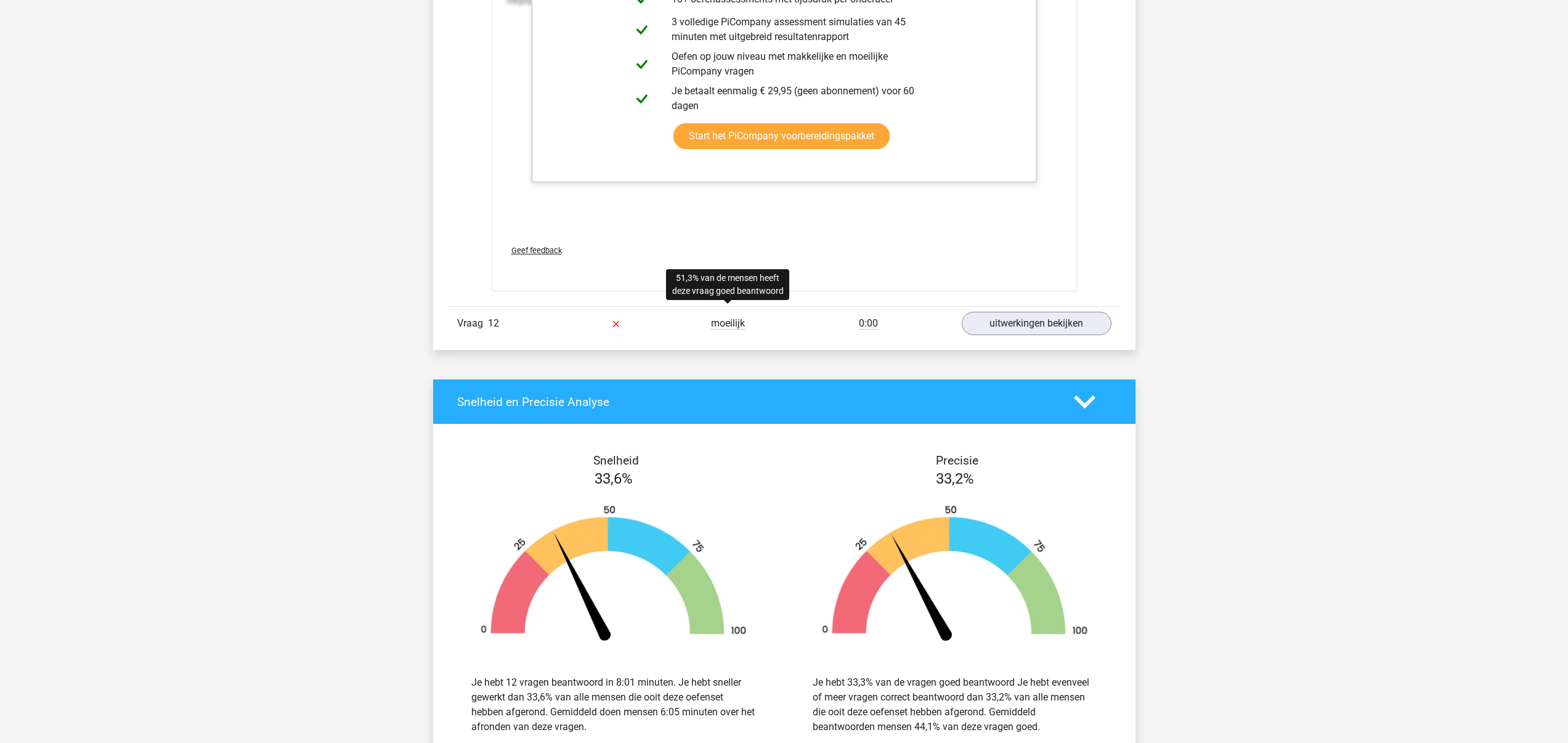
click at [724, 323] on span "moeilijk" at bounding box center [728, 324] width 34 height 13
click at [558, 335] on div "Vraag 12 moeilijk 0:00 uitwerkingen bekijken" at bounding box center [784, 323] width 673 height 34
click at [989, 320] on link "uitwerkingen bekijken" at bounding box center [1036, 323] width 172 height 27
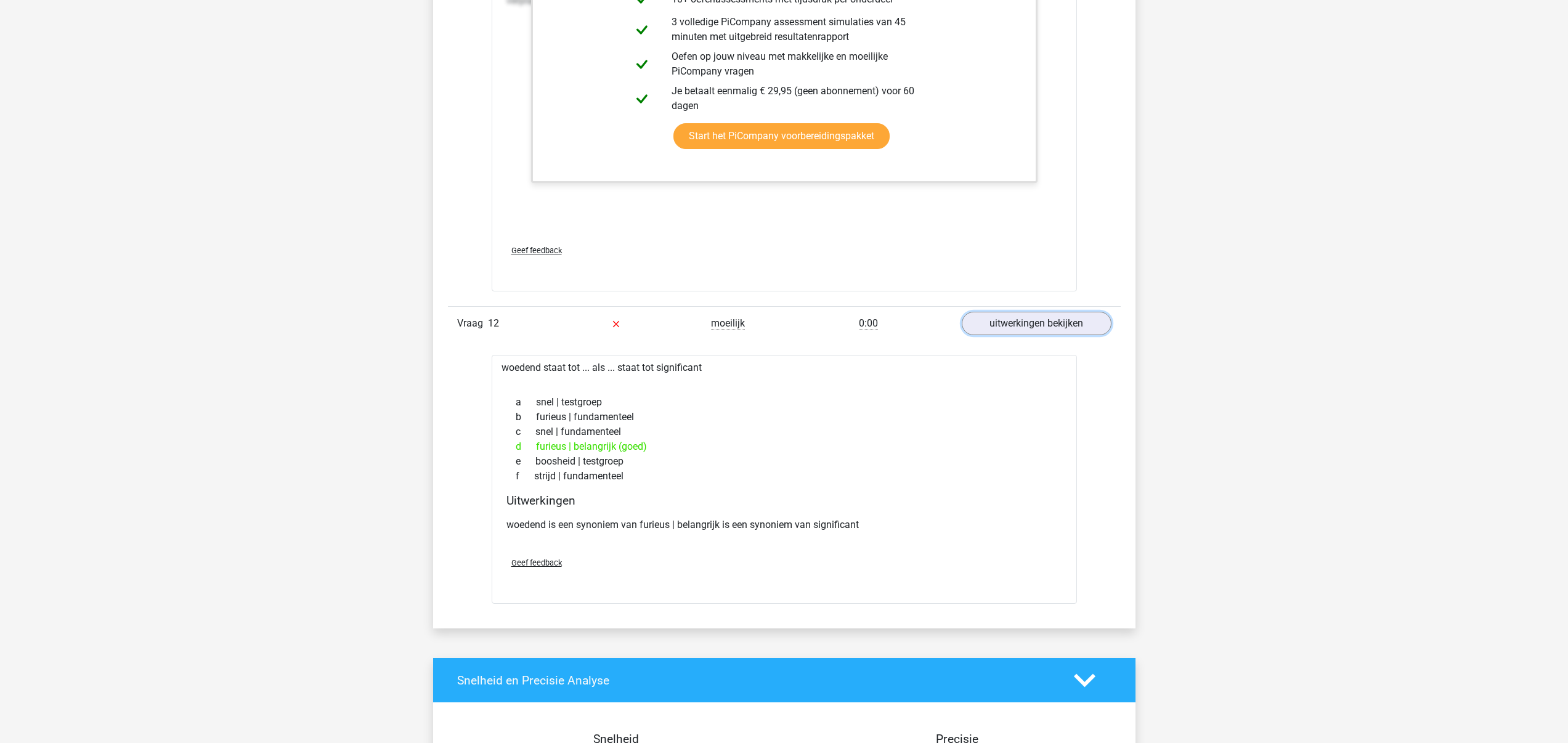
scroll to position [4229, 0]
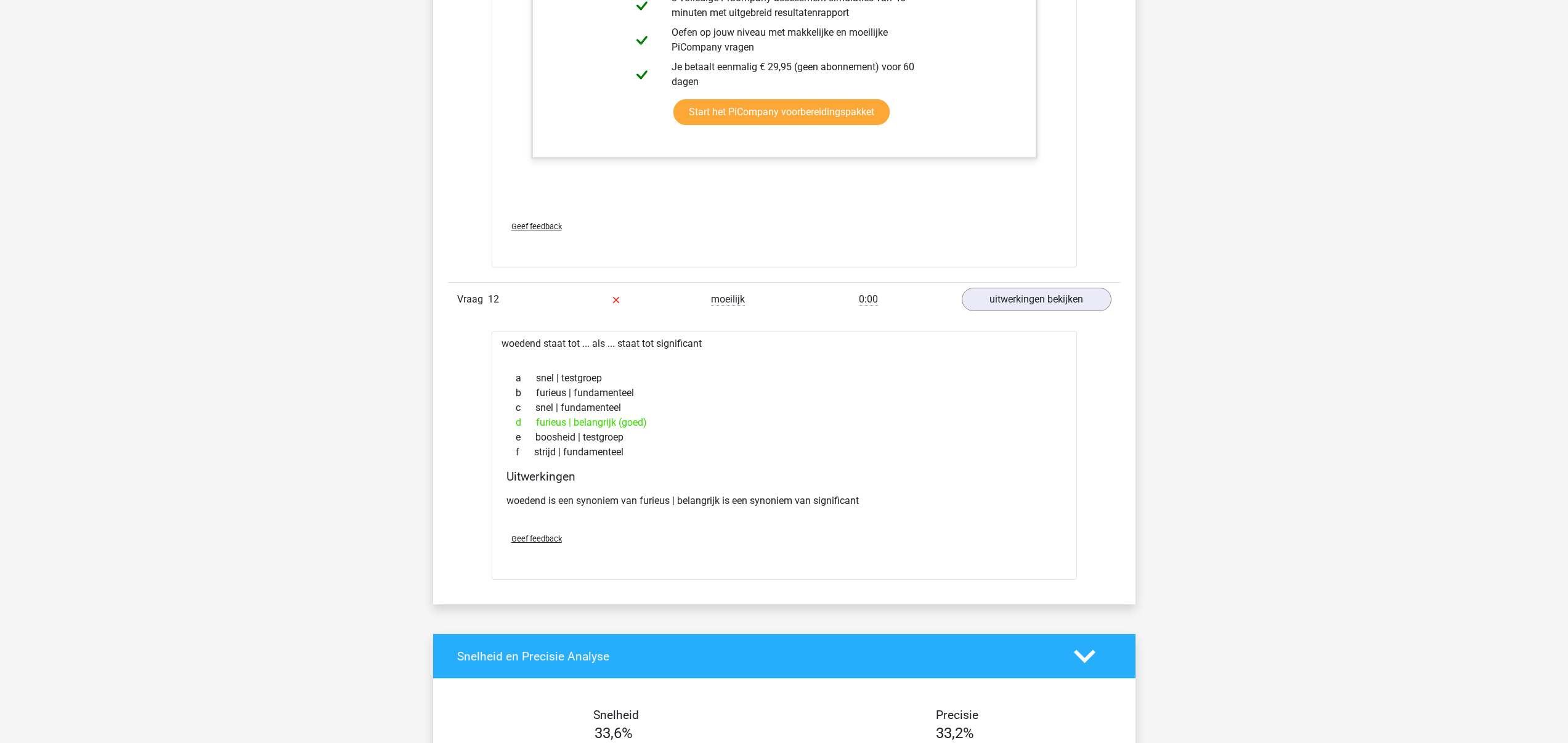
drag, startPoint x: 529, startPoint y: 427, endPoint x: 659, endPoint y: 425, distance: 130.0
click at [659, 425] on div "d furieus | belangrijk (goed)" at bounding box center [784, 423] width 556 height 15
click at [680, 423] on div "d furieus | belangrijk (goed)" at bounding box center [784, 423] width 556 height 15
click at [609, 424] on div "d furieus | belangrijk (goed)" at bounding box center [784, 423] width 556 height 15
click at [544, 505] on p "woedend is een synoniem van furieus | belangrijk is een synoniem van significant" at bounding box center [784, 501] width 556 height 15
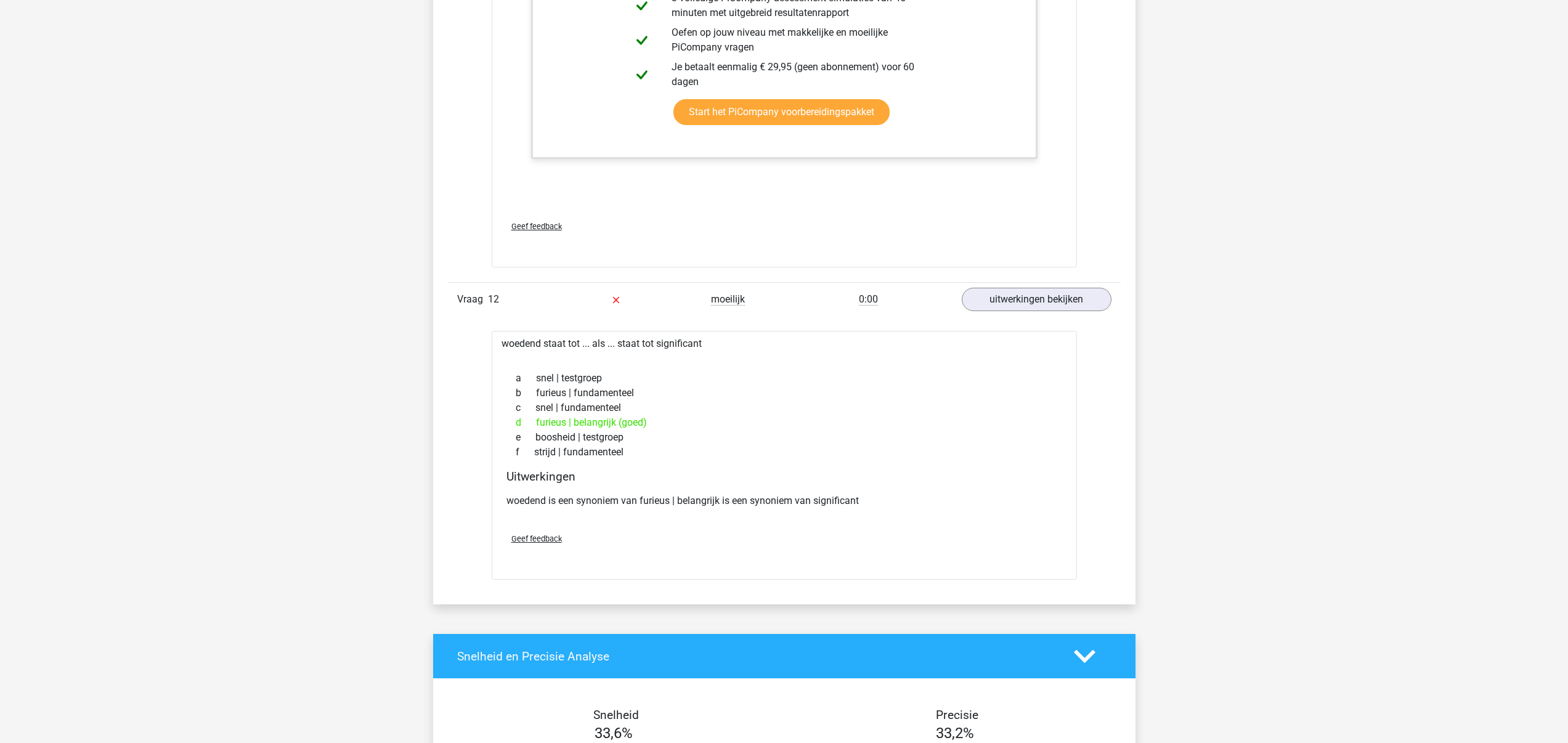
click at [590, 503] on p "woedend is een synoniem van furieus | belangrijk is een synoniem van significant" at bounding box center [784, 501] width 556 height 15
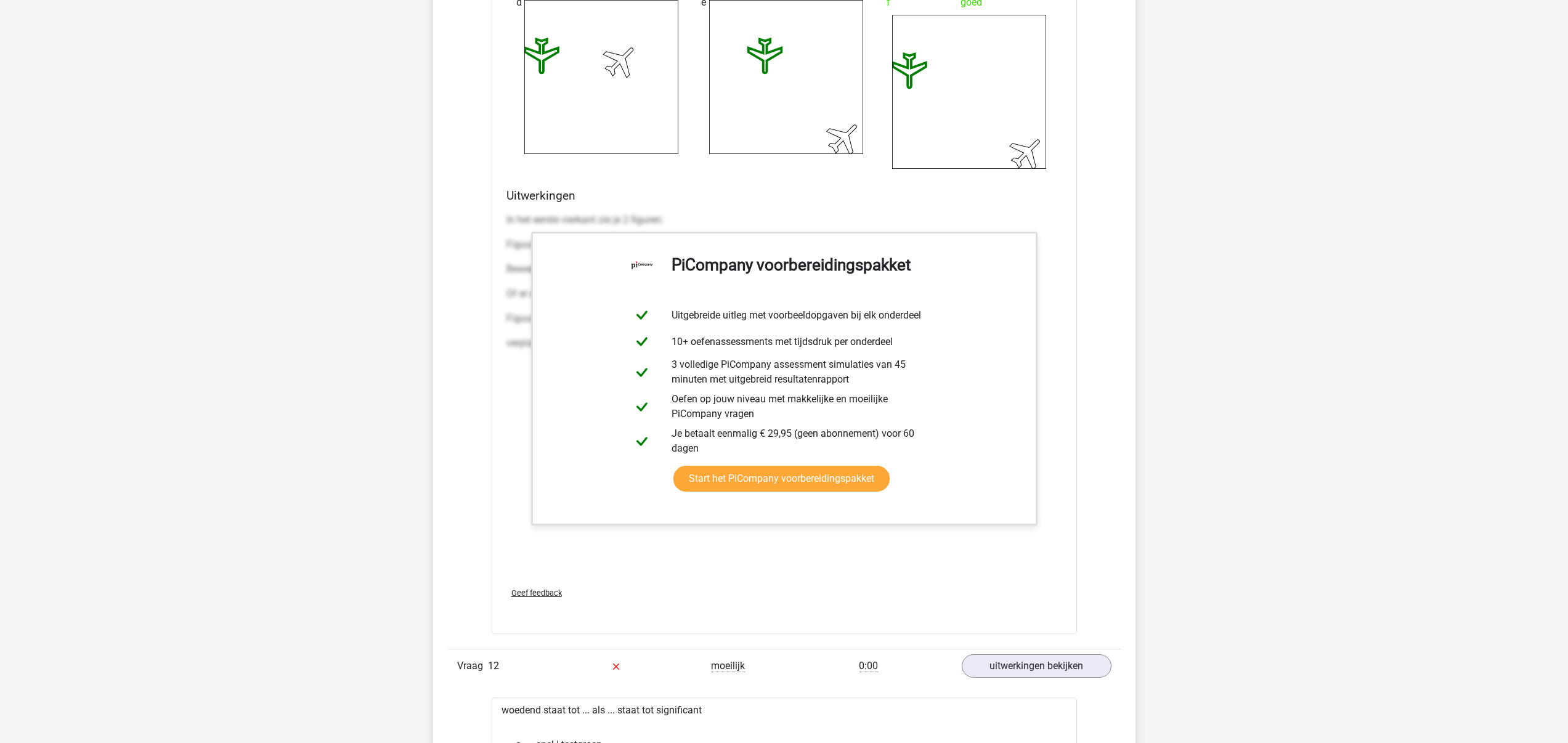
scroll to position [3609, 0]
